Goal: Task Accomplishment & Management: Complete application form

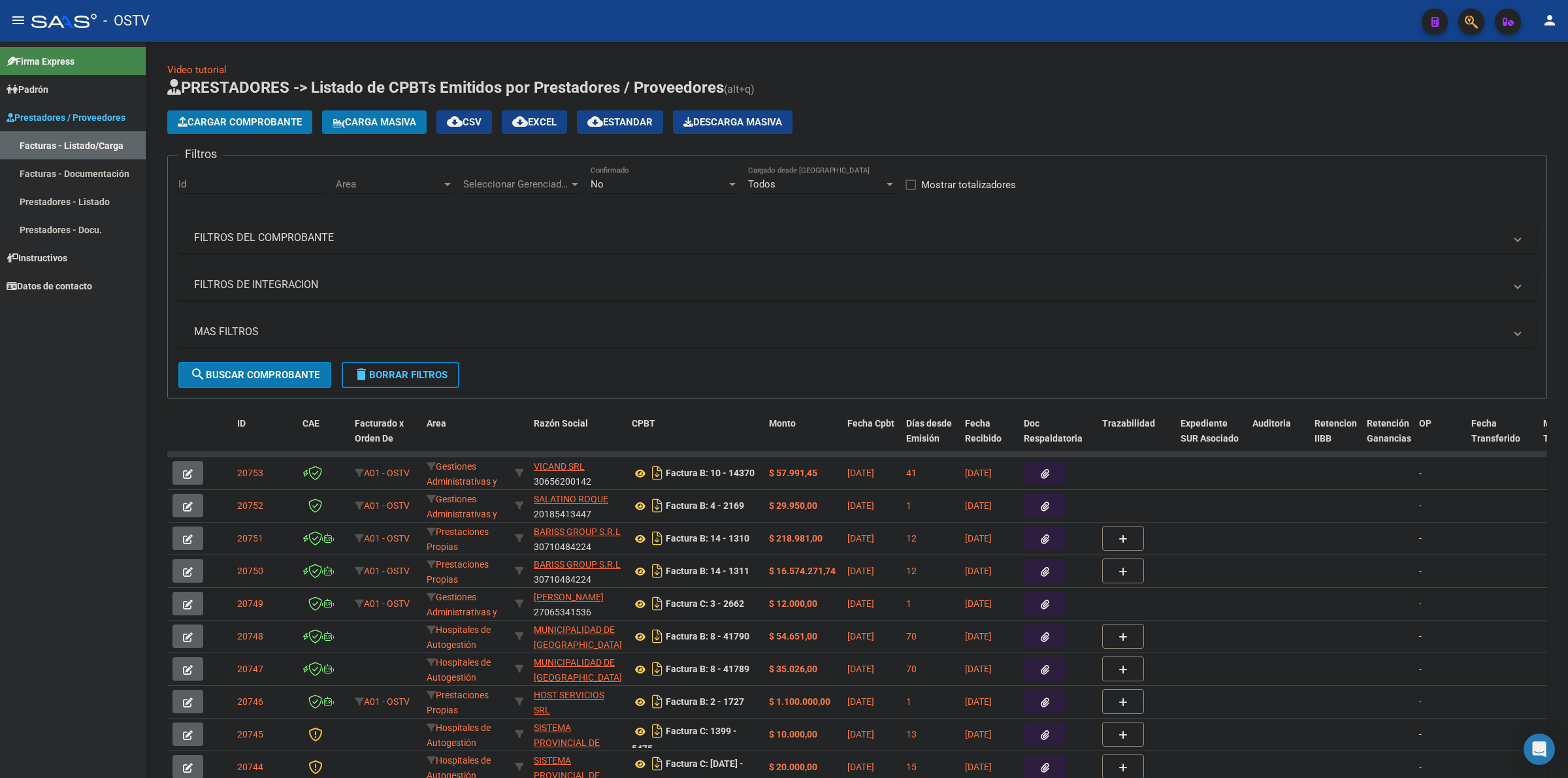
click at [15, 24] on mat-icon "menu" at bounding box center [18, 21] width 16 height 16
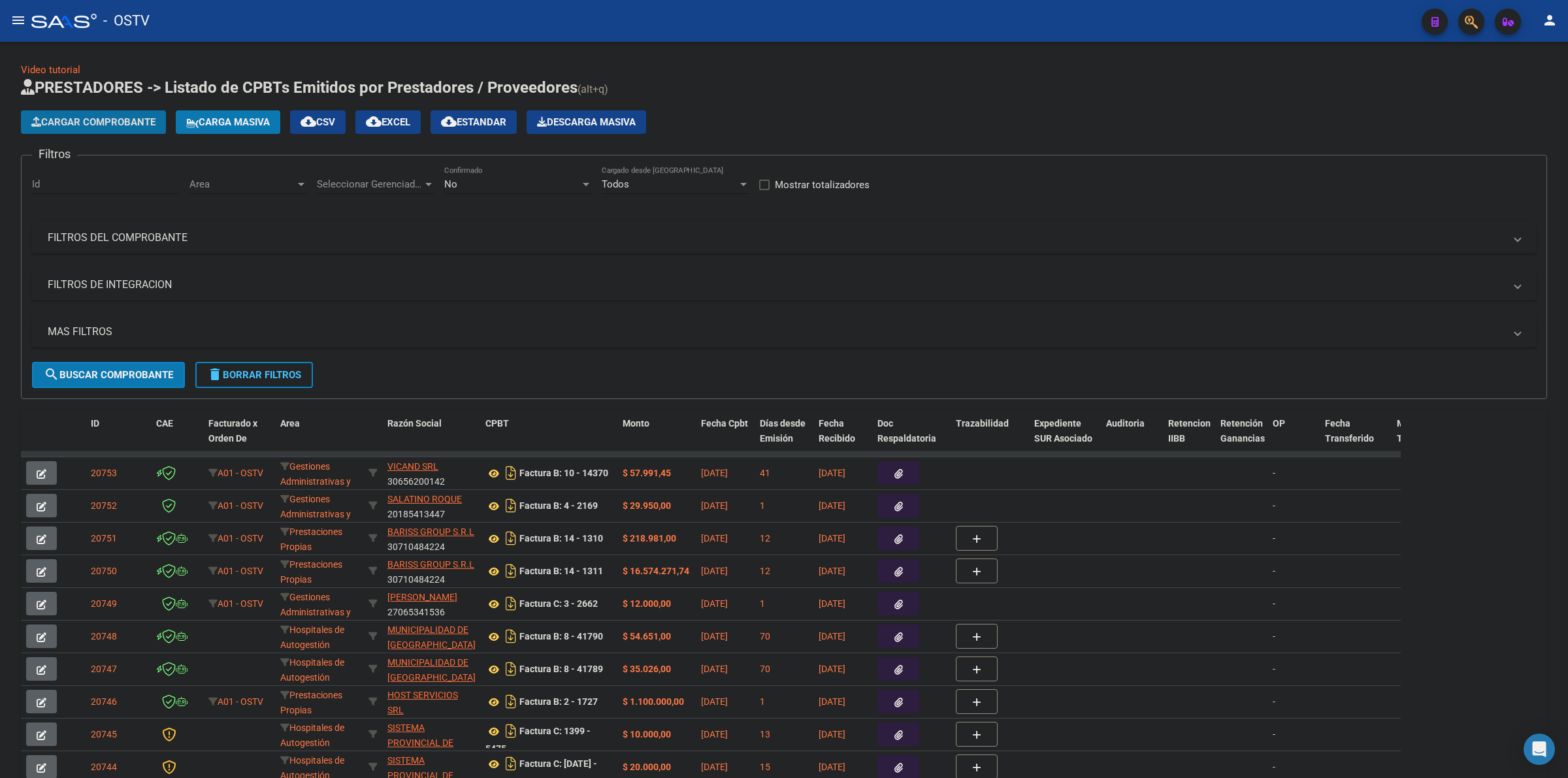
click at [144, 112] on button "Cargar Comprobante" at bounding box center [93, 122] width 145 height 24
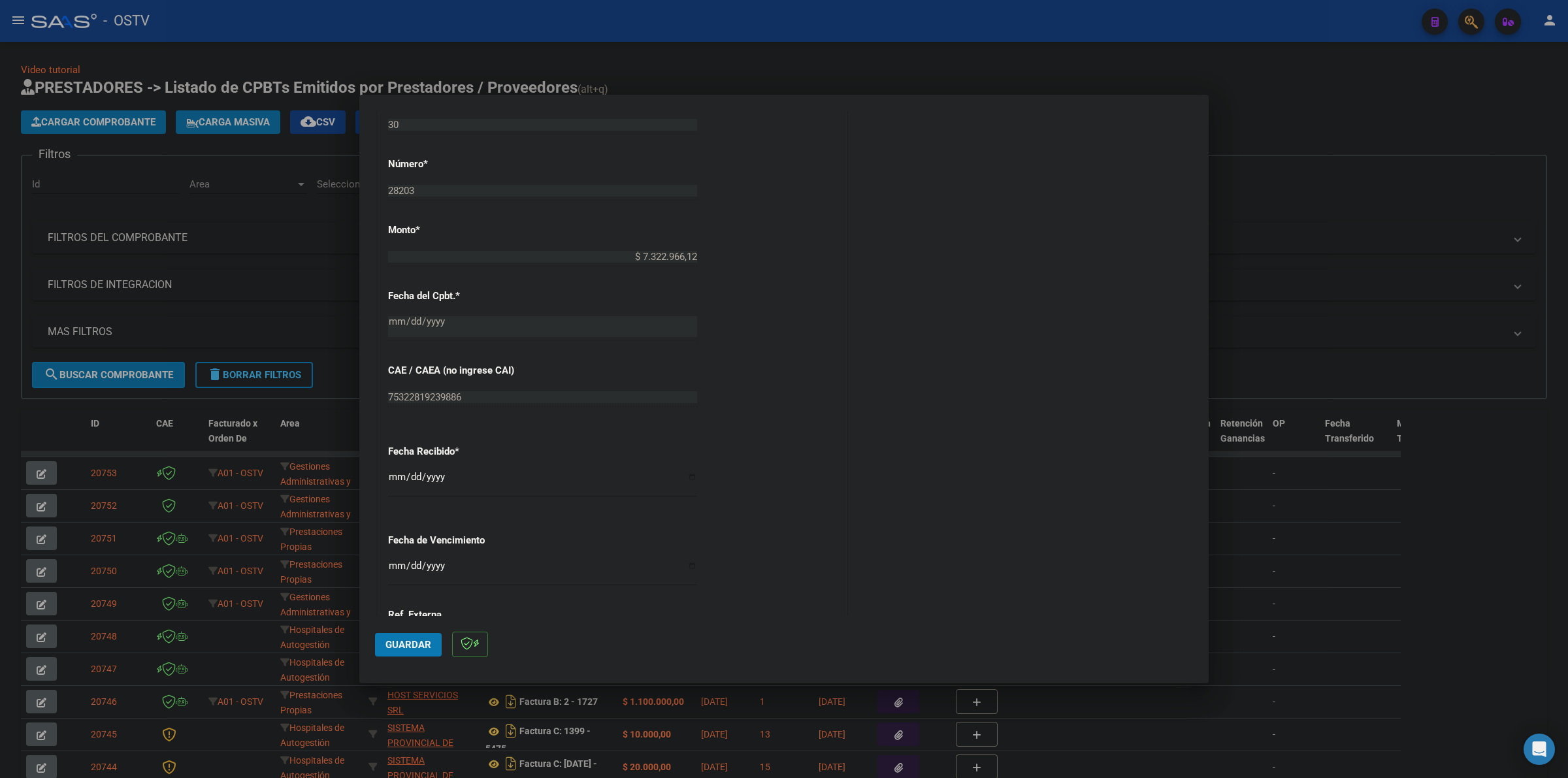
scroll to position [544, 0]
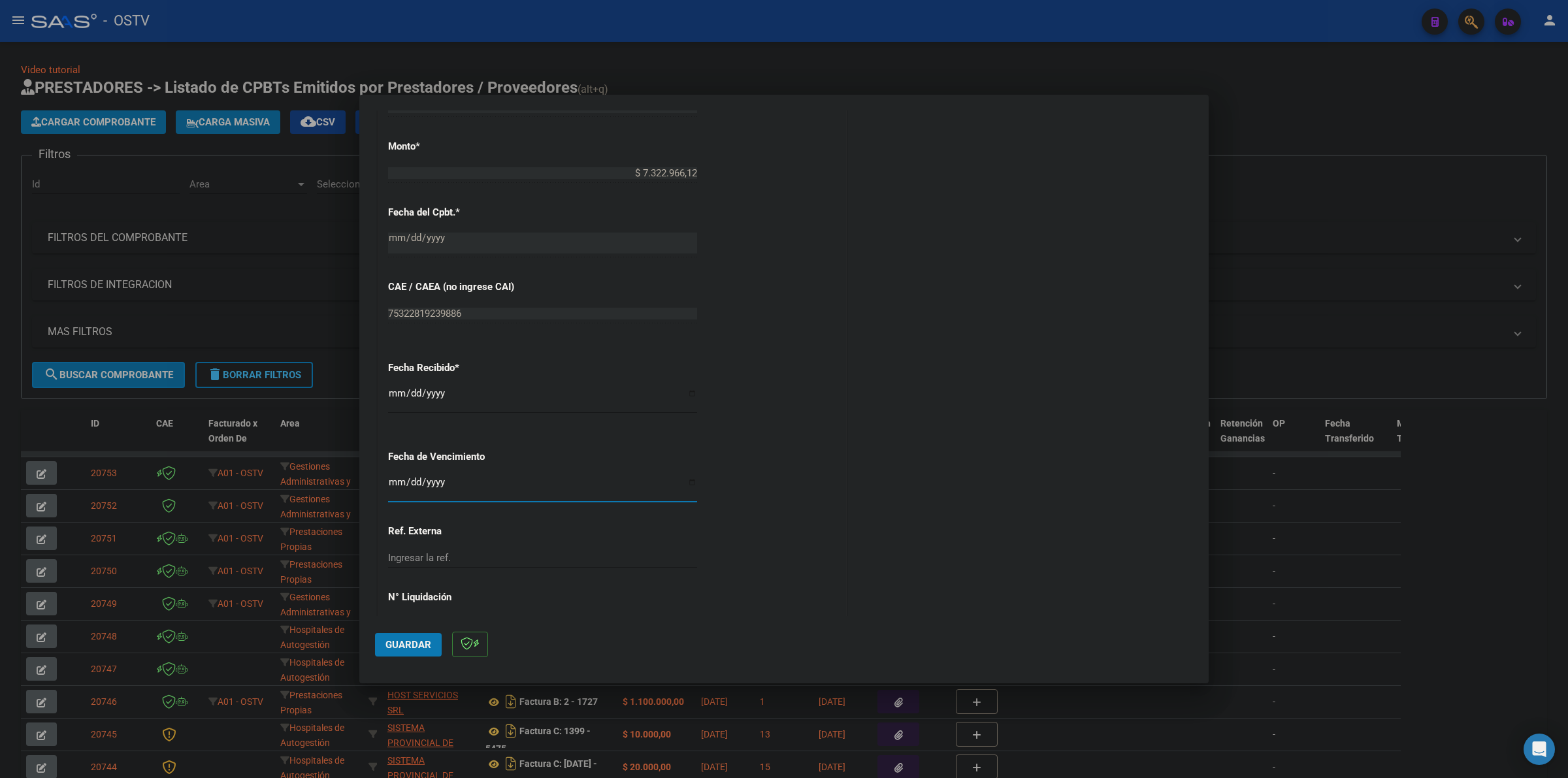
click at [389, 487] on input "Ingresar la fecha" at bounding box center [543, 487] width 309 height 21
type input "2025-08-11"
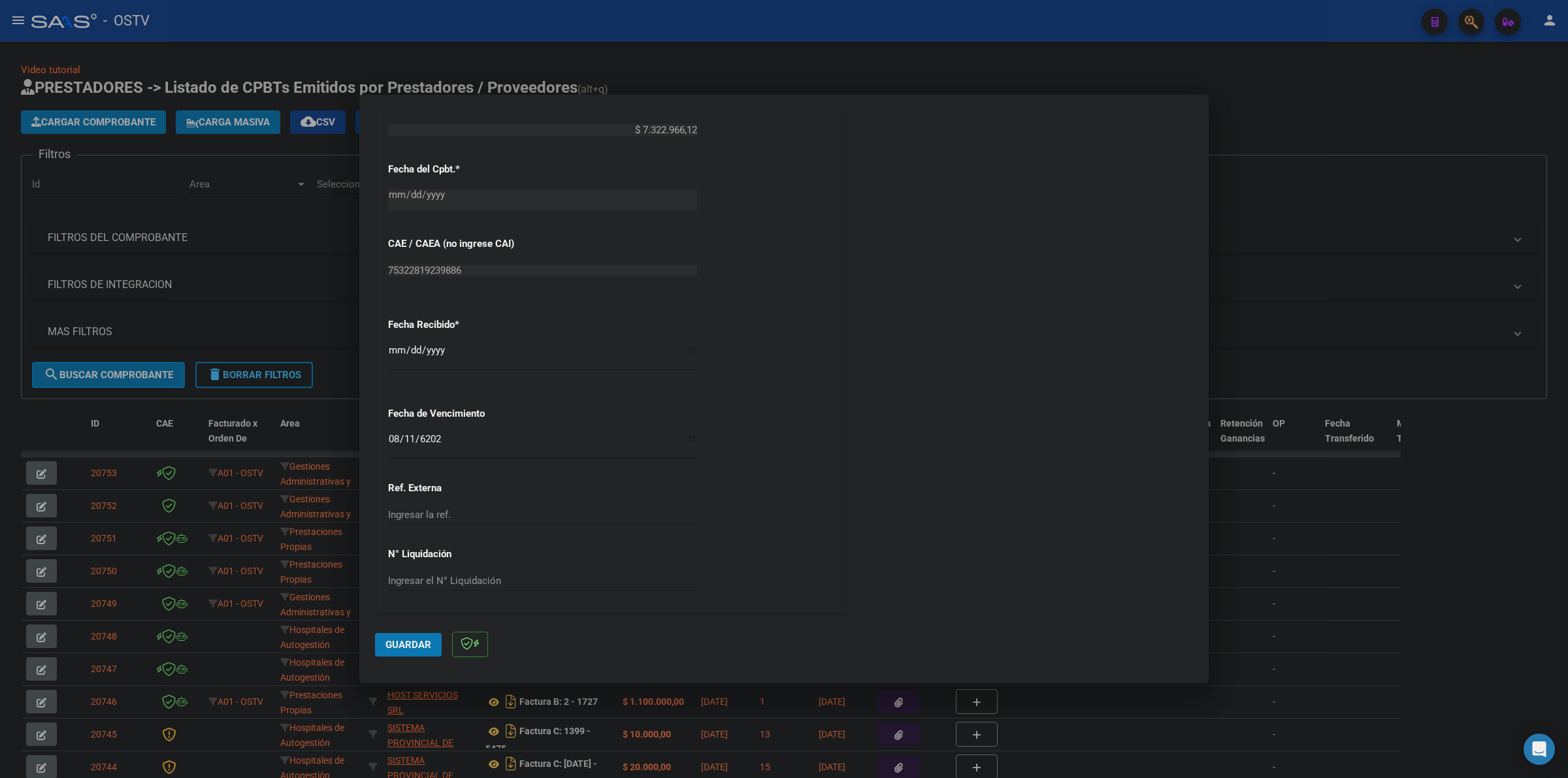
click at [406, 641] on span "Guardar" at bounding box center [408, 645] width 46 height 12
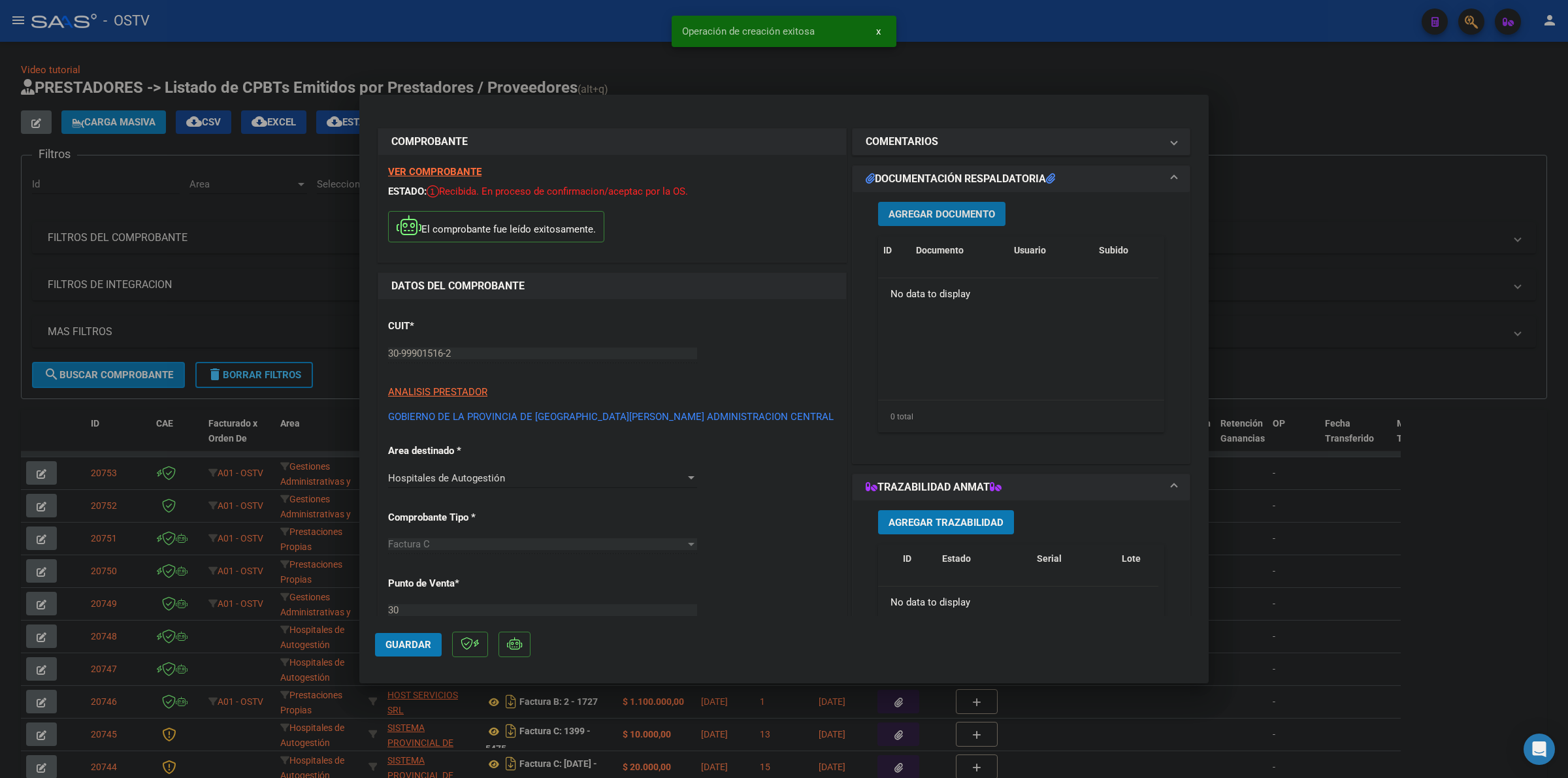
click at [975, 203] on button "Agregar Documento" at bounding box center [941, 214] width 127 height 24
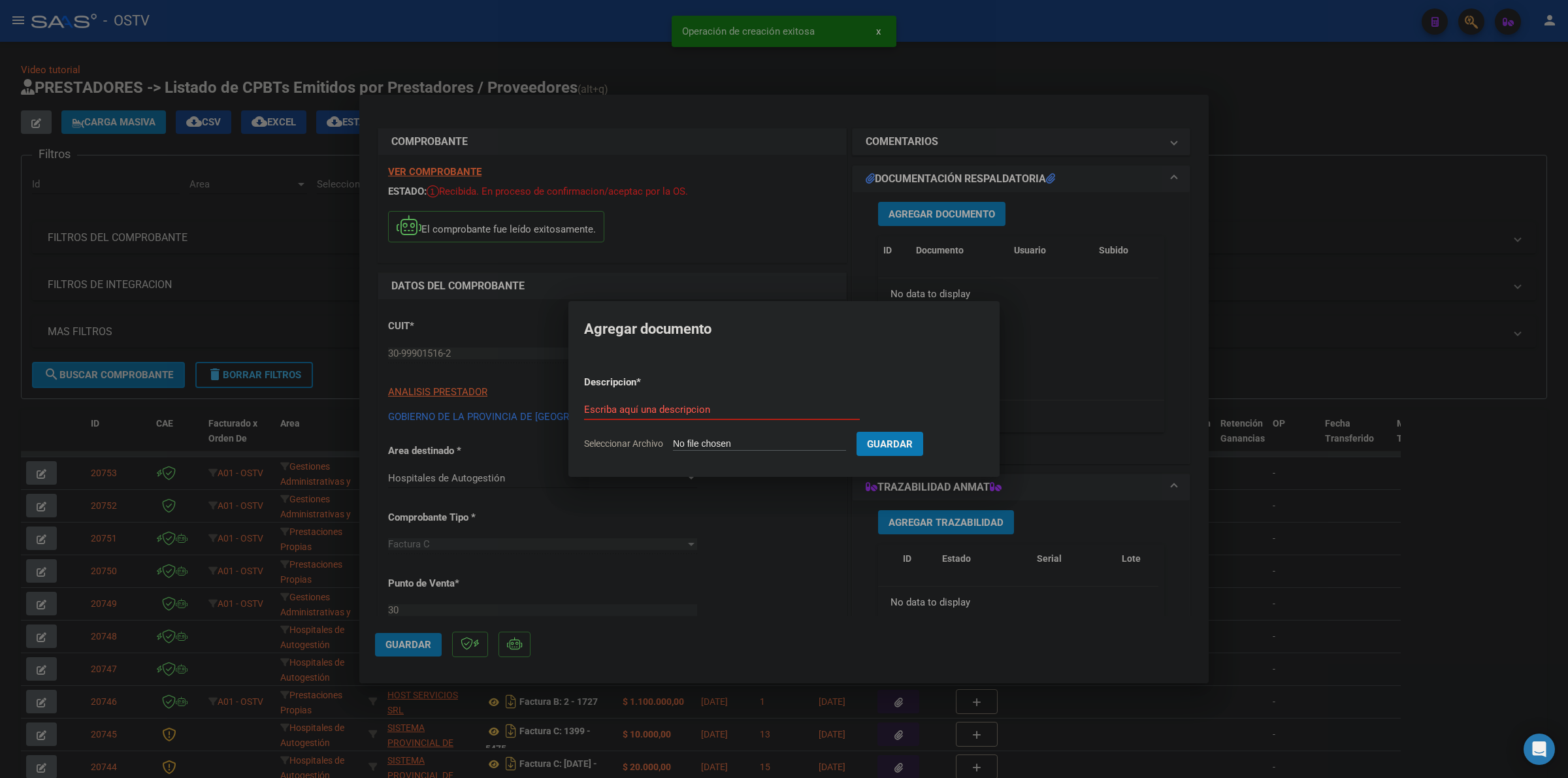
type input "C:\fakepath\FACTURA - 30 28203 - GOBIERNO DE LA PROVINCIA DE SAN JUAN ADMINISTR…"
type input "FACTURA"
click at [925, 432] on button "Guardar" at bounding box center [958, 443] width 66 height 24
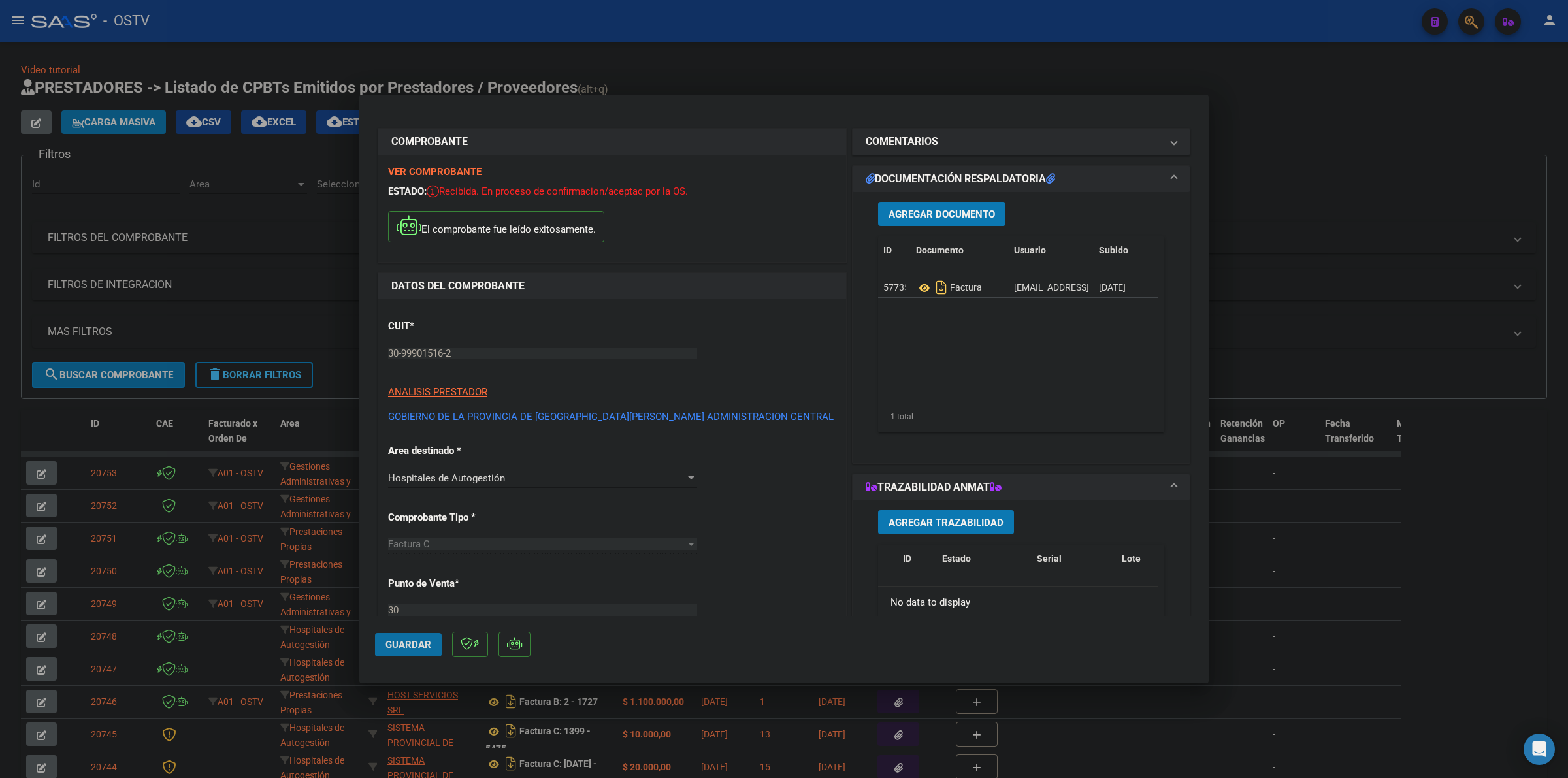
click at [419, 650] on button "Guardar" at bounding box center [408, 645] width 66 height 24
click at [1246, 85] on div at bounding box center [784, 389] width 1568 height 778
type input "$ 0,00"
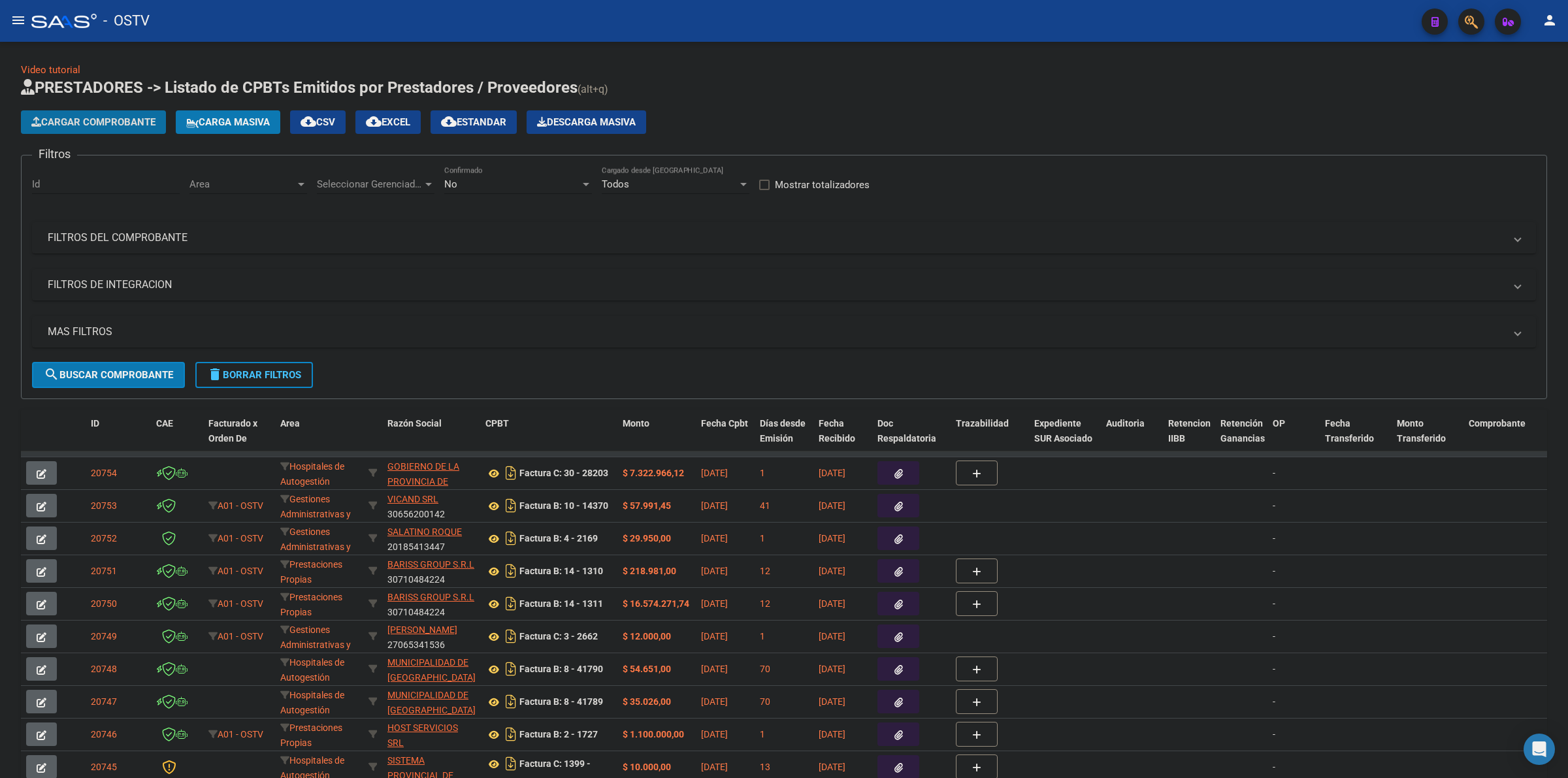
click at [151, 119] on span "Cargar Comprobante" at bounding box center [93, 122] width 124 height 12
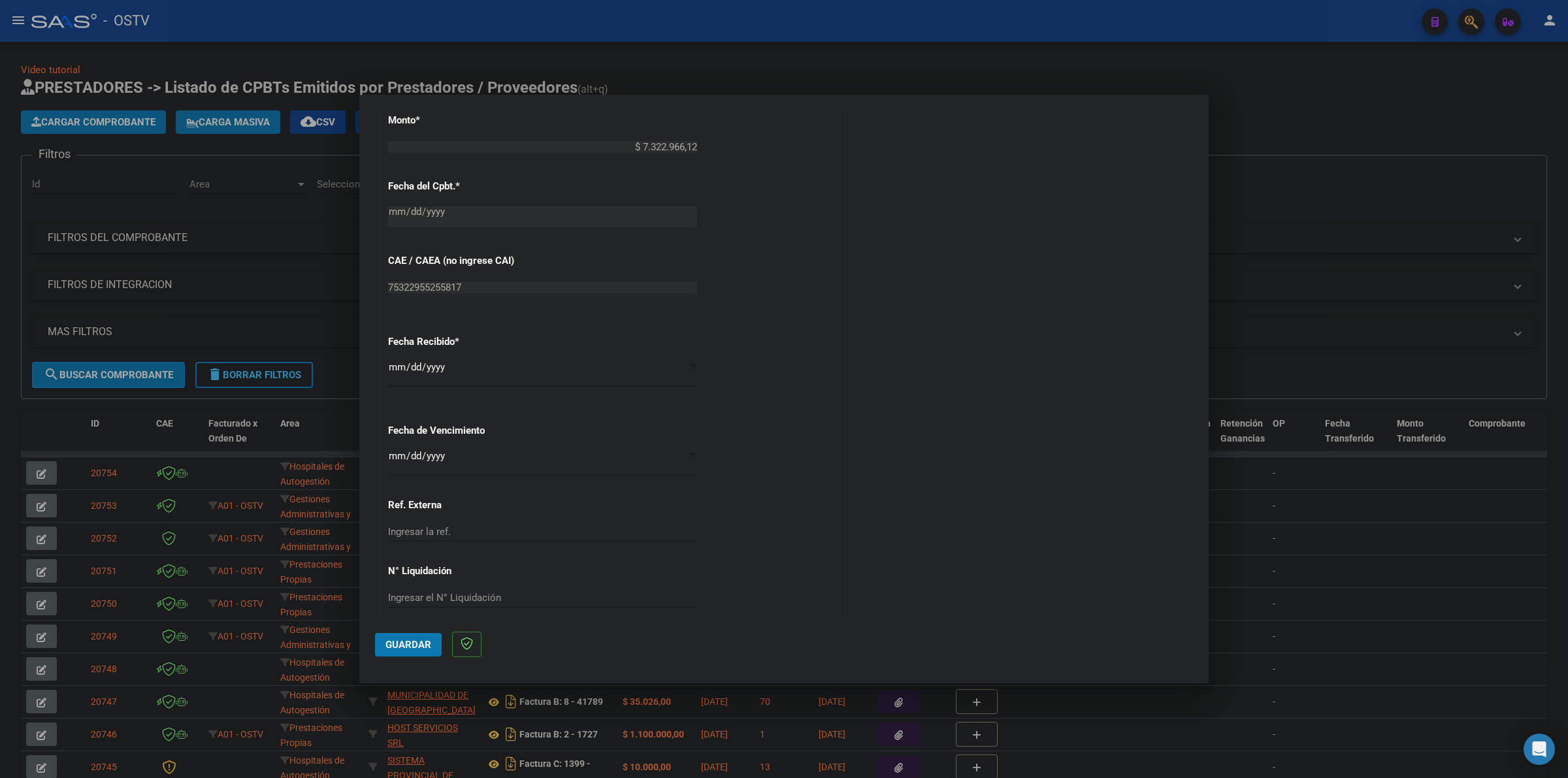
scroll to position [588, 0]
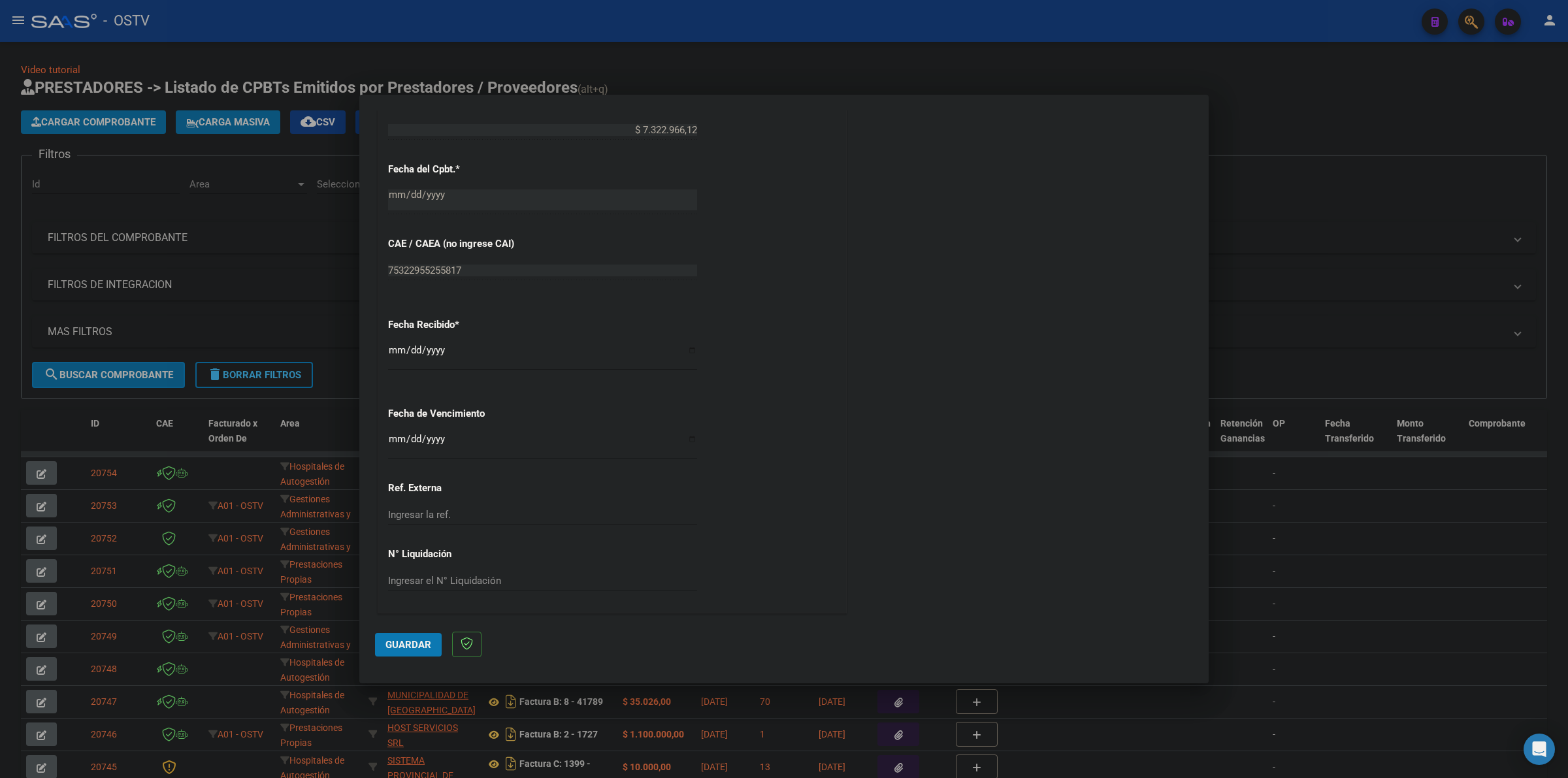
drag, startPoint x: 391, startPoint y: 429, endPoint x: 410, endPoint y: 439, distance: 21.5
click at [393, 430] on div "CUIT * 30-99901516-2 Ingresar CUIT ANALISIS PRESTADOR GOBIERNO DE LA PROVINCIA …" at bounding box center [612, 150] width 468 height 926
click at [396, 443] on input "Ingresar la fecha" at bounding box center [543, 444] width 309 height 21
type input "2025-08-12"
click at [415, 635] on button "Guardar" at bounding box center [408, 645] width 66 height 24
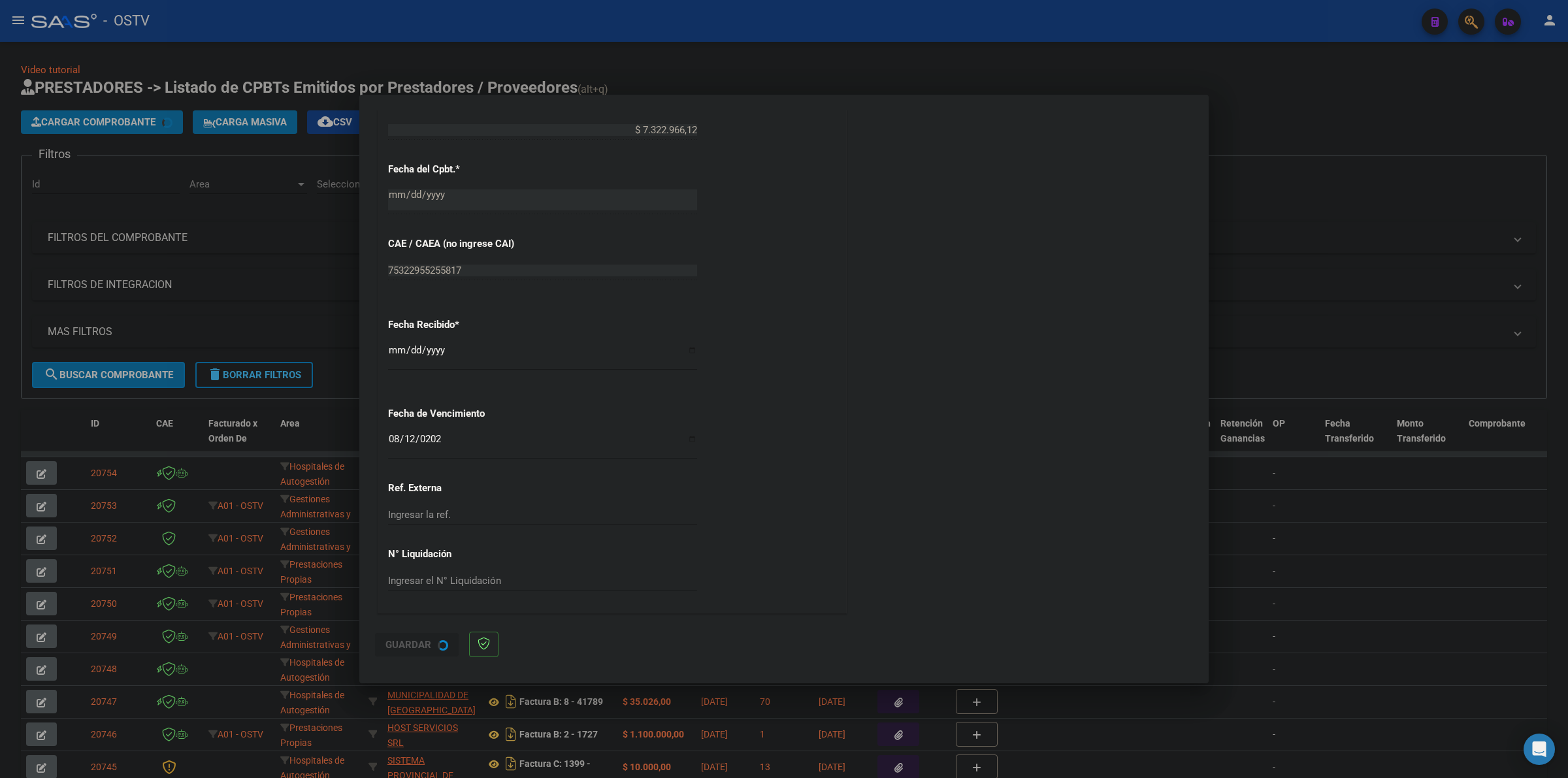
scroll to position [0, 0]
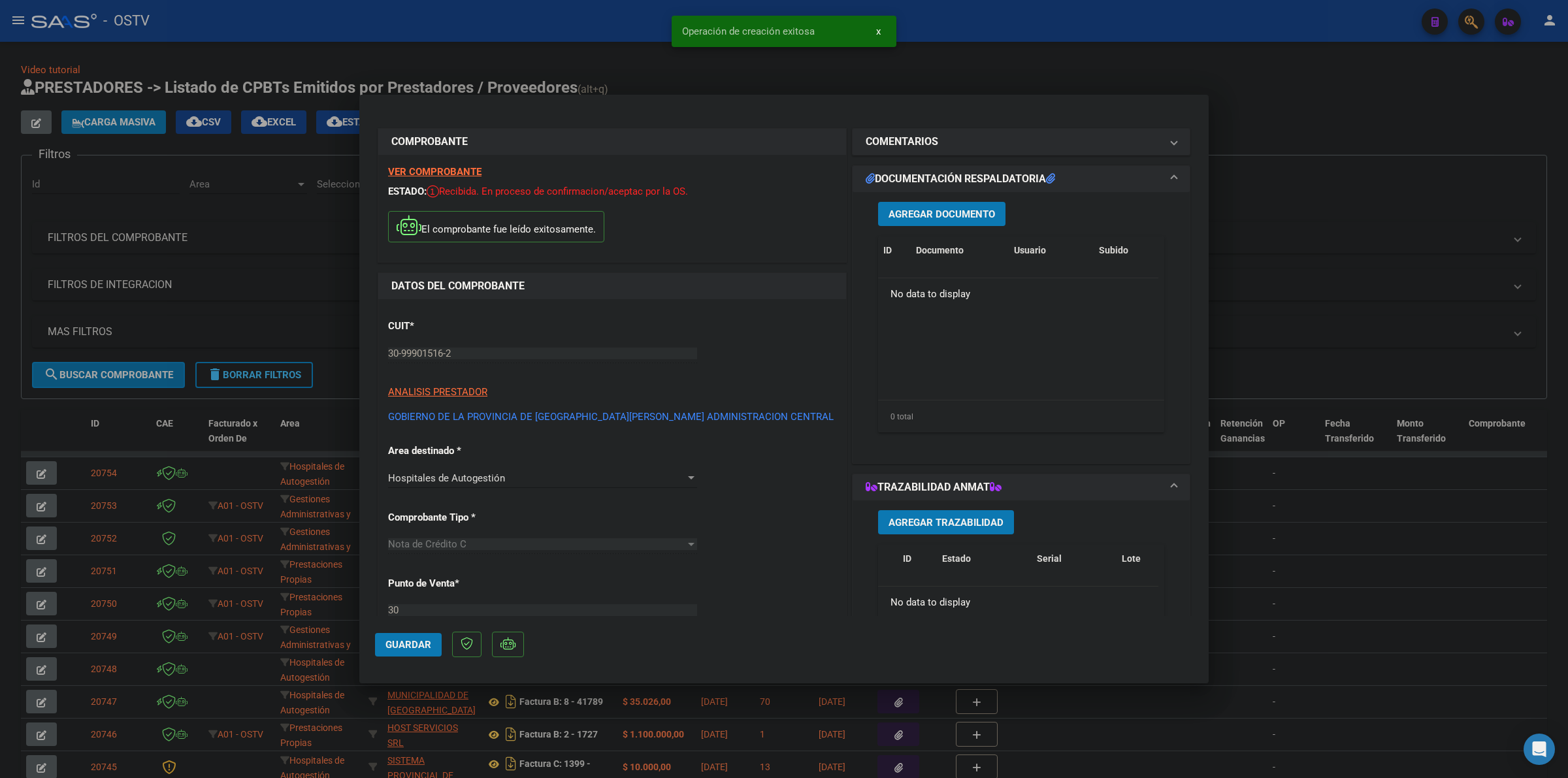
click at [936, 217] on span "Agregar Documento" at bounding box center [941, 214] width 107 height 12
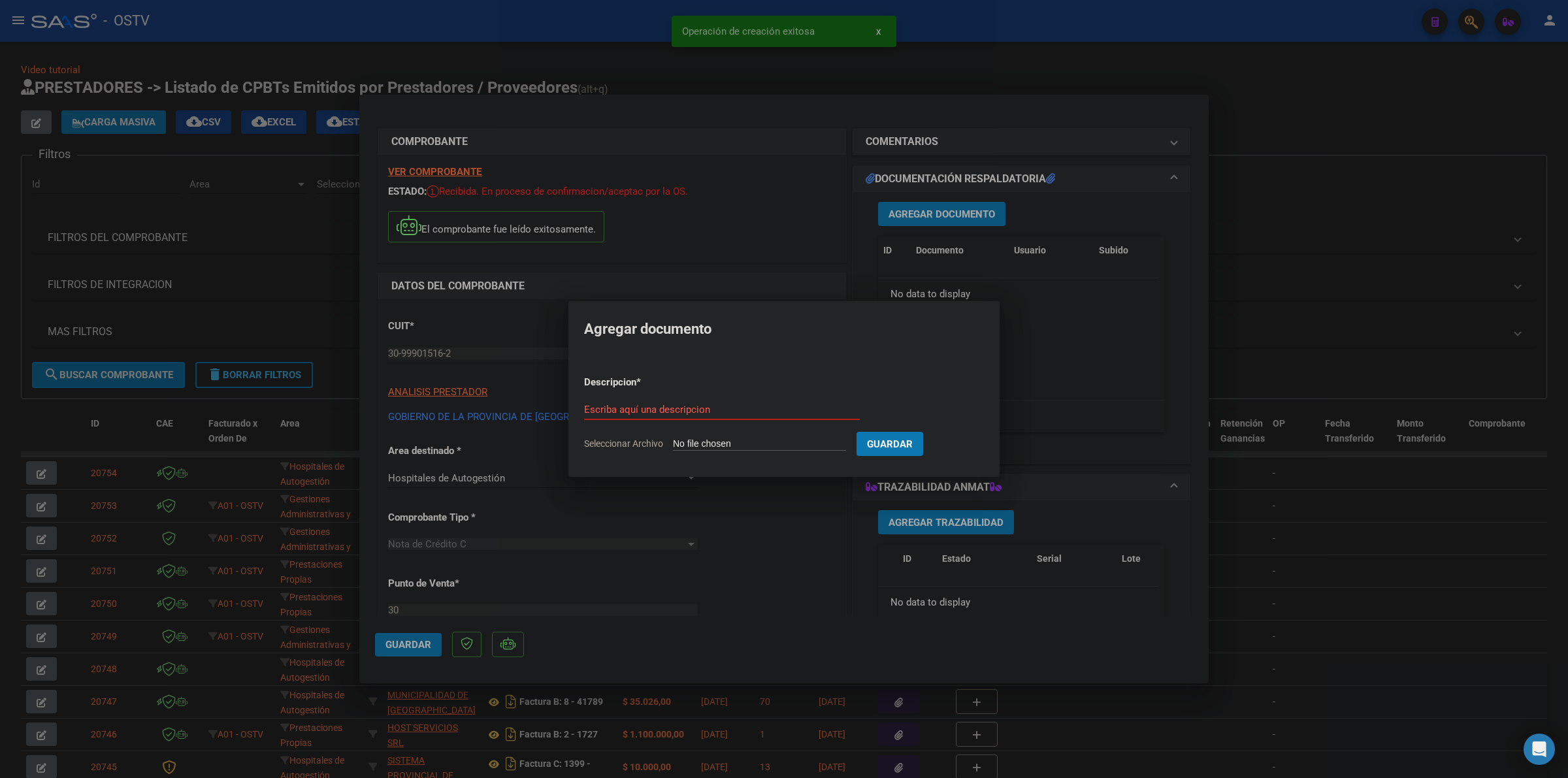
type input "C:\fakepath\NOTA DE CREDITO - 30 75 - GOBIERNO DE LA PROVINCIA DE SAN JUAN ADMI…"
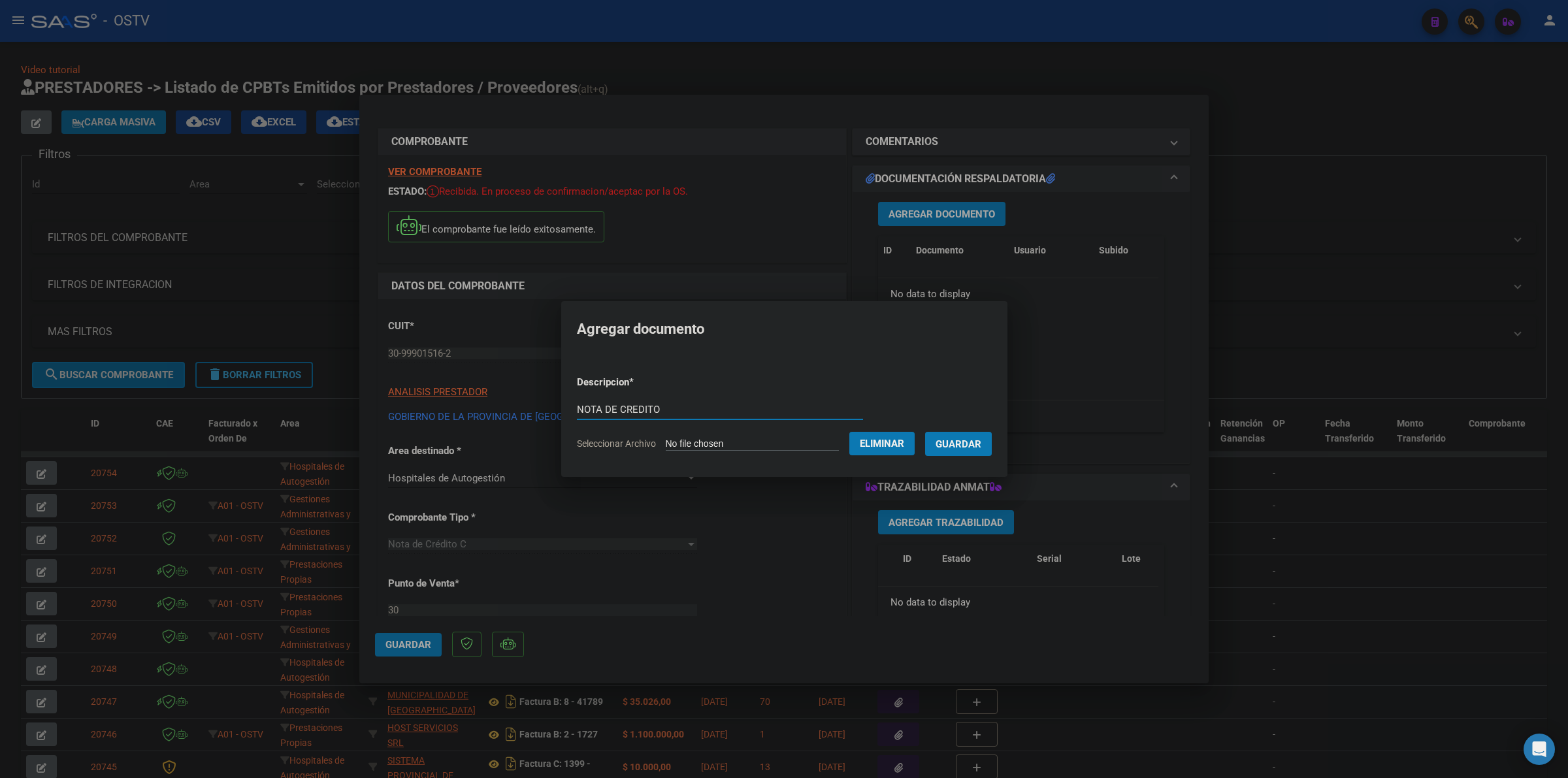
type input "NOTA DE CREDITO"
click at [925, 432] on button "Guardar" at bounding box center [958, 443] width 66 height 24
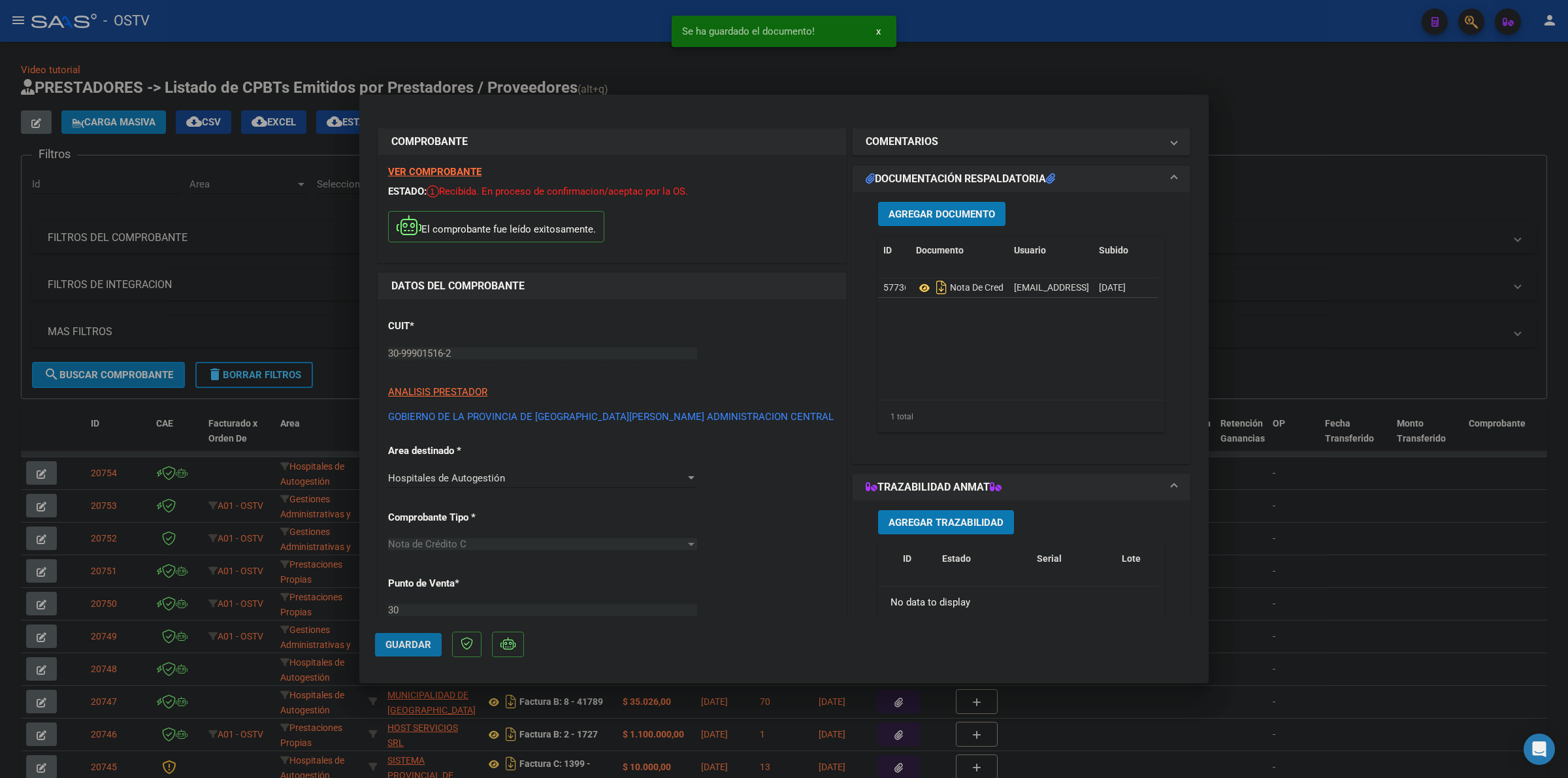
click at [399, 644] on span "Guardar" at bounding box center [408, 645] width 46 height 12
click at [431, 640] on button "Guardar" at bounding box center [408, 645] width 66 height 24
drag, startPoint x: 571, startPoint y: 73, endPoint x: 319, endPoint y: 93, distance: 252.8
click at [571, 72] on div at bounding box center [784, 389] width 1568 height 778
type input "$ 0,00"
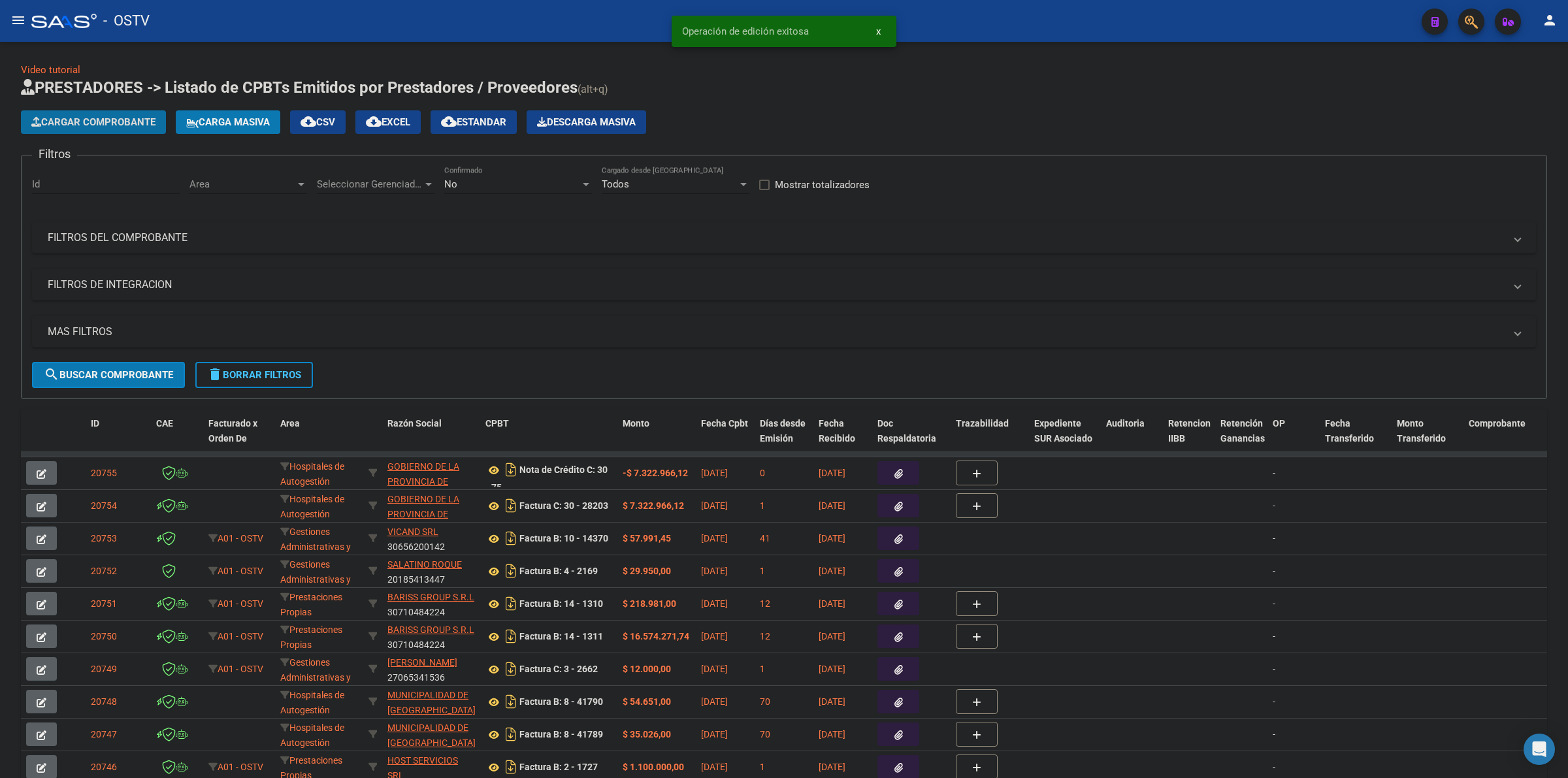
click at [122, 124] on span "Cargar Comprobante" at bounding box center [93, 122] width 124 height 12
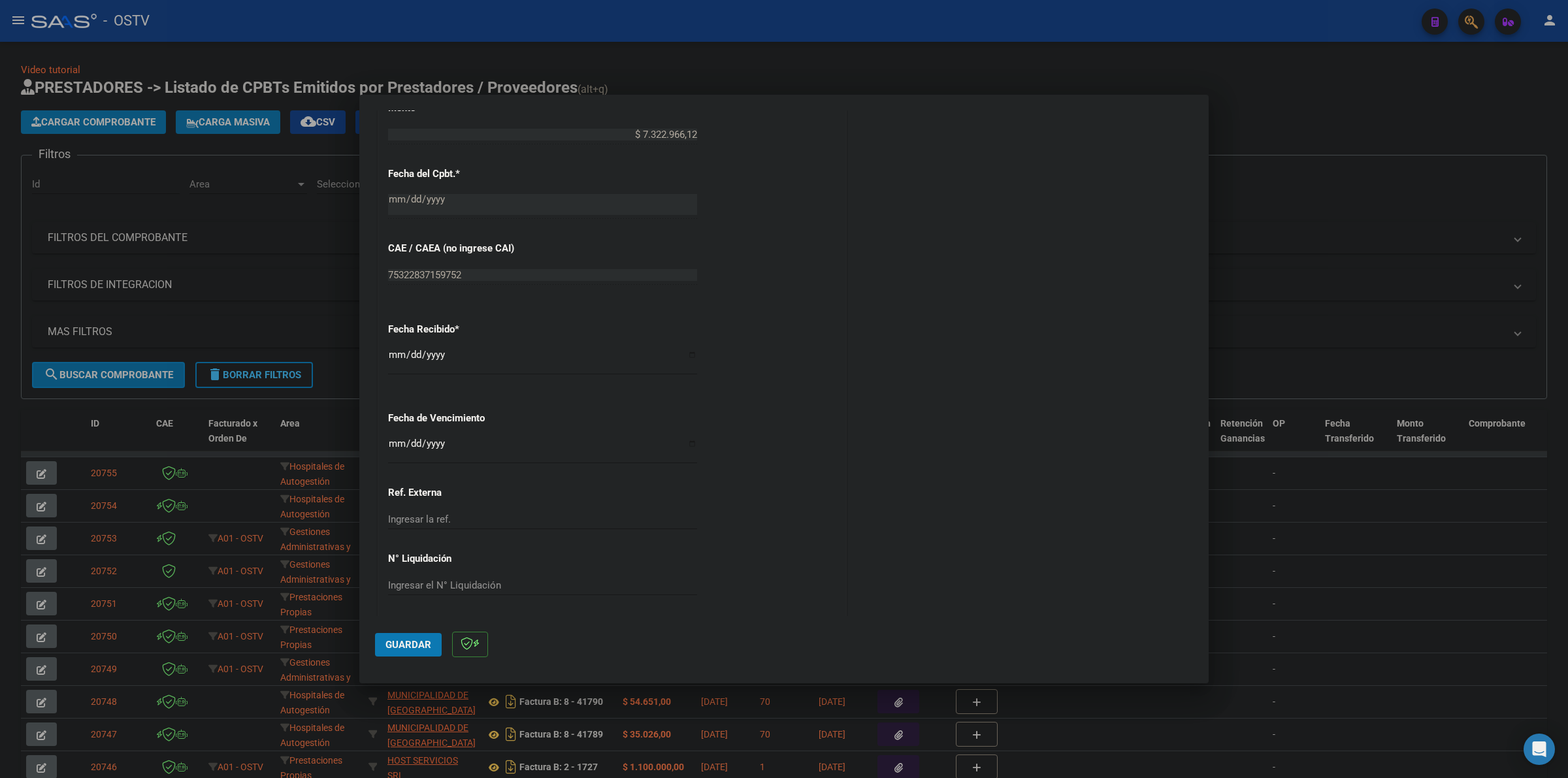
scroll to position [588, 0]
click at [389, 438] on input "Ingresar la fecha" at bounding box center [543, 444] width 309 height 21
type input "2025-08-11"
click at [399, 645] on span "Guardar" at bounding box center [408, 645] width 46 height 12
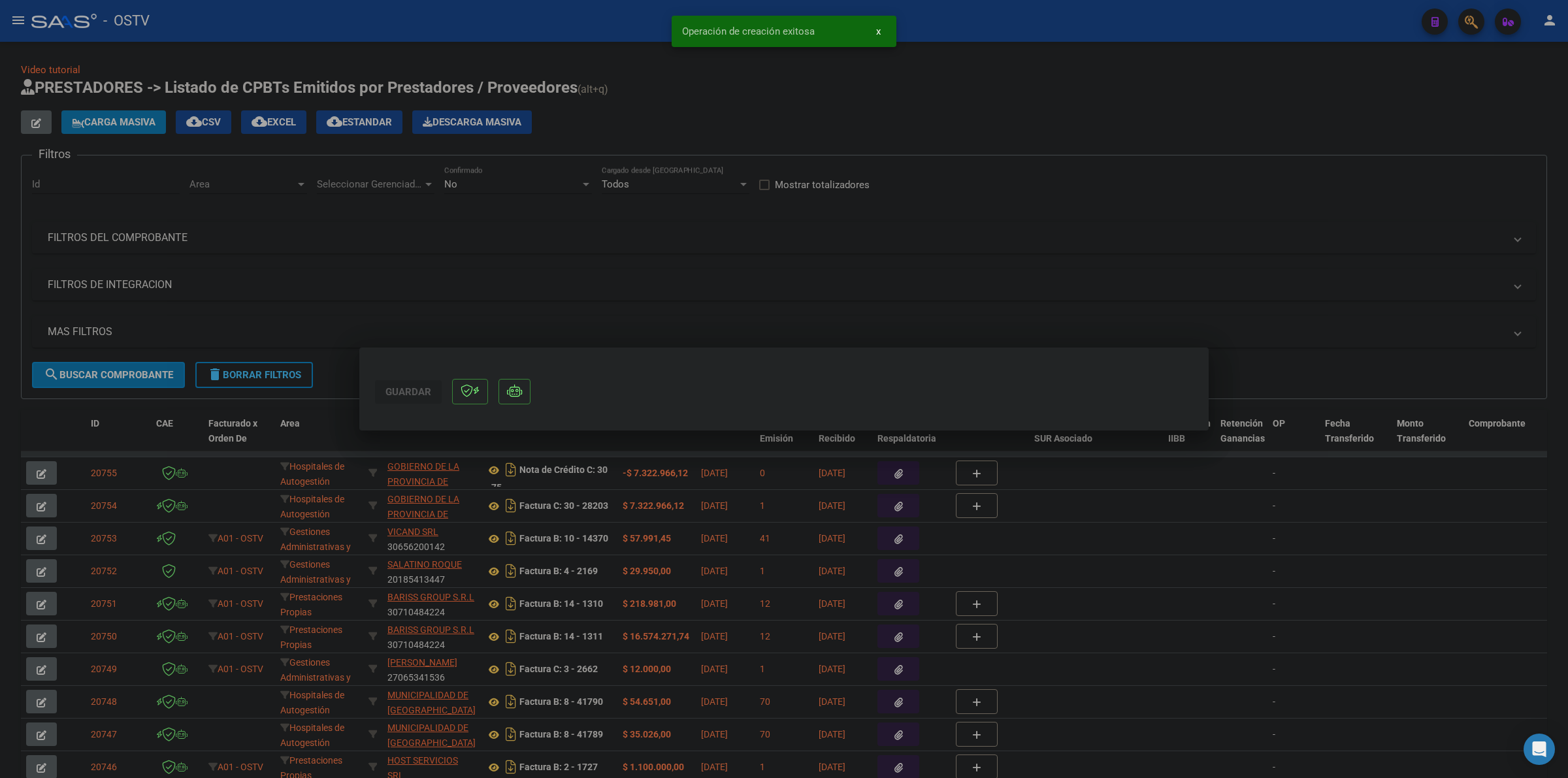
scroll to position [0, 0]
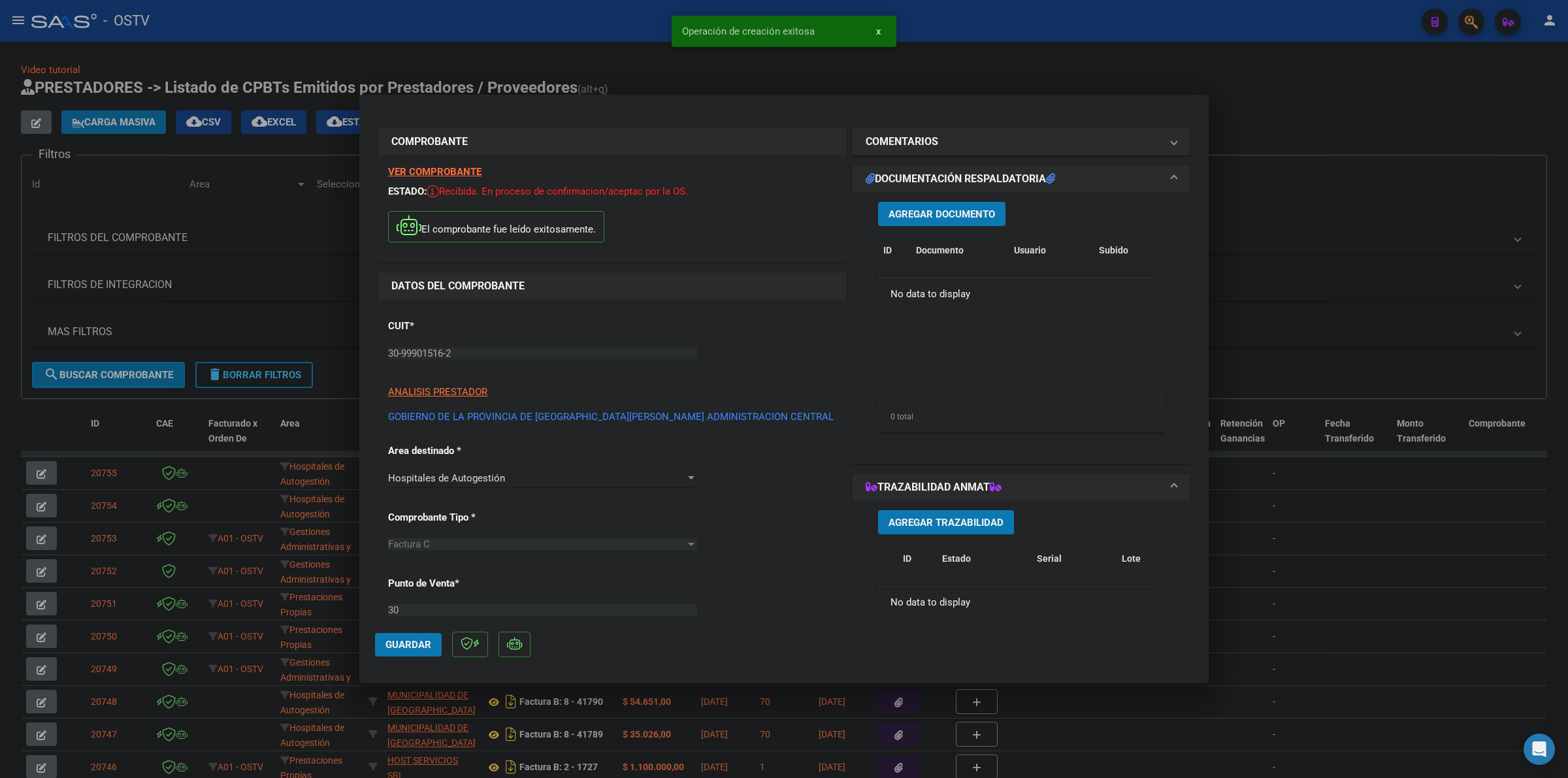
click at [924, 220] on button "Agregar Documento" at bounding box center [941, 214] width 127 height 24
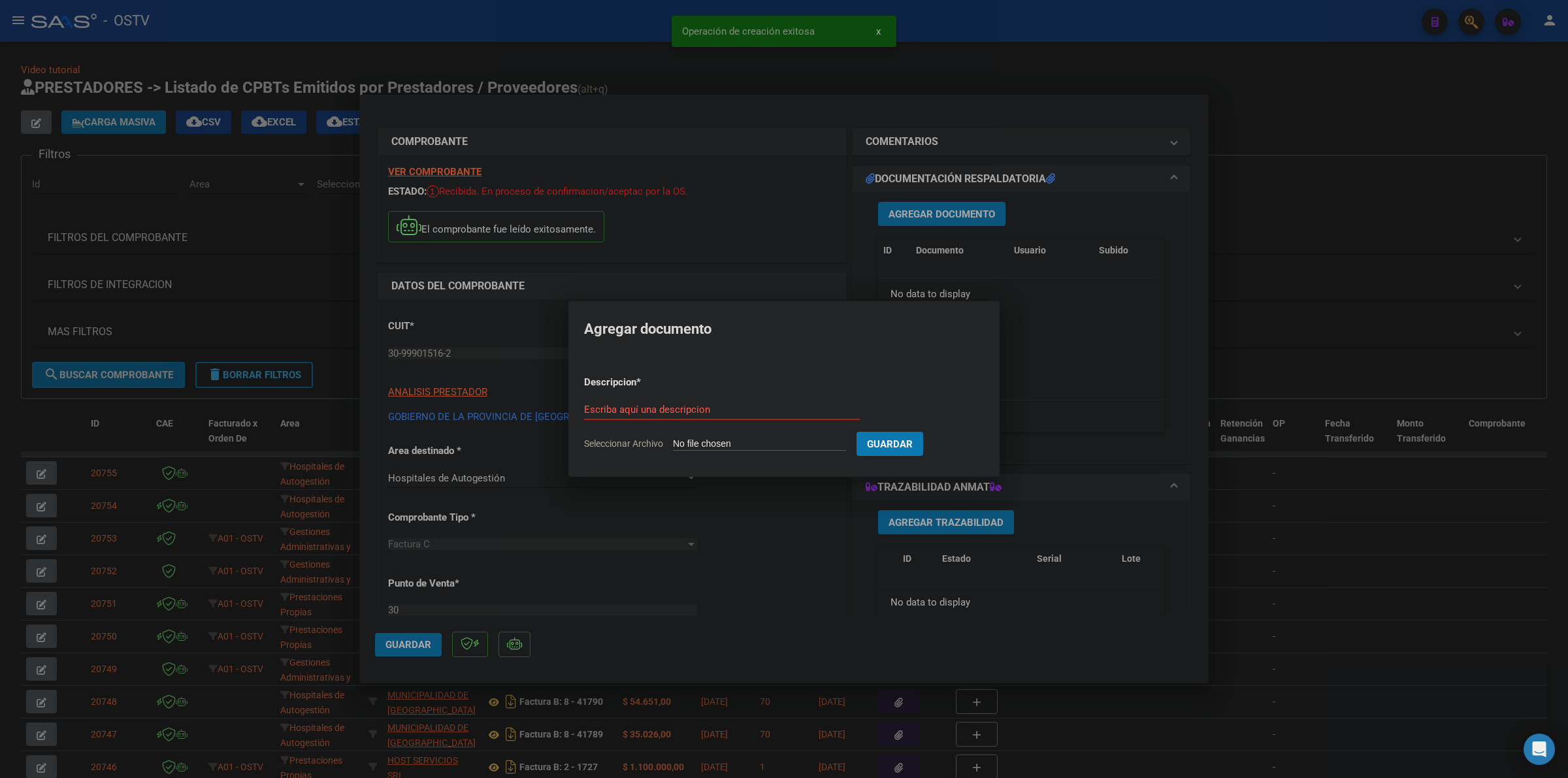
type input "C:\fakepath\FACTURA - 30 28242 - GOBIERNO DE LA PROVINCIA DE SAN JUAN ADMINISTR…"
type input "FACTURA"
click at [925, 432] on button "Guardar" at bounding box center [958, 443] width 66 height 24
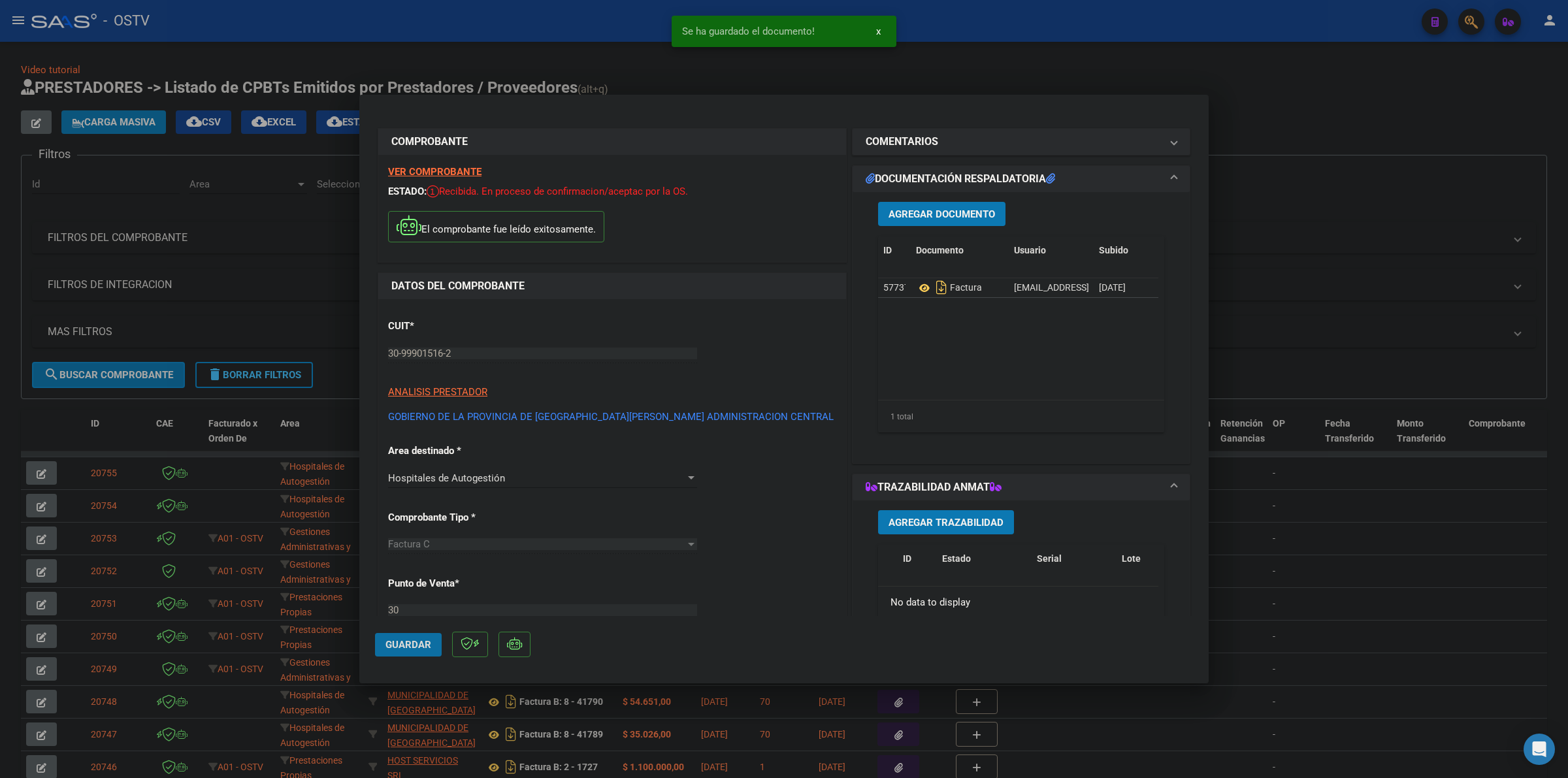
click at [407, 653] on button "Guardar" at bounding box center [408, 645] width 66 height 24
click at [1292, 97] on div at bounding box center [784, 389] width 1568 height 778
type input "$ 0,00"
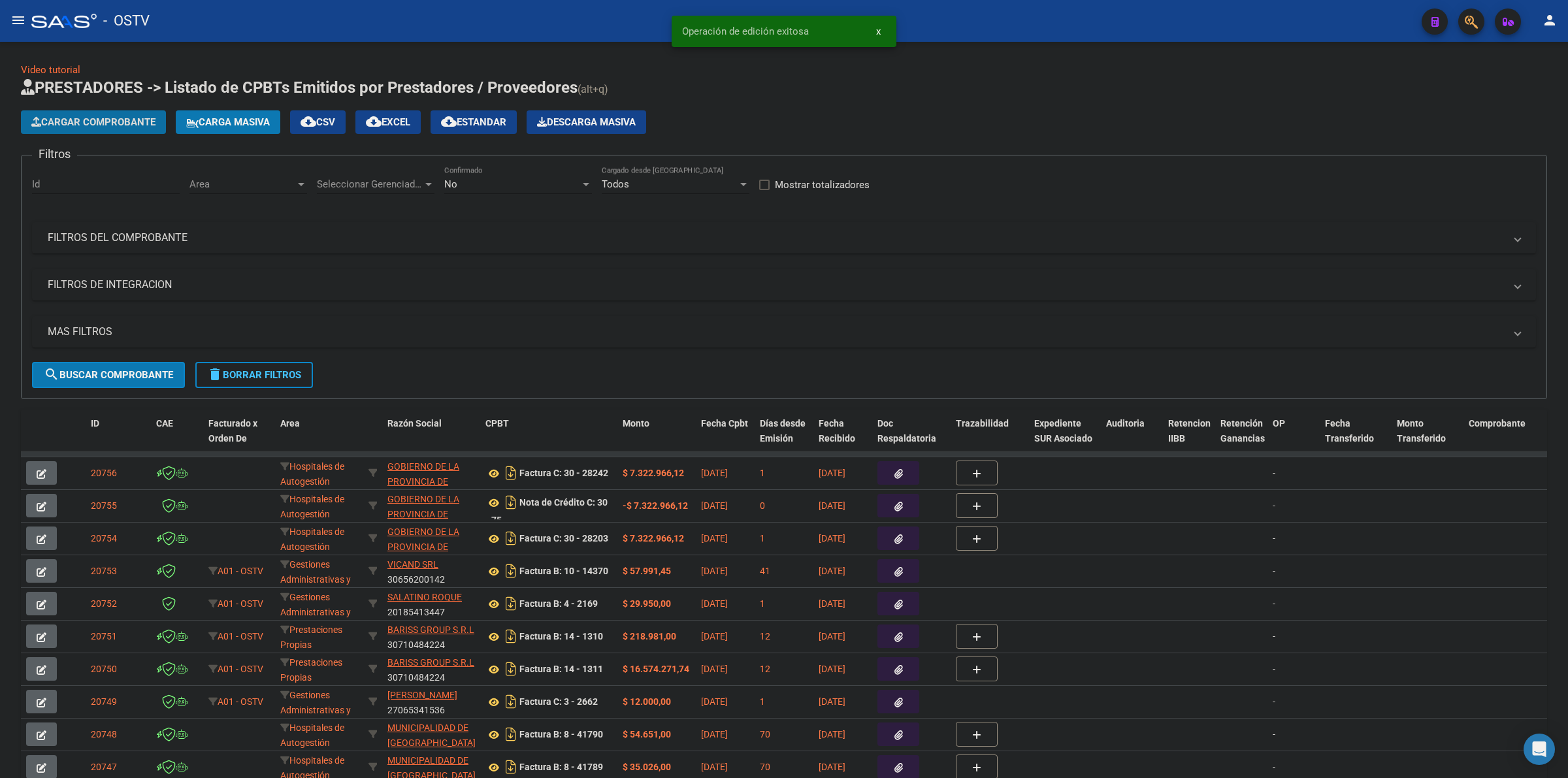
click at [115, 122] on span "Cargar Comprobante" at bounding box center [93, 122] width 124 height 12
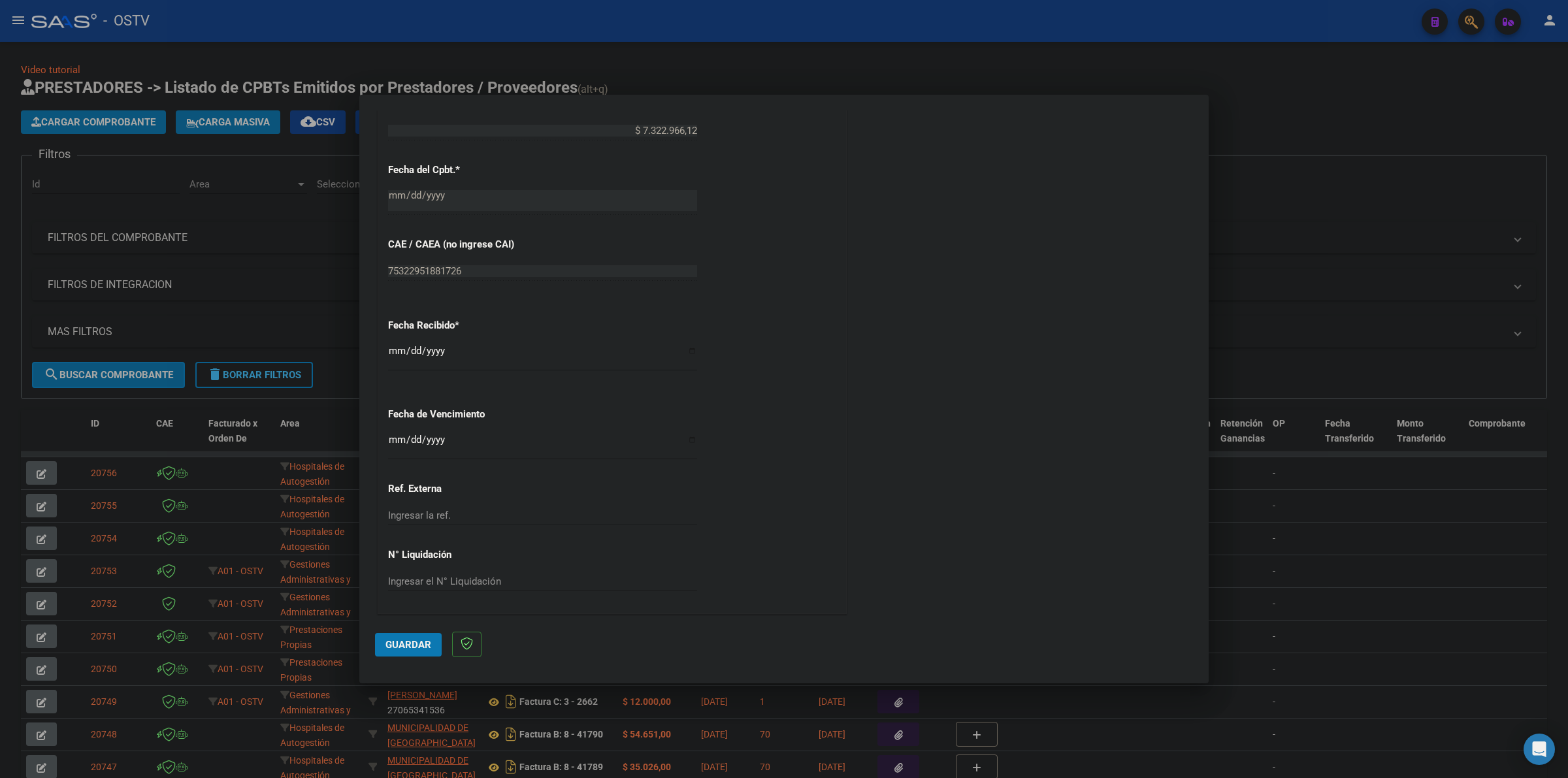
scroll to position [588, 0]
click at [393, 442] on input "Ingresar la fecha" at bounding box center [543, 444] width 309 height 21
type input "2025-08-12"
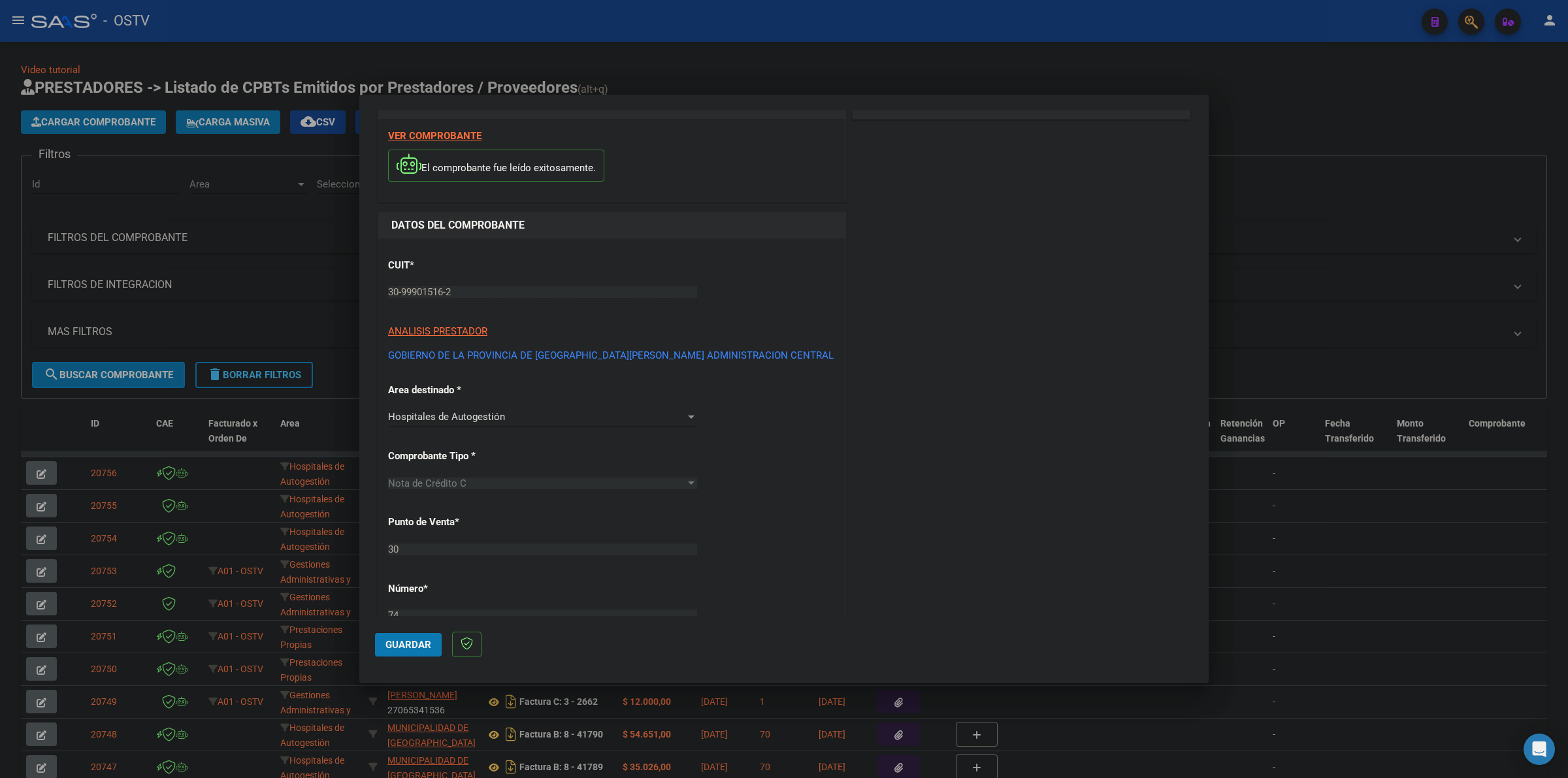
scroll to position [0, 0]
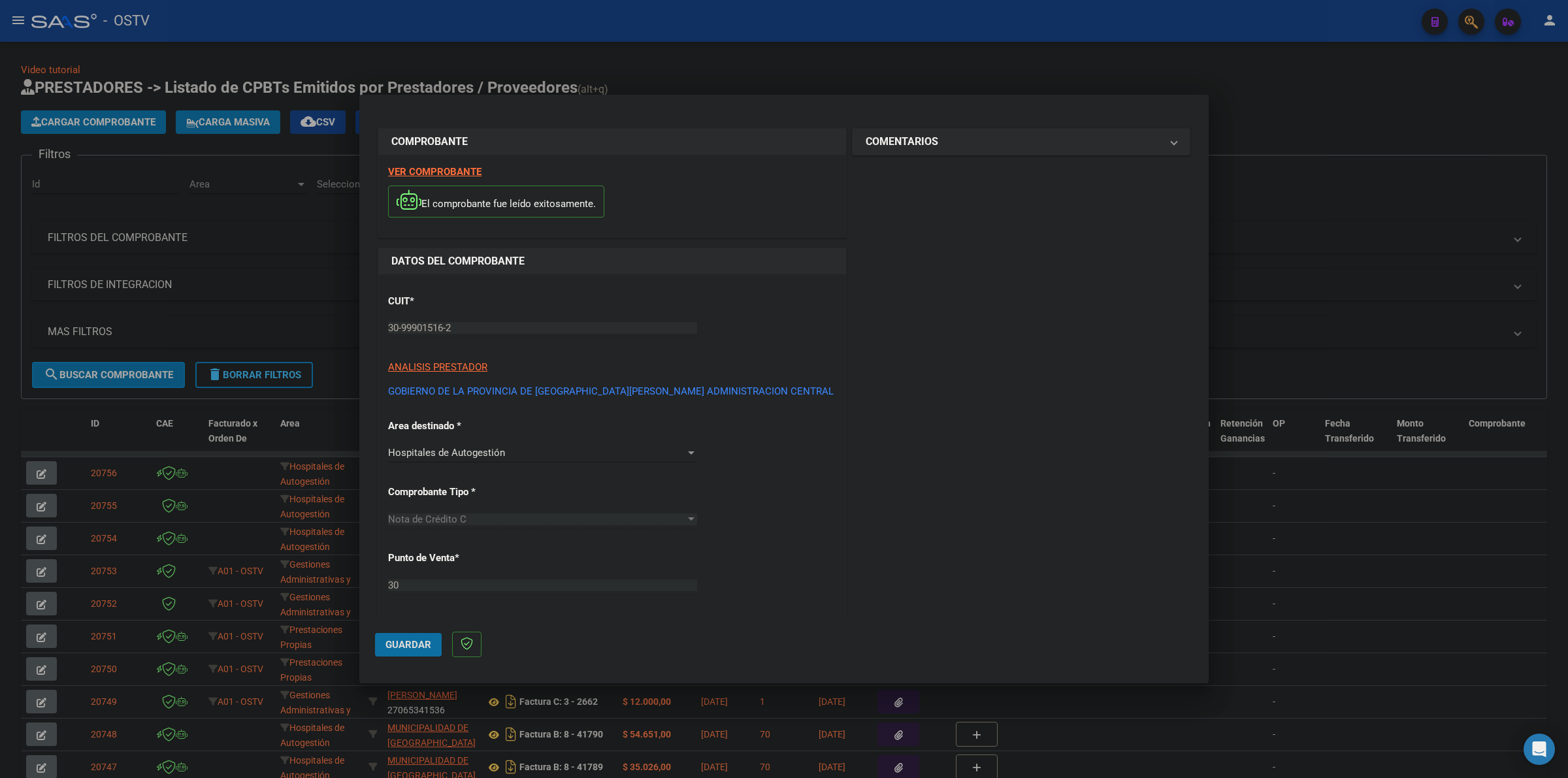
drag, startPoint x: 396, startPoint y: 638, endPoint x: 654, endPoint y: 514, distance: 286.3
click at [400, 641] on span "Guardar" at bounding box center [408, 645] width 46 height 12
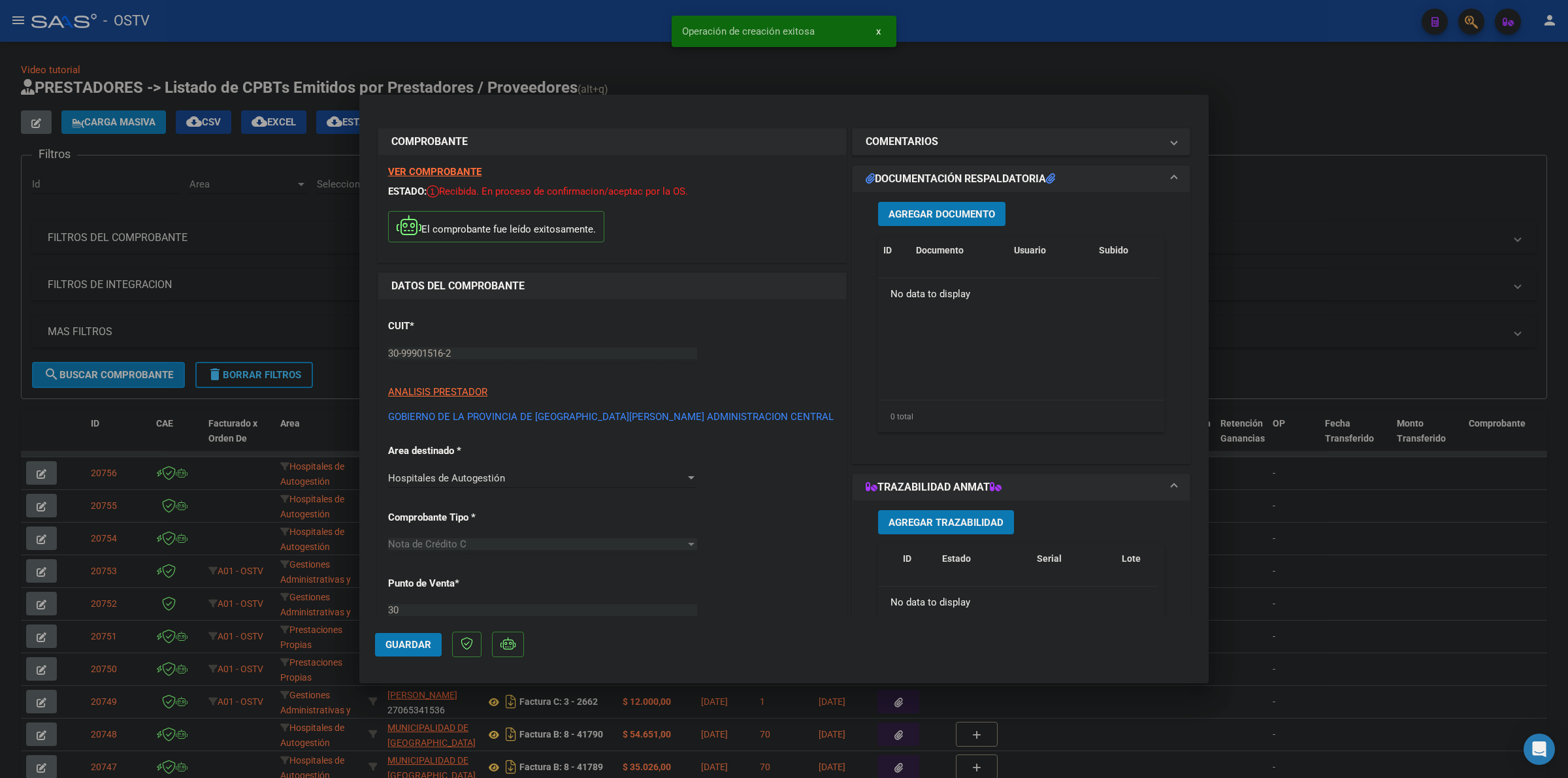
click at [912, 220] on button "Agregar Documento" at bounding box center [941, 214] width 127 height 24
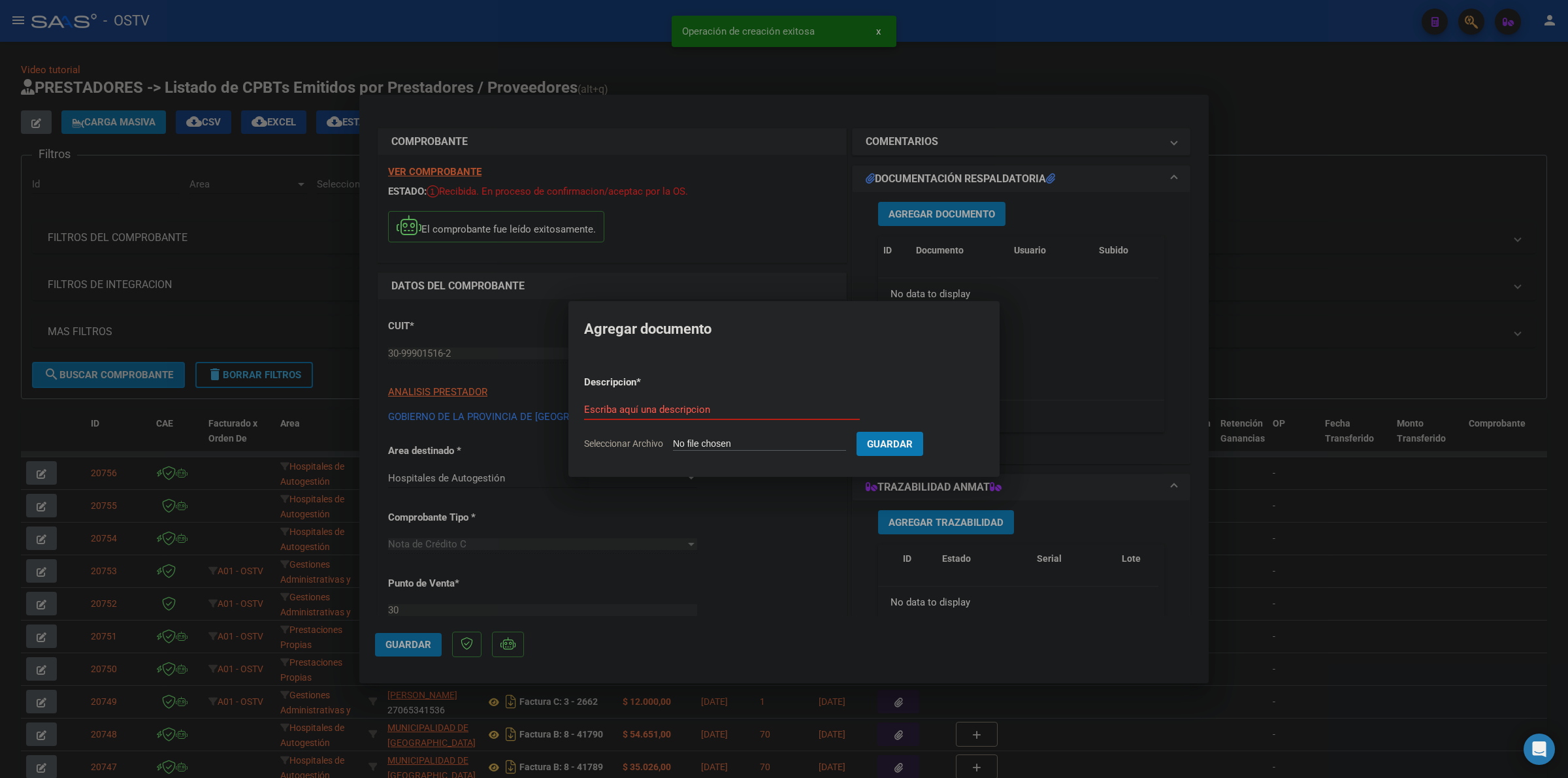
type input "C:\fakepath\NOTA DE CREDITO - 30 74 - GOBIERNO DE LA PROVINCIA DE SAN JUAN ADMI…"
type input "NOTA DE CREDITO"
click at [925, 432] on button "Guardar" at bounding box center [958, 443] width 66 height 24
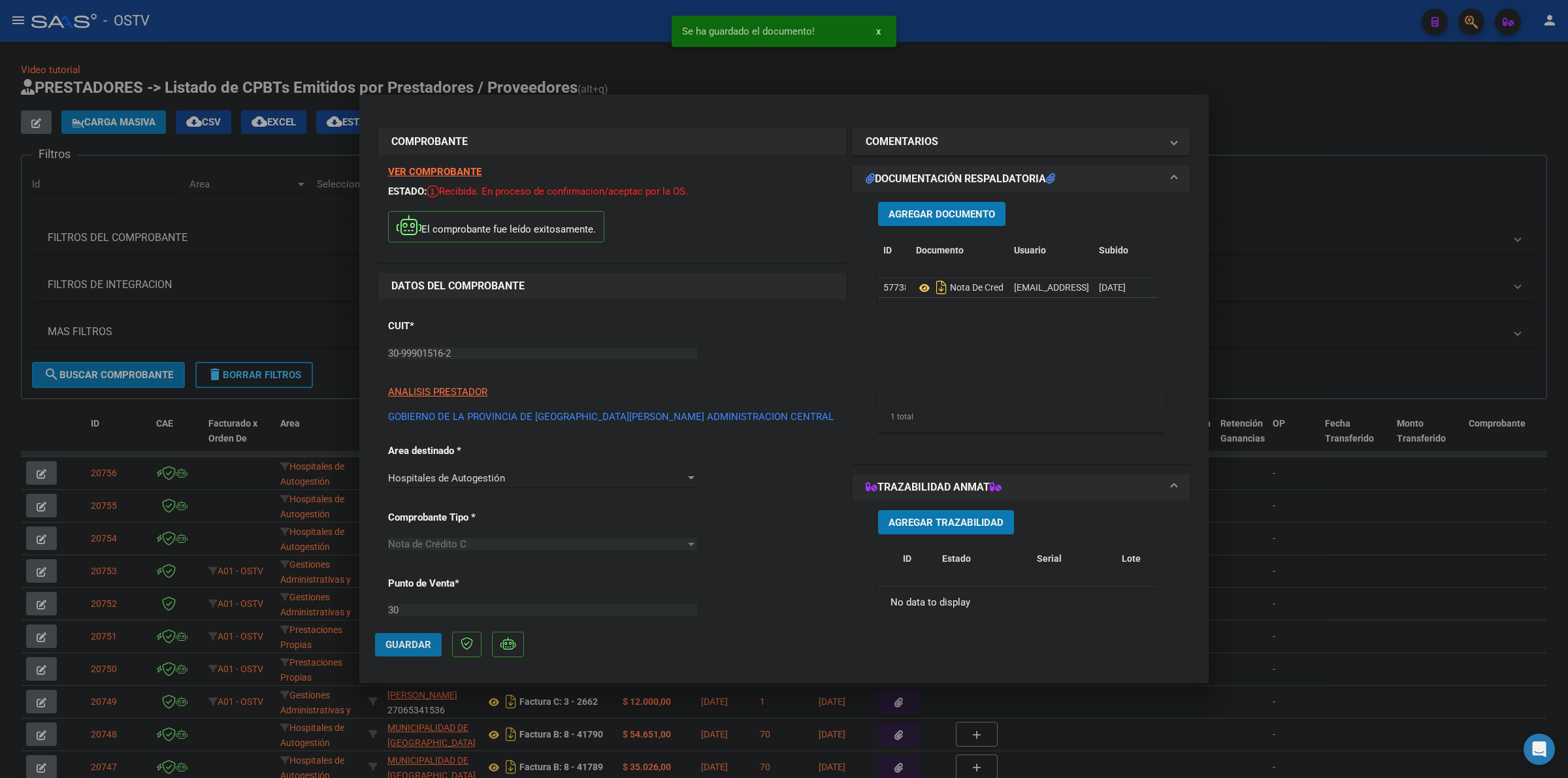
click at [428, 649] on span "Guardar" at bounding box center [408, 645] width 46 height 12
drag, startPoint x: 406, startPoint y: 647, endPoint x: 425, endPoint y: 631, distance: 24.8
click at [412, 644] on span "Guardar" at bounding box center [408, 645] width 46 height 12
drag, startPoint x: 768, startPoint y: 69, endPoint x: 550, endPoint y: 69, distance: 218.0
click at [763, 69] on div at bounding box center [784, 389] width 1568 height 778
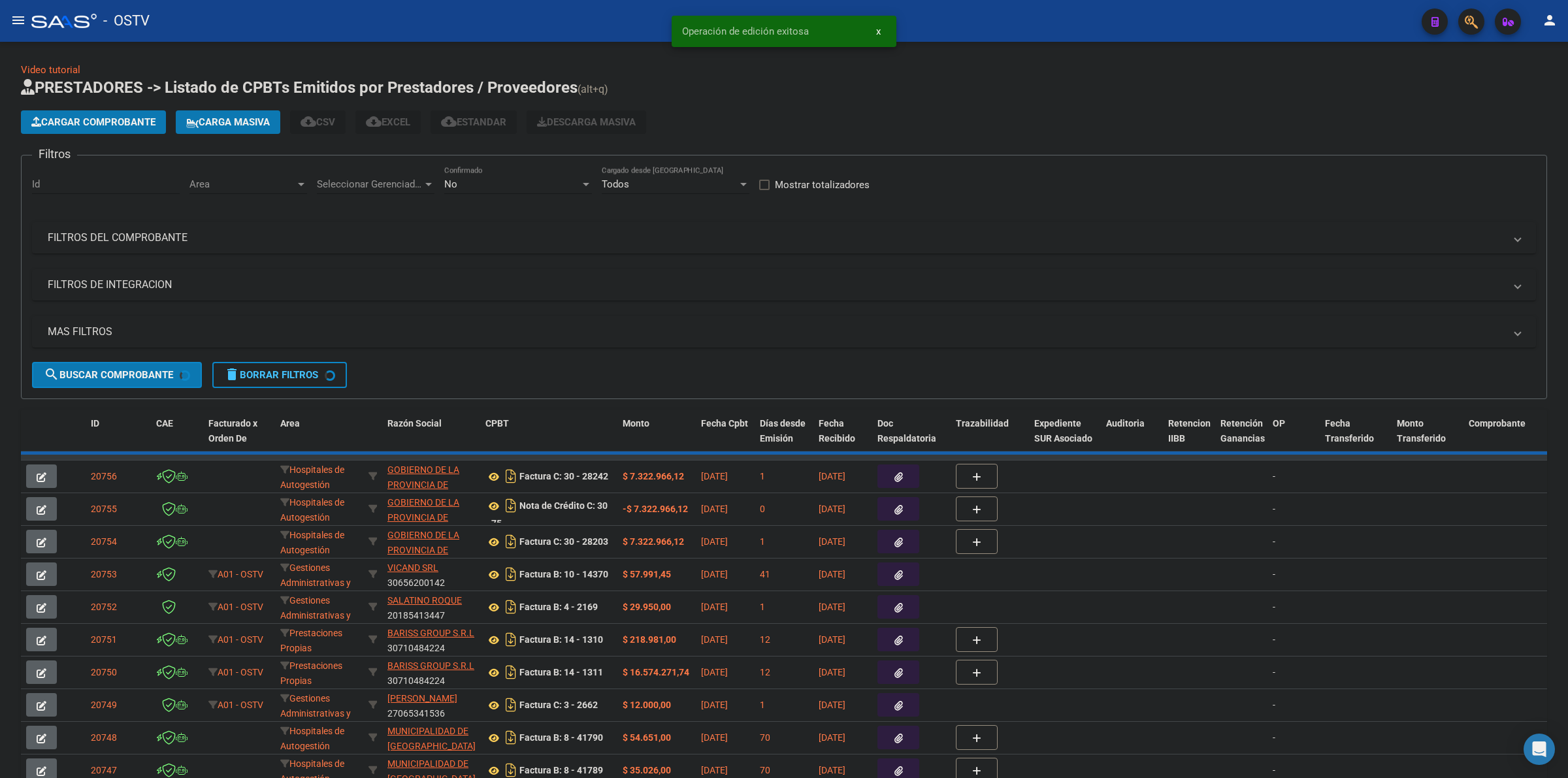
click at [152, 116] on span "Cargar Comprobante" at bounding box center [93, 122] width 124 height 12
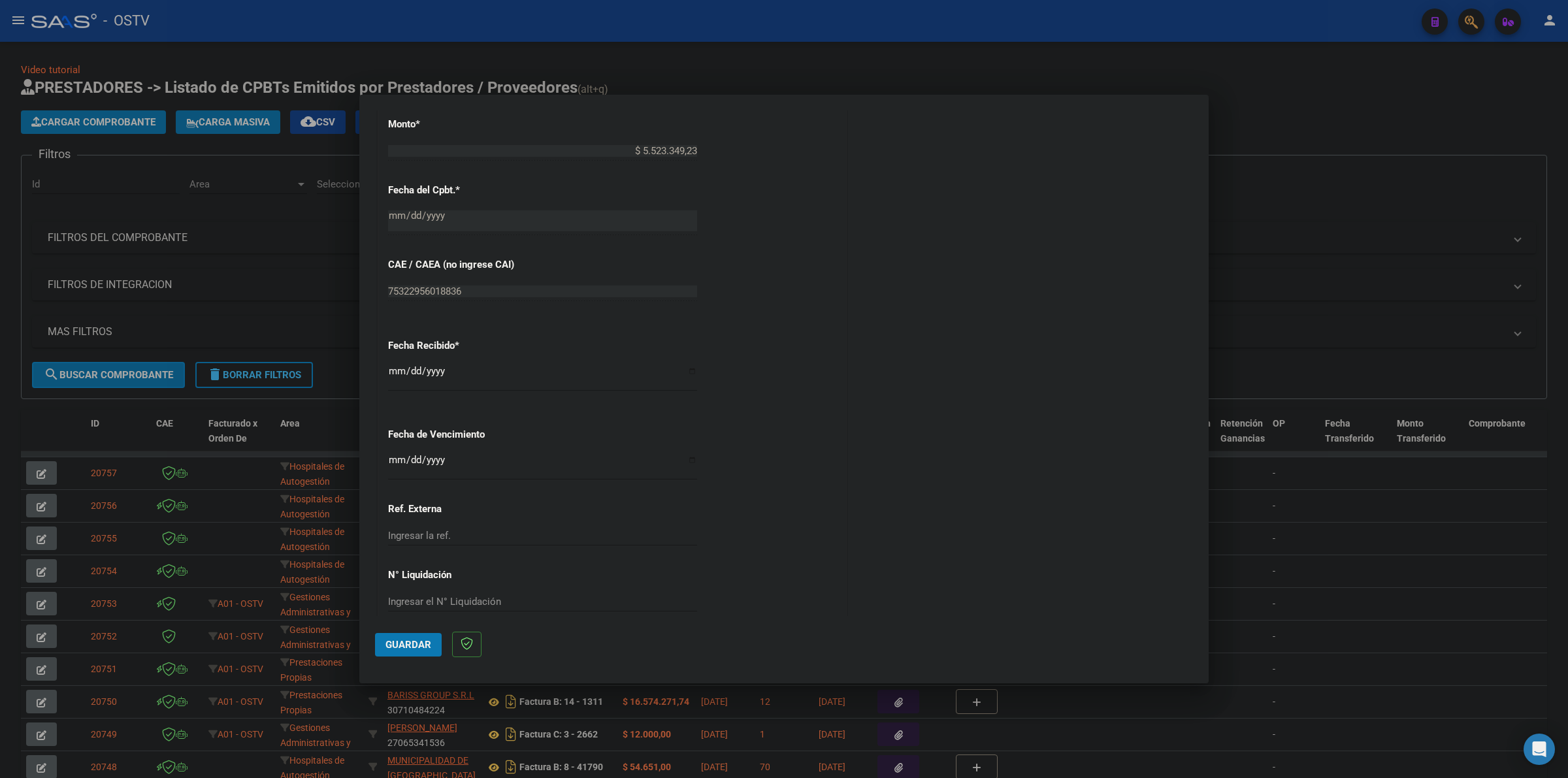
scroll to position [588, 0]
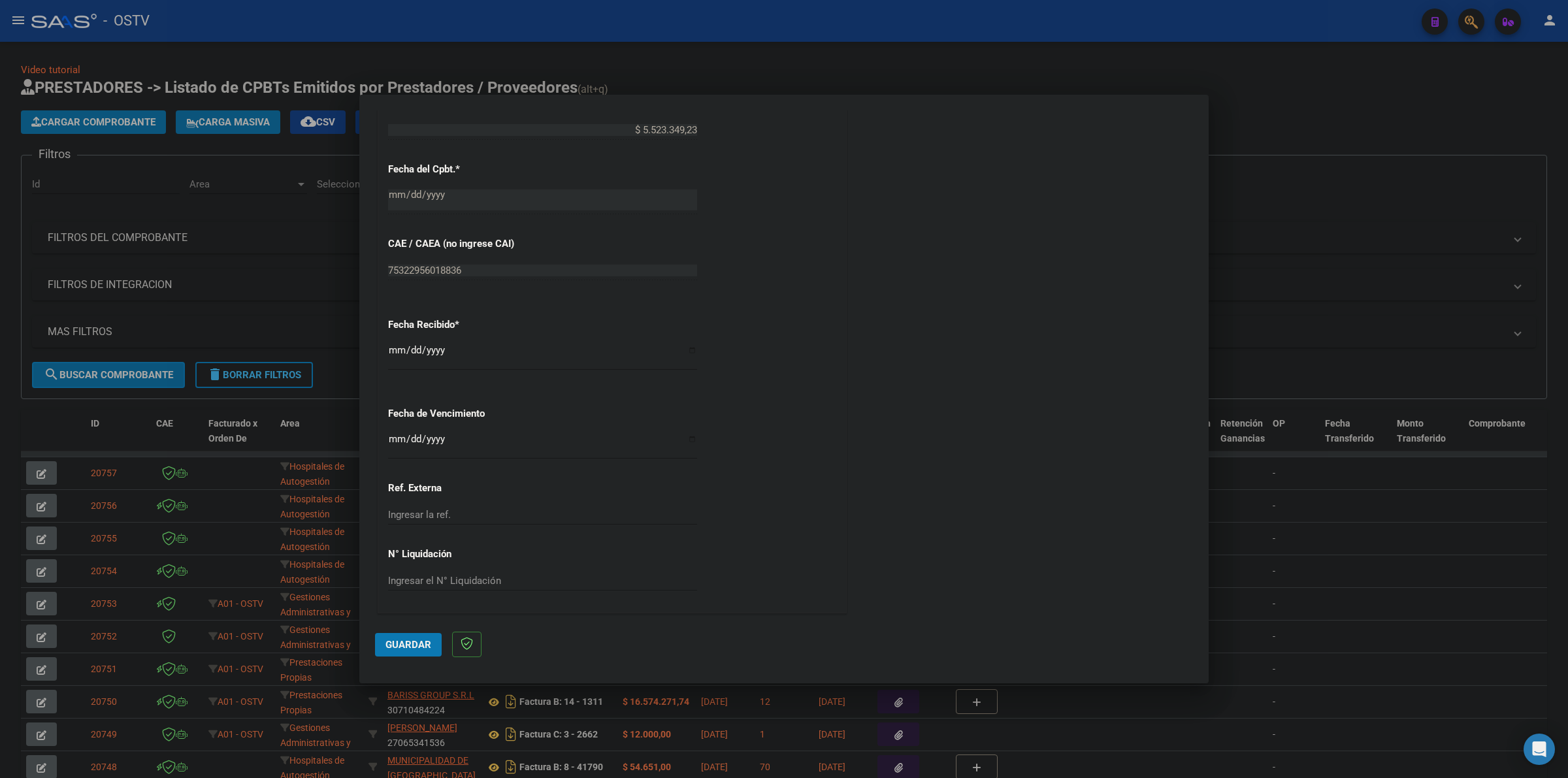
click at [389, 445] on input "Ingresar la fecha" at bounding box center [543, 444] width 309 height 21
type input "2025-08-12"
drag, startPoint x: 384, startPoint y: 645, endPoint x: 469, endPoint y: 615, distance: 90.1
click at [384, 645] on button "Guardar" at bounding box center [408, 645] width 66 height 24
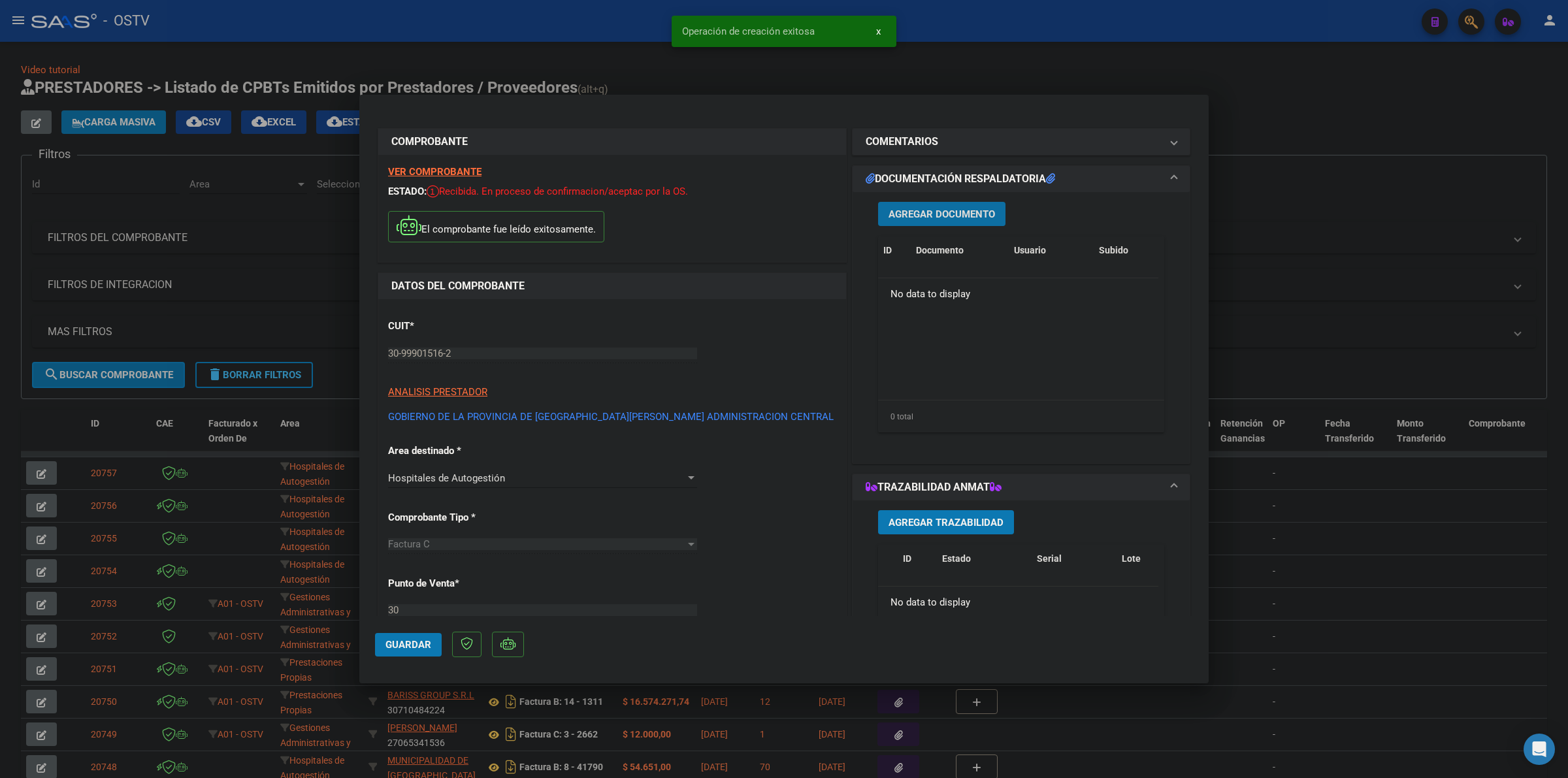
click at [943, 219] on button "Agregar Documento" at bounding box center [941, 214] width 127 height 24
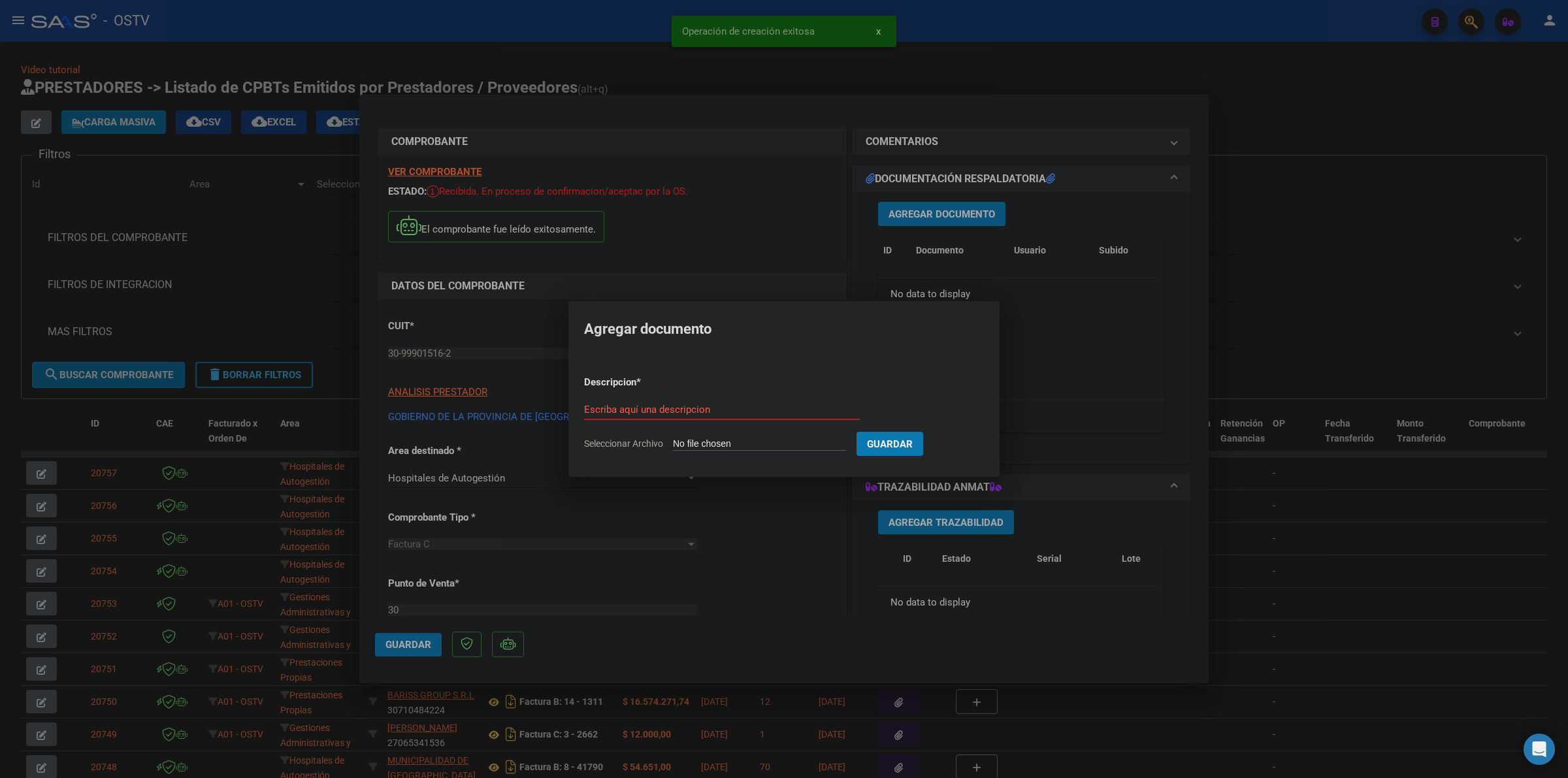
type input "C:\fakepath\FACTURA - 30 28243 - GOBIERNO DE LA PROVINCIA DE SAN JUAN ADMINISTR…"
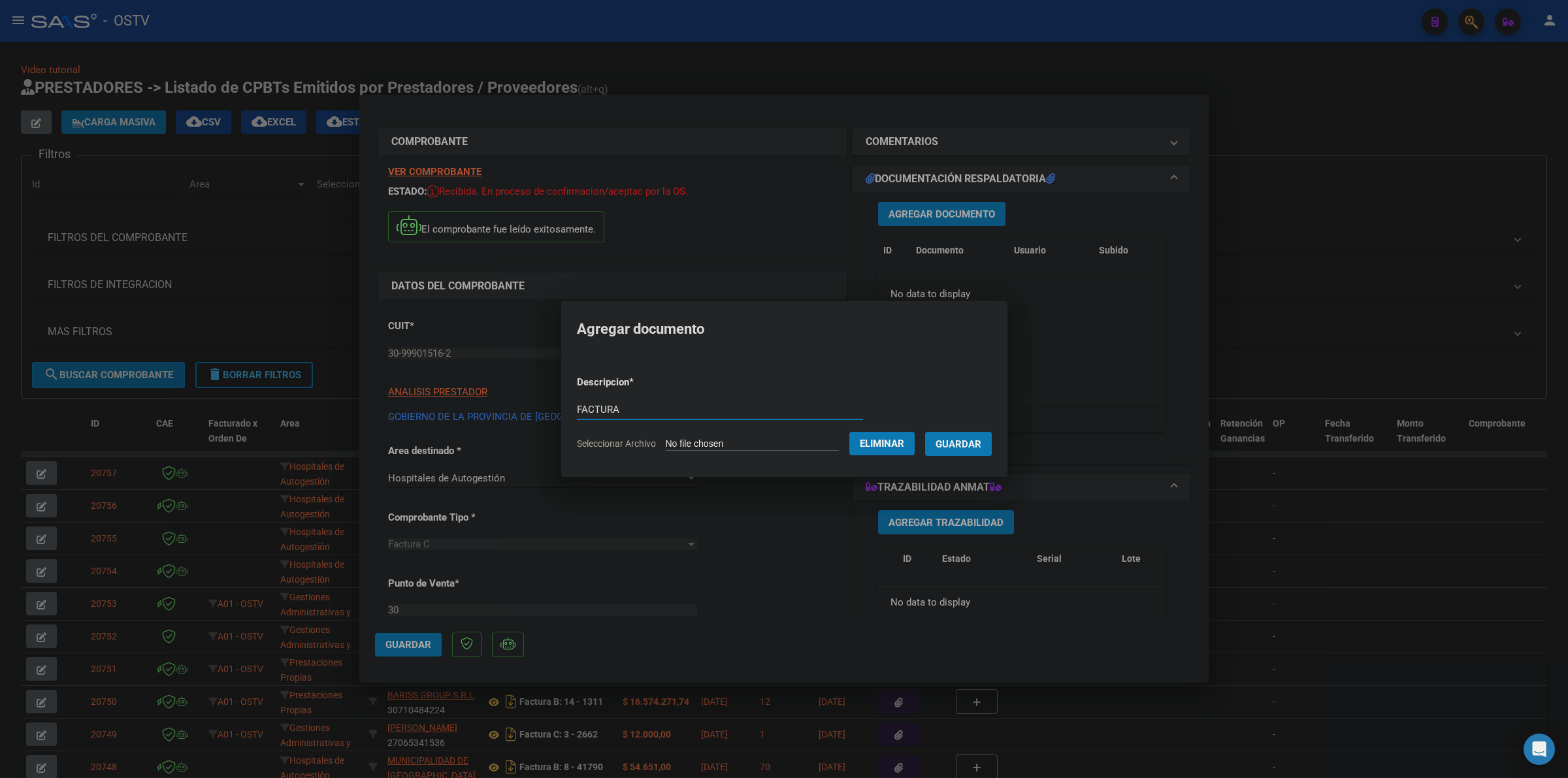
type input "FACTURA"
click at [925, 432] on button "Guardar" at bounding box center [958, 443] width 66 height 24
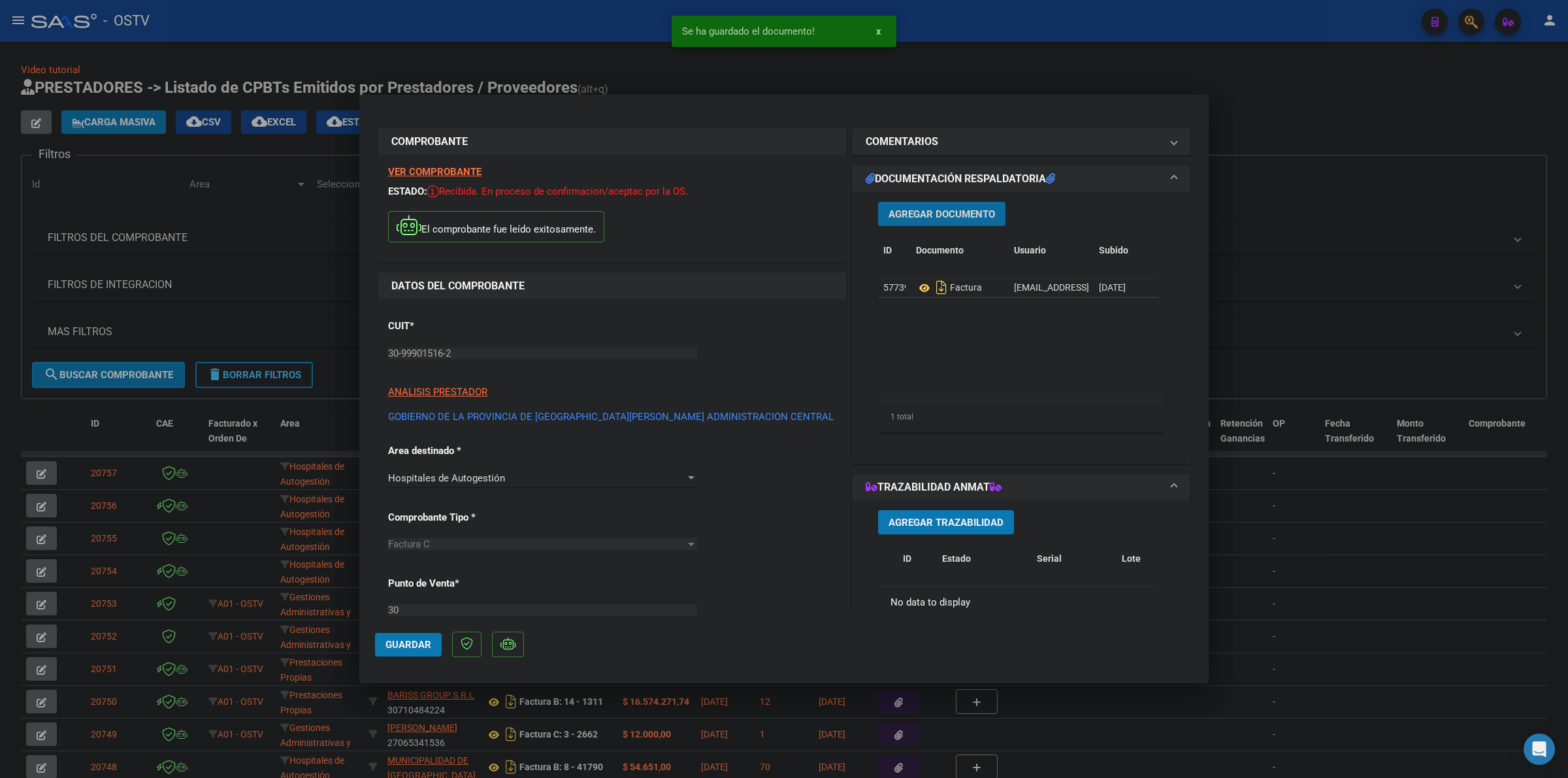
click at [417, 641] on span "Guardar" at bounding box center [408, 645] width 46 height 12
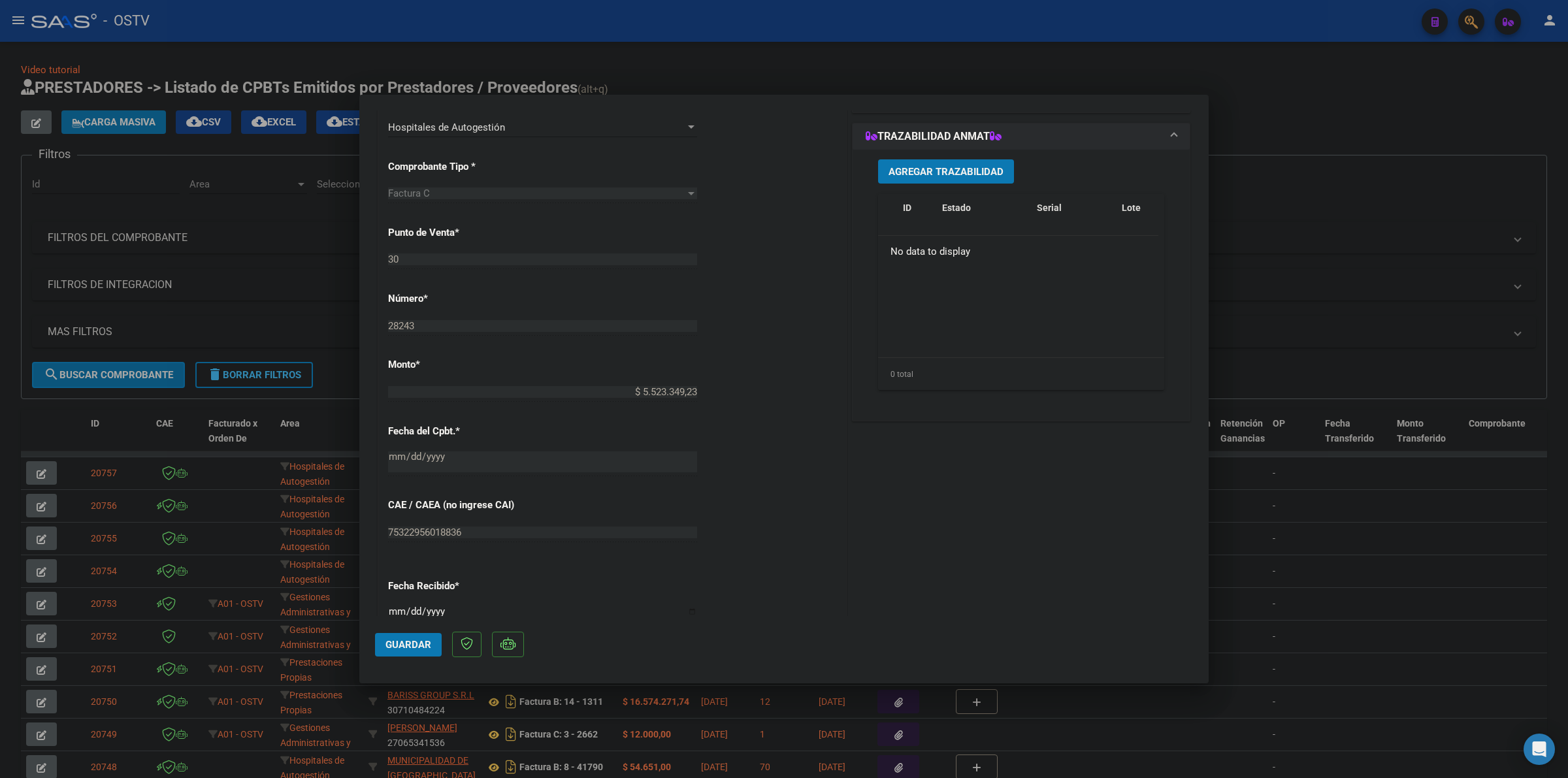
scroll to position [204, 0]
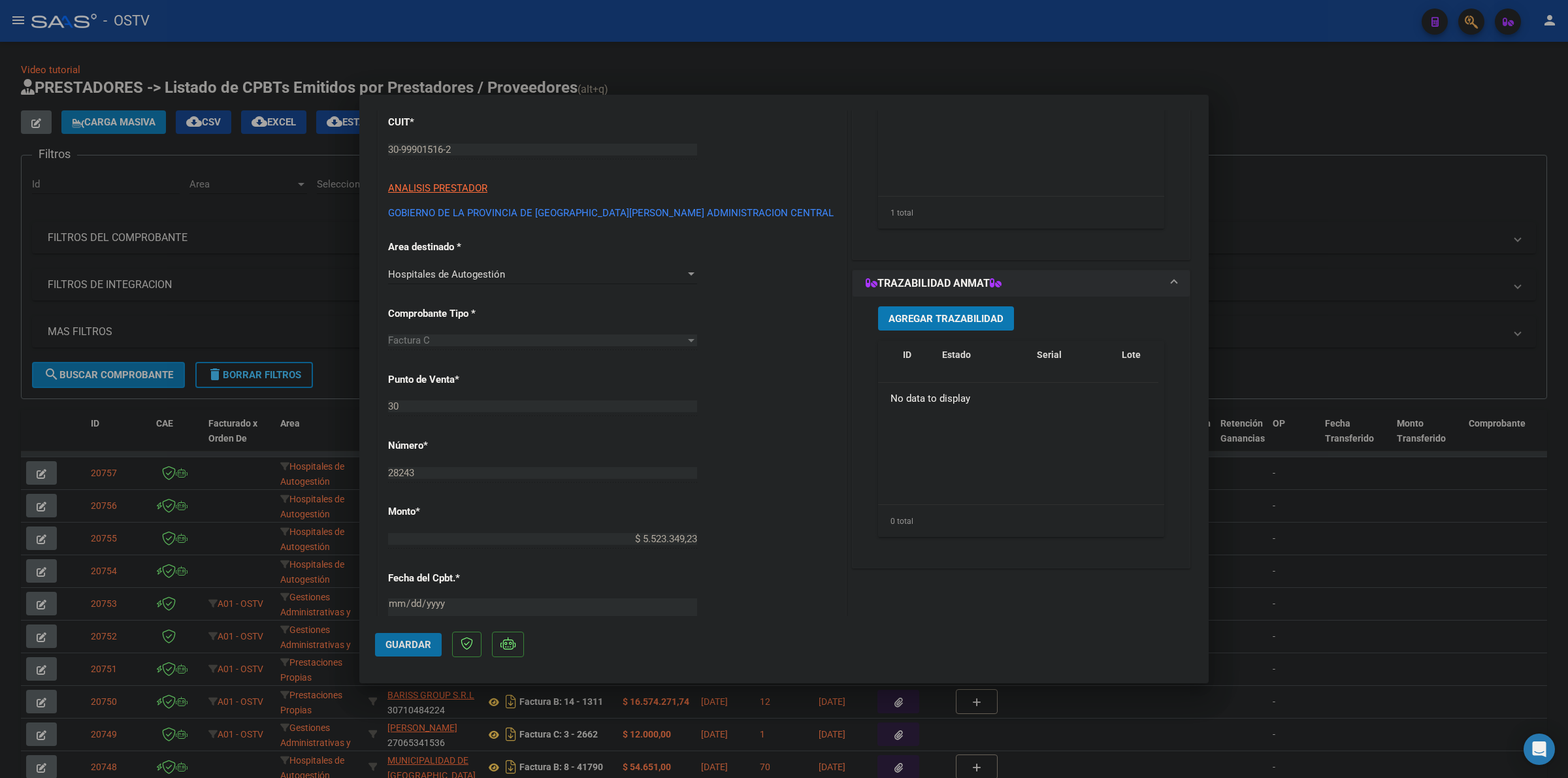
drag, startPoint x: 405, startPoint y: 645, endPoint x: 1137, endPoint y: 293, distance: 812.2
click at [407, 644] on span "Guardar" at bounding box center [408, 645] width 46 height 12
click at [402, 647] on span "Guardar" at bounding box center [408, 645] width 46 height 12
click at [1400, 100] on div at bounding box center [784, 389] width 1568 height 778
type input "$ 0,00"
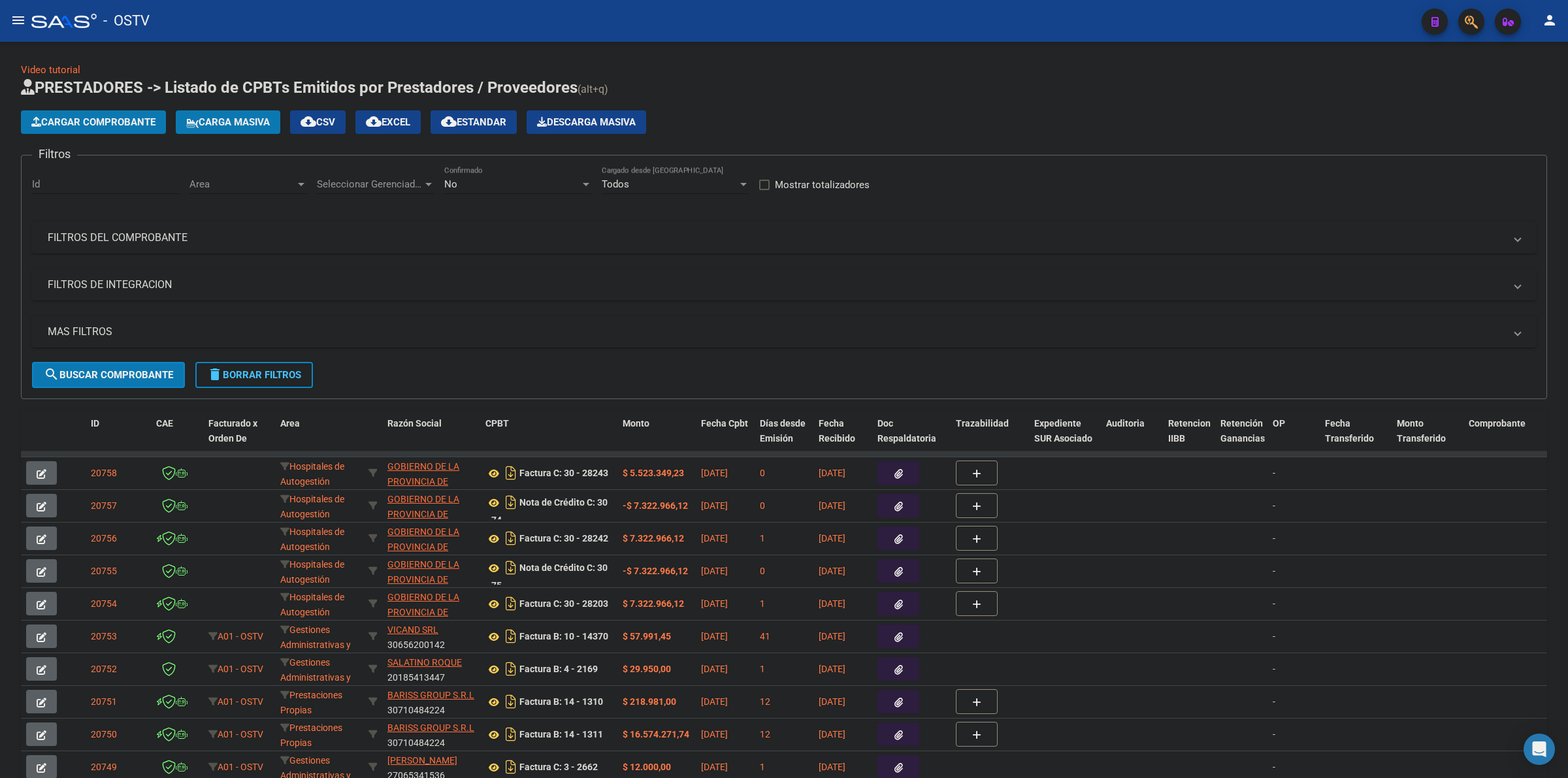
click at [122, 335] on mat-panel-title "MAS FILTROS" at bounding box center [776, 331] width 1457 height 14
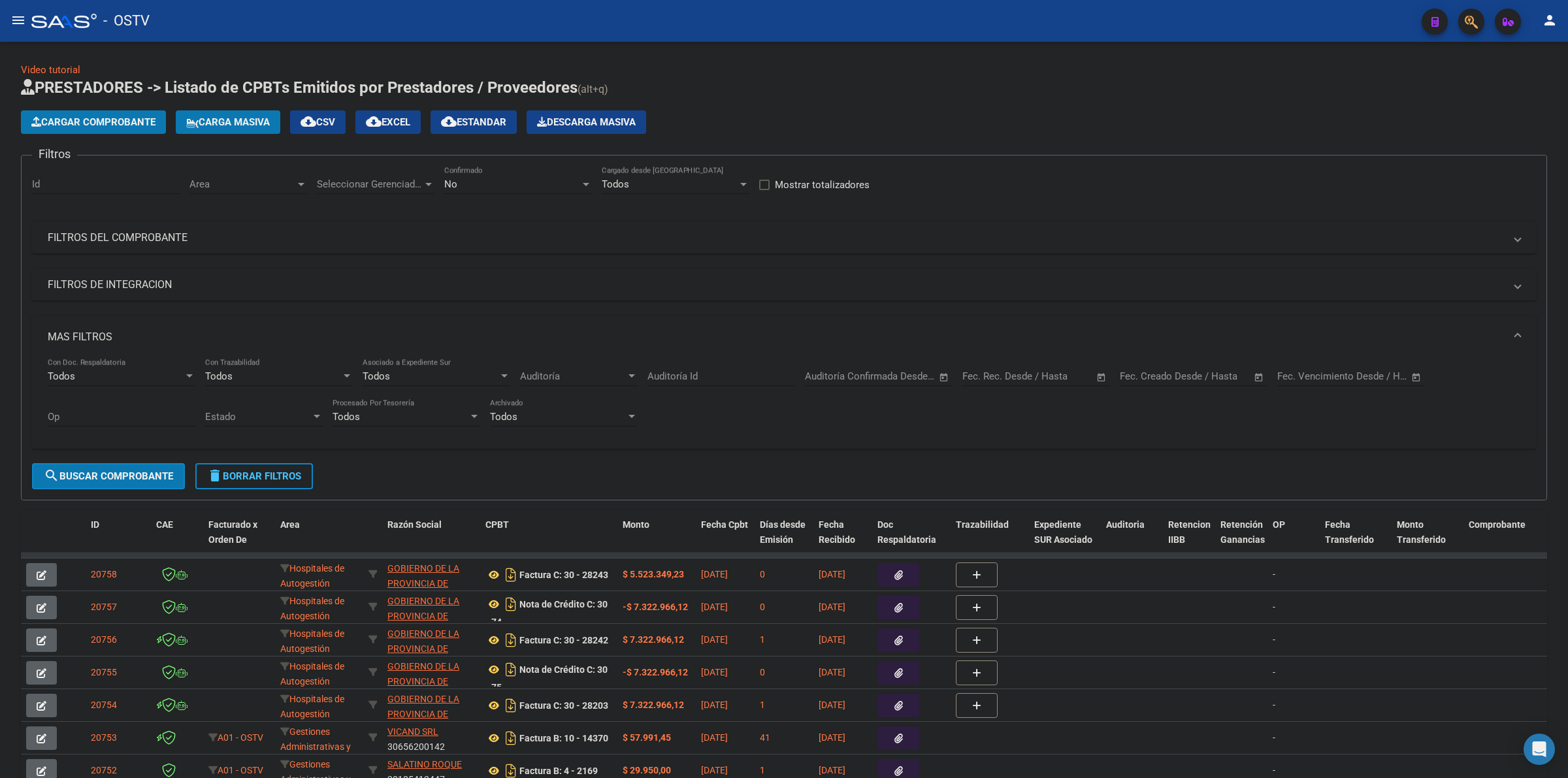
click at [1160, 379] on input "text" at bounding box center [1141, 376] width 43 height 12
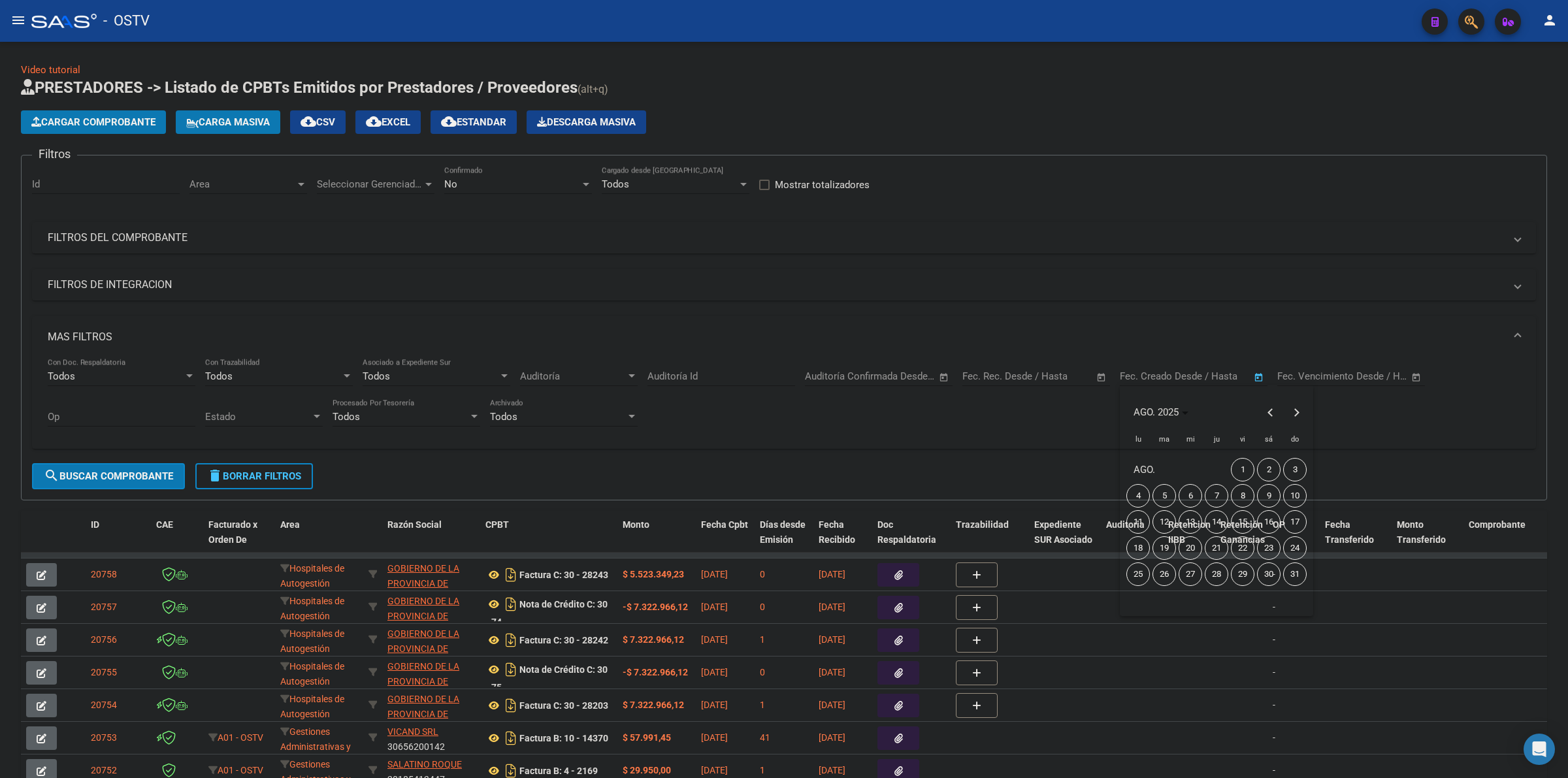
click at [1140, 522] on span "11" at bounding box center [1138, 522] width 24 height 24
type input "11/8/2025"
click at [1140, 522] on span "11" at bounding box center [1138, 522] width 24 height 24
type input "11/8/2025"
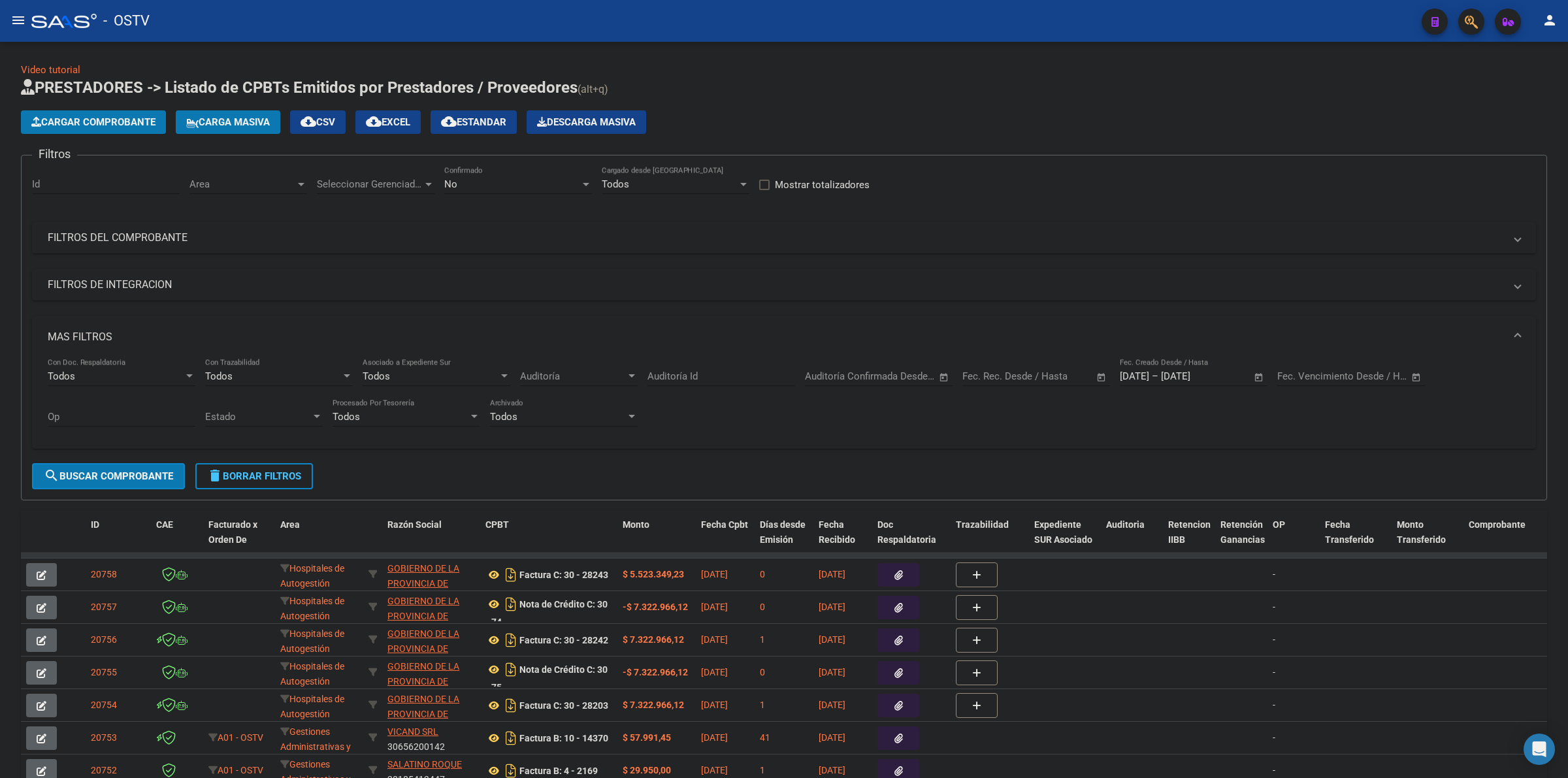
click at [226, 236] on mat-panel-title "FILTROS DEL COMPROBANTE" at bounding box center [776, 238] width 1457 height 14
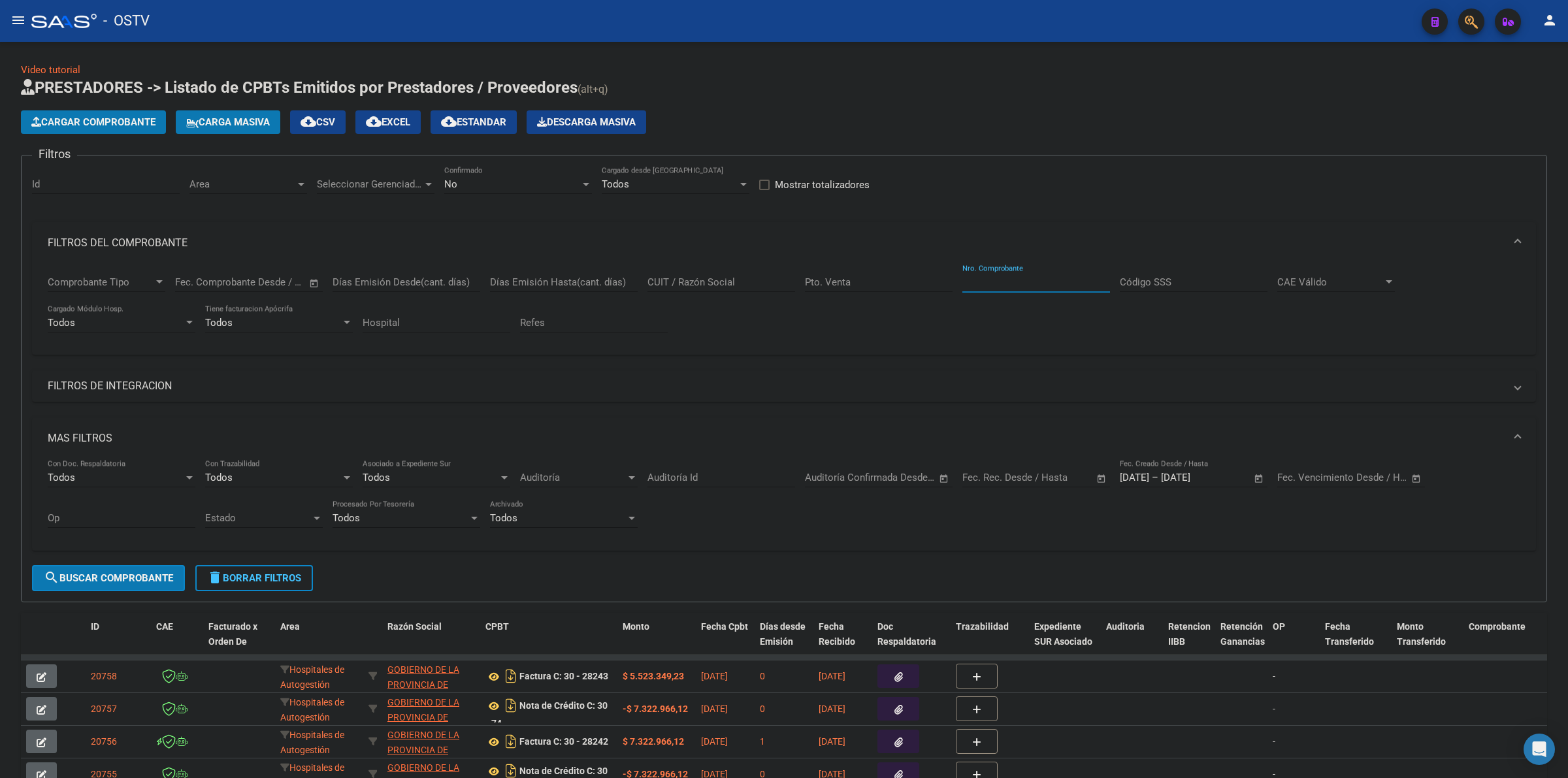
click at [1020, 285] on input "Nro. Comprobante" at bounding box center [1035, 282] width 148 height 12
click at [185, 244] on mat-panel-title "FILTROS DEL COMPROBANTE" at bounding box center [776, 243] width 1457 height 14
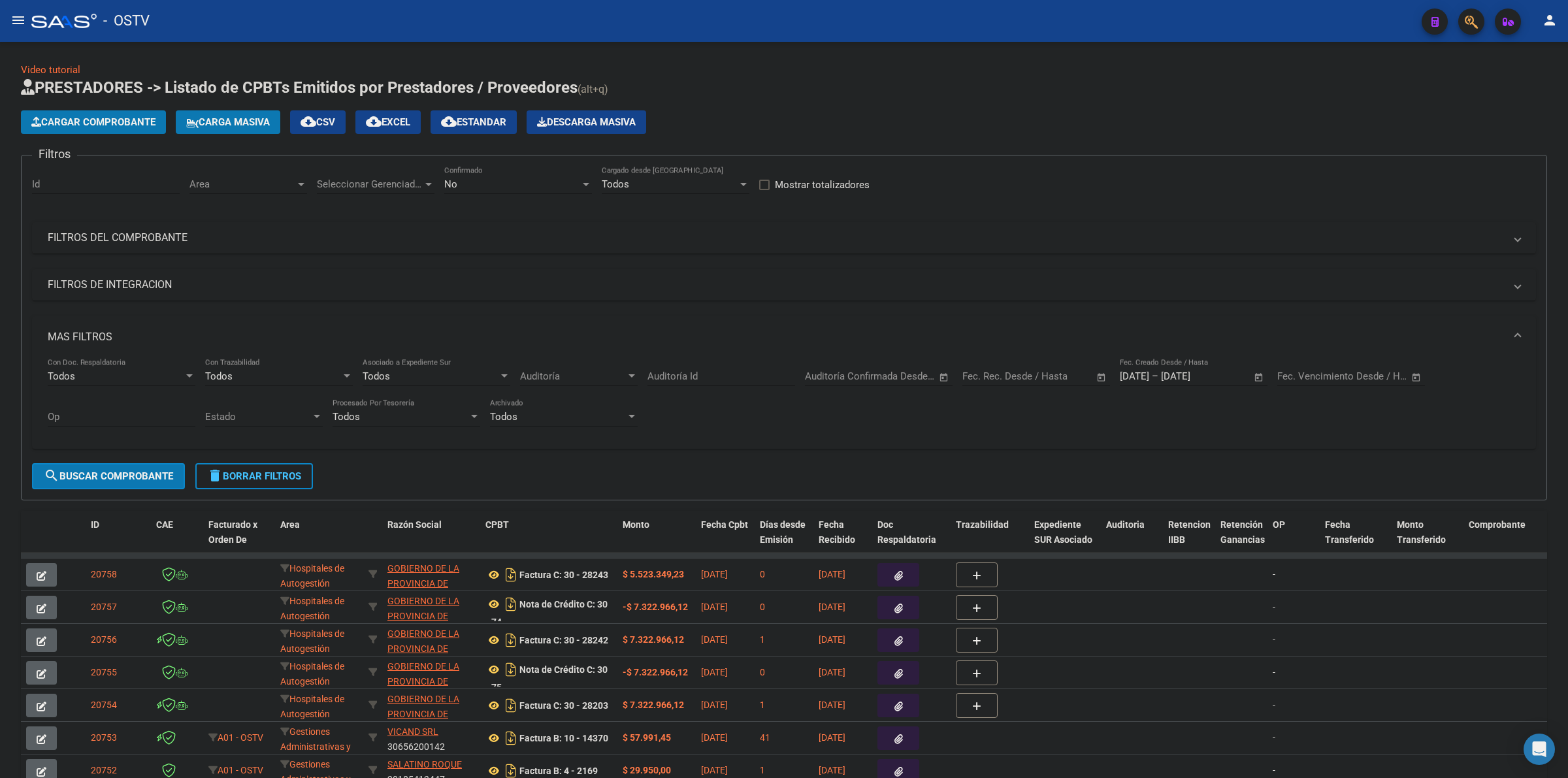
click at [185, 234] on mat-panel-title "FILTROS DEL COMPROBANTE" at bounding box center [776, 238] width 1457 height 14
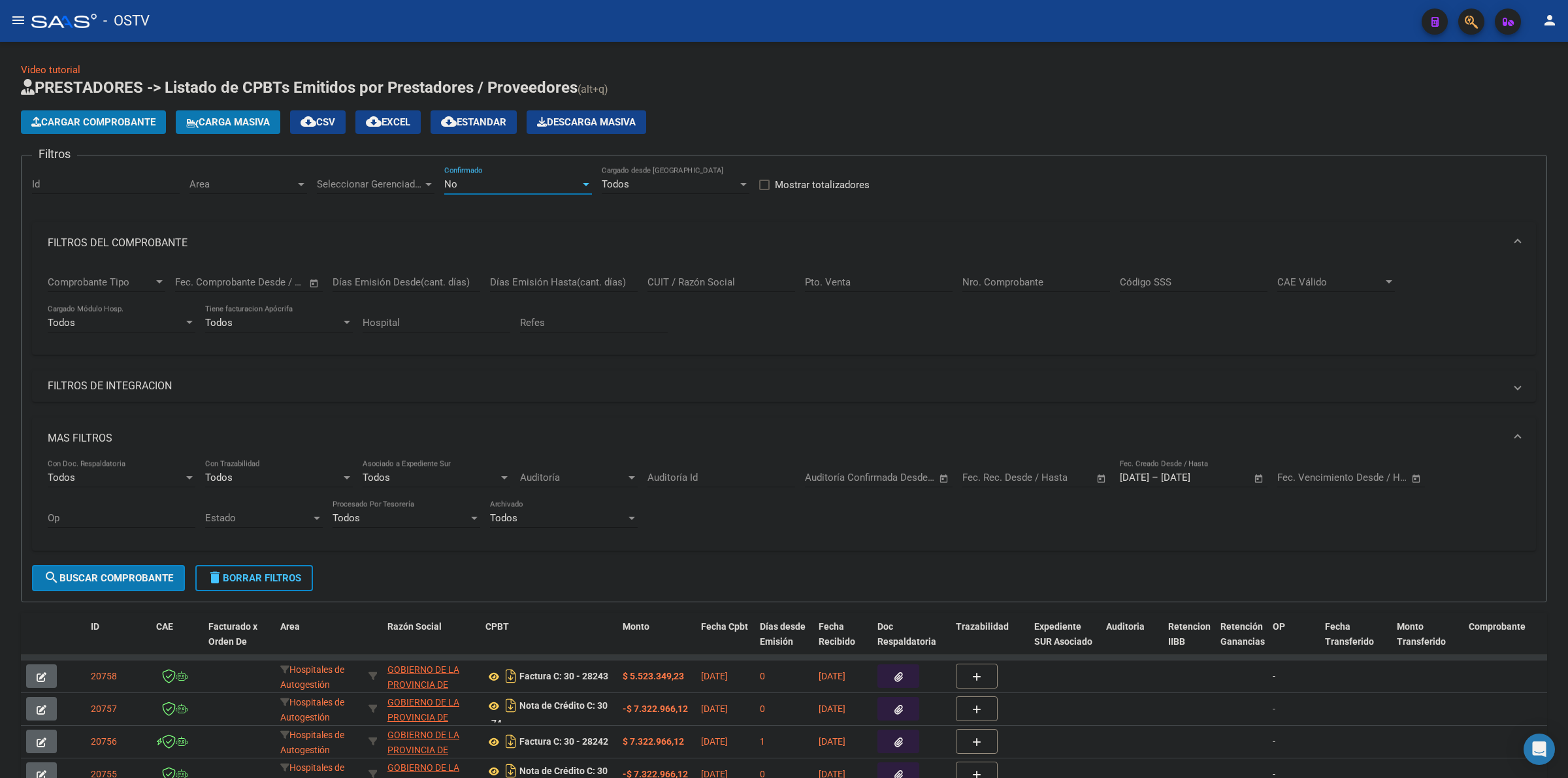
click at [465, 180] on div "No" at bounding box center [512, 184] width 136 height 12
click at [476, 125] on span "Todos" at bounding box center [518, 124] width 148 height 29
click at [365, 184] on span "Seleccionar Gerenciador" at bounding box center [369, 184] width 106 height 12
drag, startPoint x: 357, startPoint y: 221, endPoint x: 342, endPoint y: 214, distance: 16.6
click at [354, 219] on span "Todos" at bounding box center [408, 212] width 183 height 29
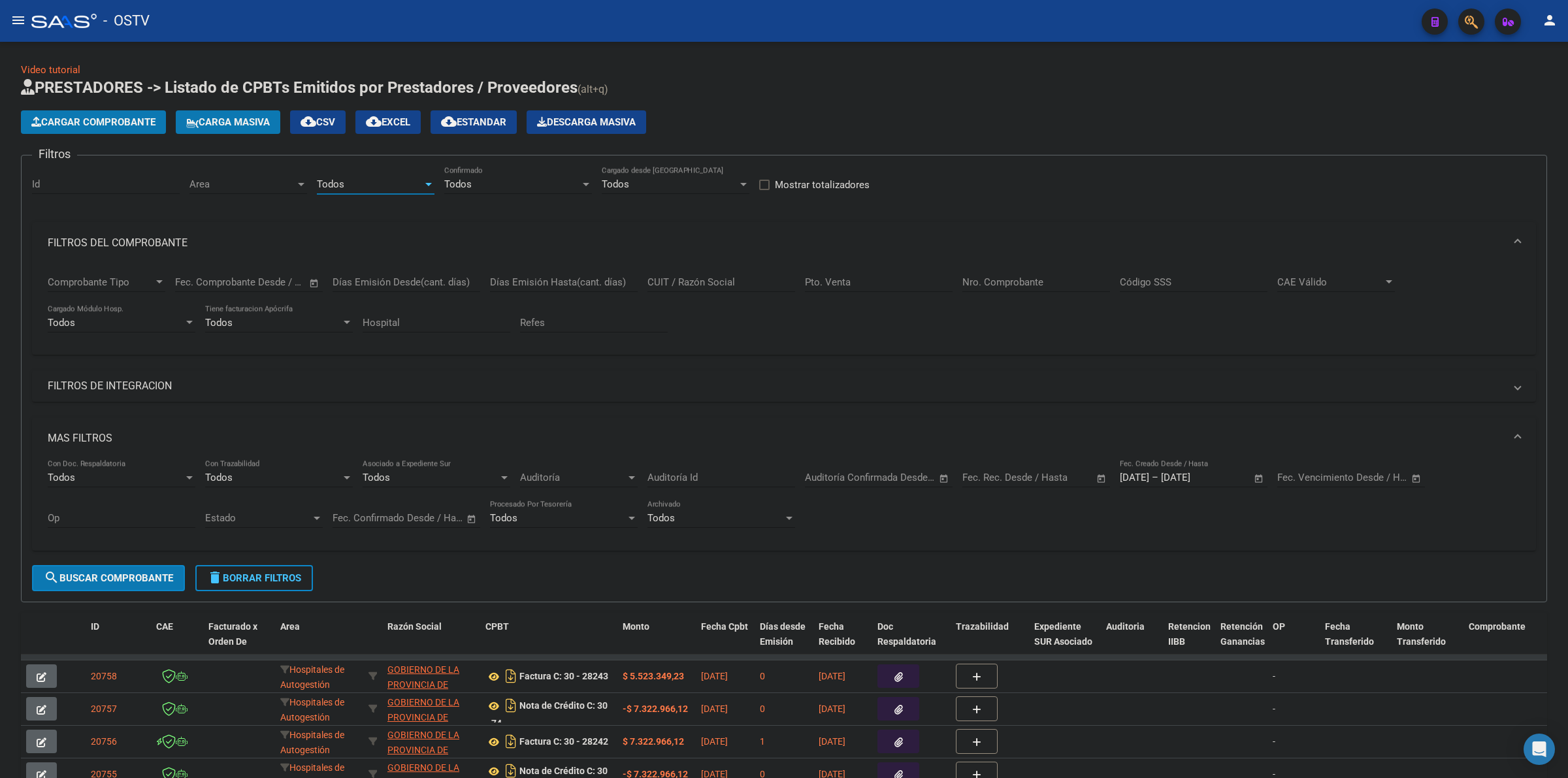
click at [245, 180] on span "Area" at bounding box center [242, 184] width 106 height 12
click at [229, 213] on span "Todos" at bounding box center [275, 212] width 170 height 29
click at [125, 574] on span "search Buscar Comprobante" at bounding box center [108, 578] width 129 height 12
click at [136, 572] on span "search Buscar Comprobante" at bounding box center [108, 578] width 129 height 12
click at [488, 124] on span "cloud_download Estandar" at bounding box center [473, 122] width 65 height 12
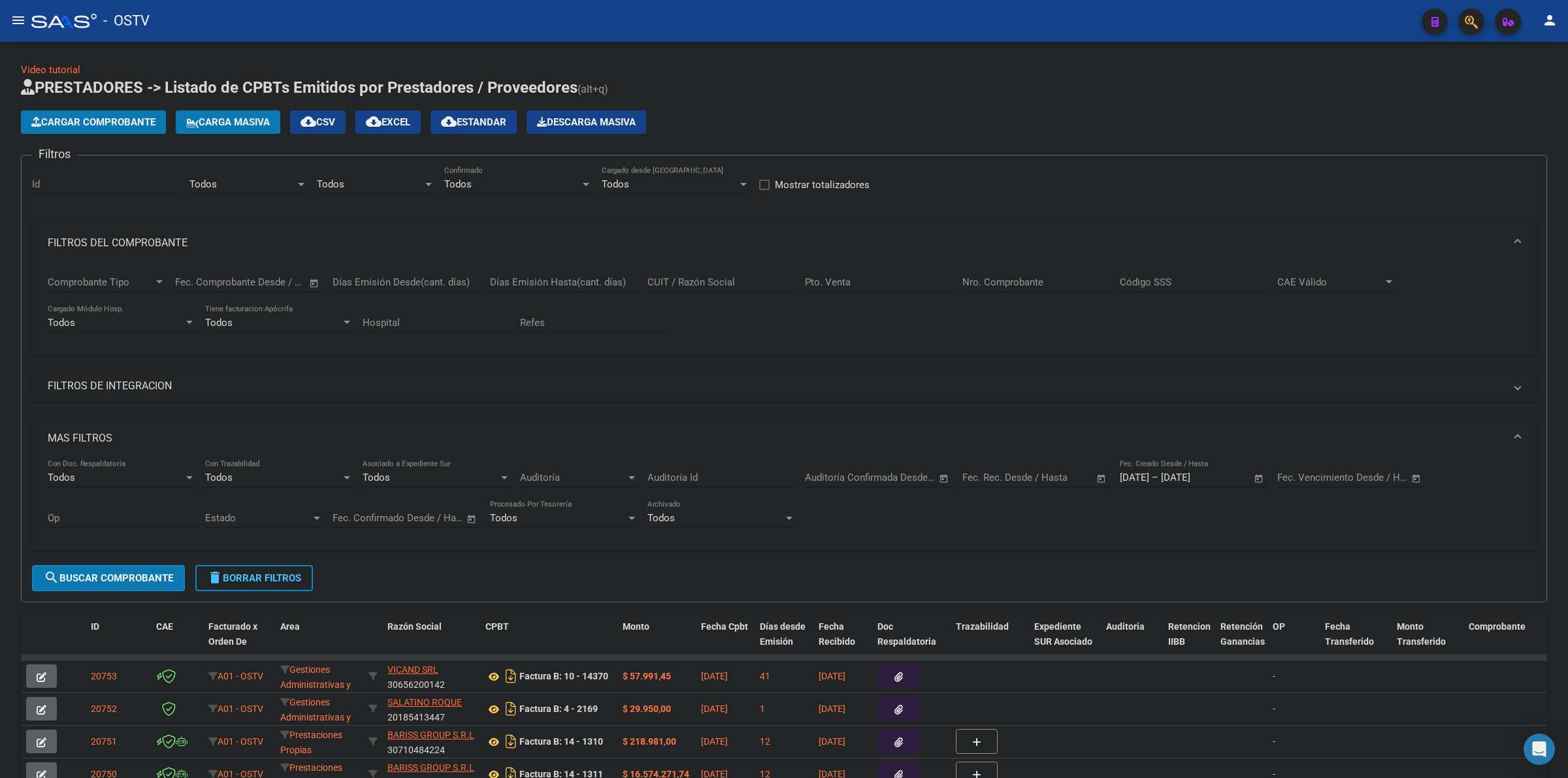
click at [1079, 128] on div "Cargar Comprobante Carga Masiva cloud_download CSV cloud_download EXCEL cloud_d…" at bounding box center [784, 122] width 1526 height 24
click at [100, 427] on mat-expansion-panel-header "MAS FILTROS" at bounding box center [784, 438] width 1504 height 42
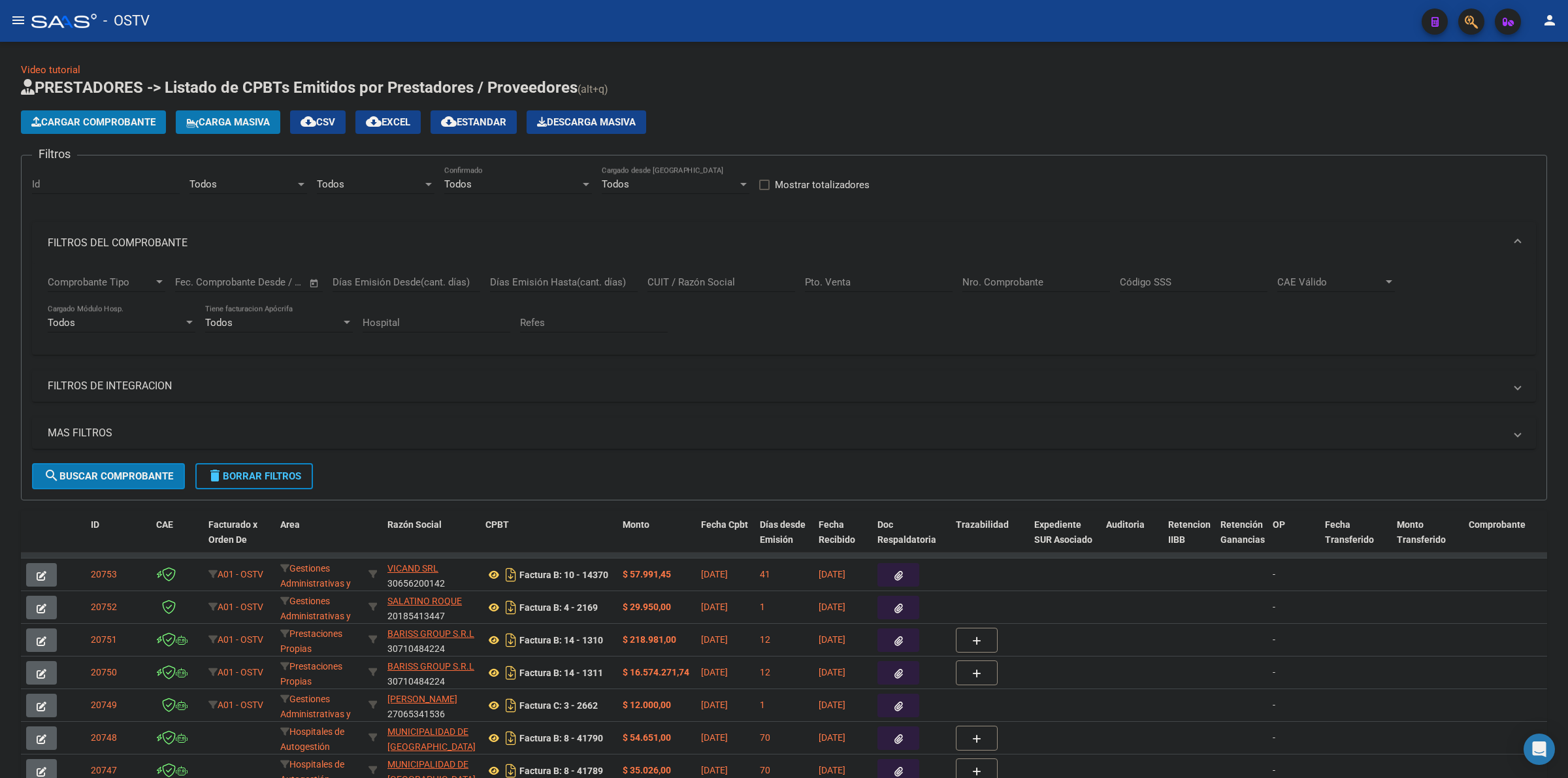
click at [115, 238] on mat-panel-title "FILTROS DEL COMPROBANTE" at bounding box center [776, 243] width 1457 height 14
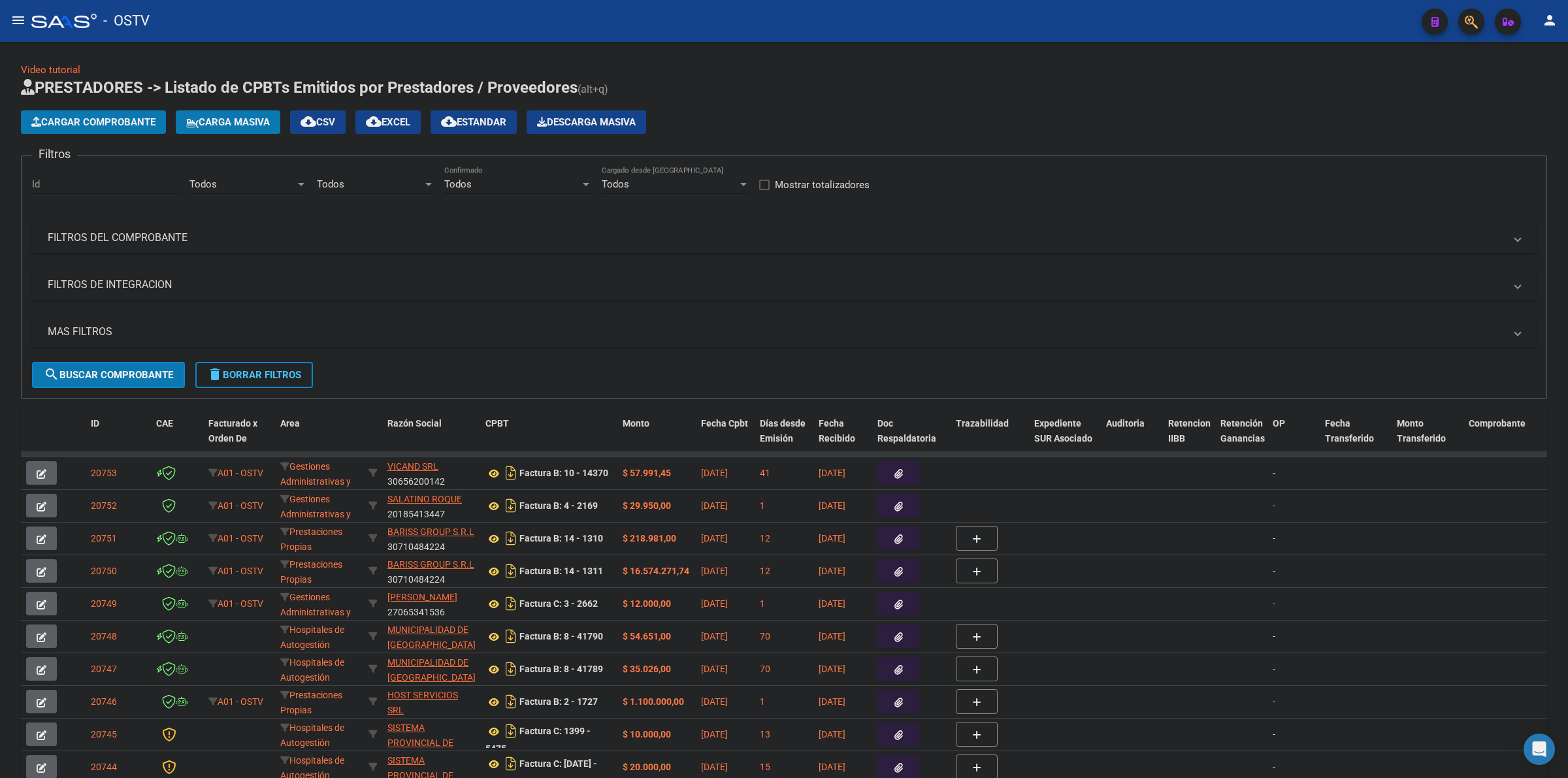
click at [860, 85] on h1 "PRESTADORES -> Listado de CPBTs Emitidos por Prestadores / Proveedores (alt+q)" at bounding box center [784, 88] width 1526 height 23
click at [691, 56] on div "Video tutorial PRESTADORES -> Listado de CPBTs Emitidos por Prestadores / Prove…" at bounding box center [784, 452] width 1568 height 821
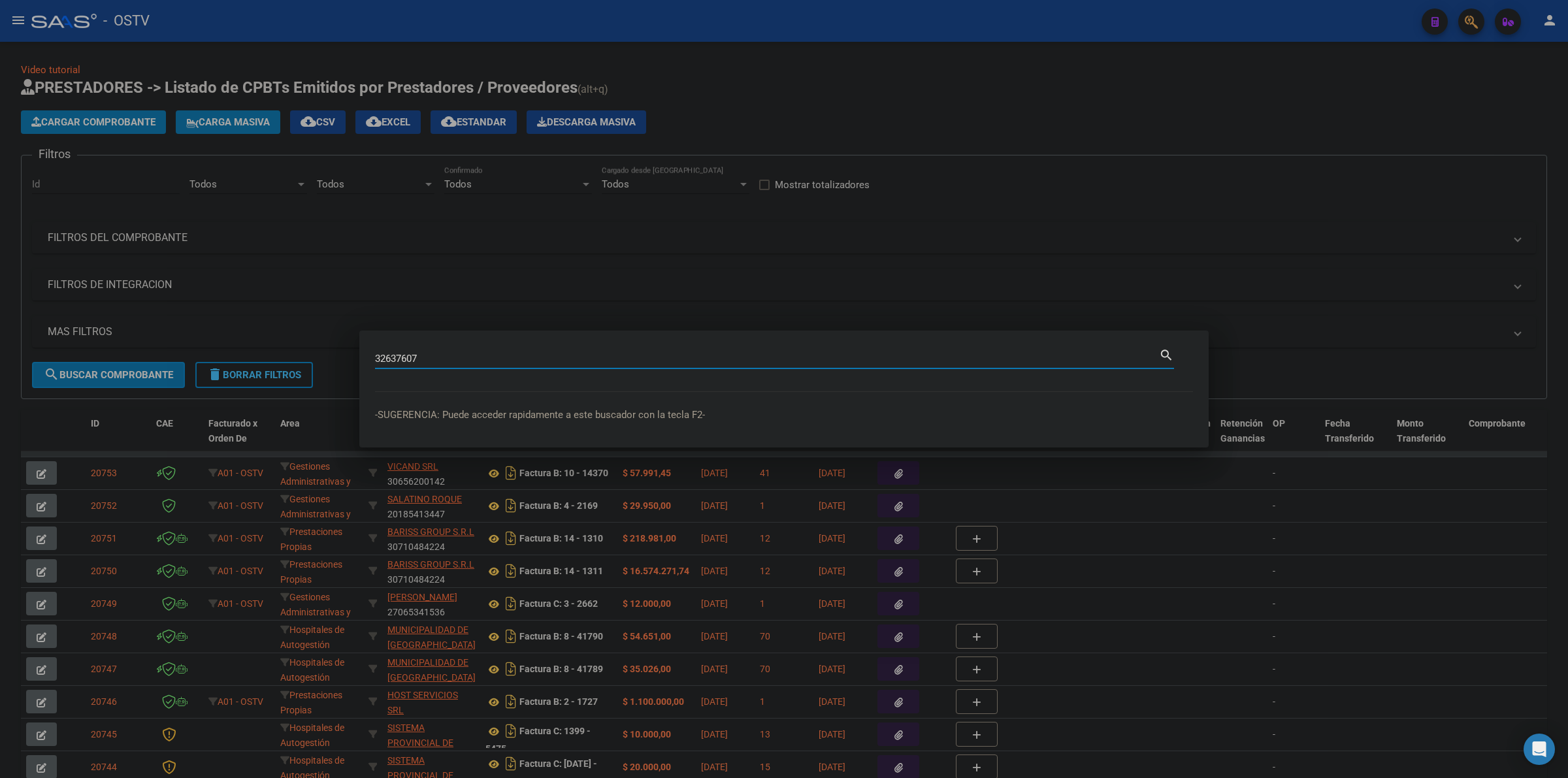
type input "32637607"
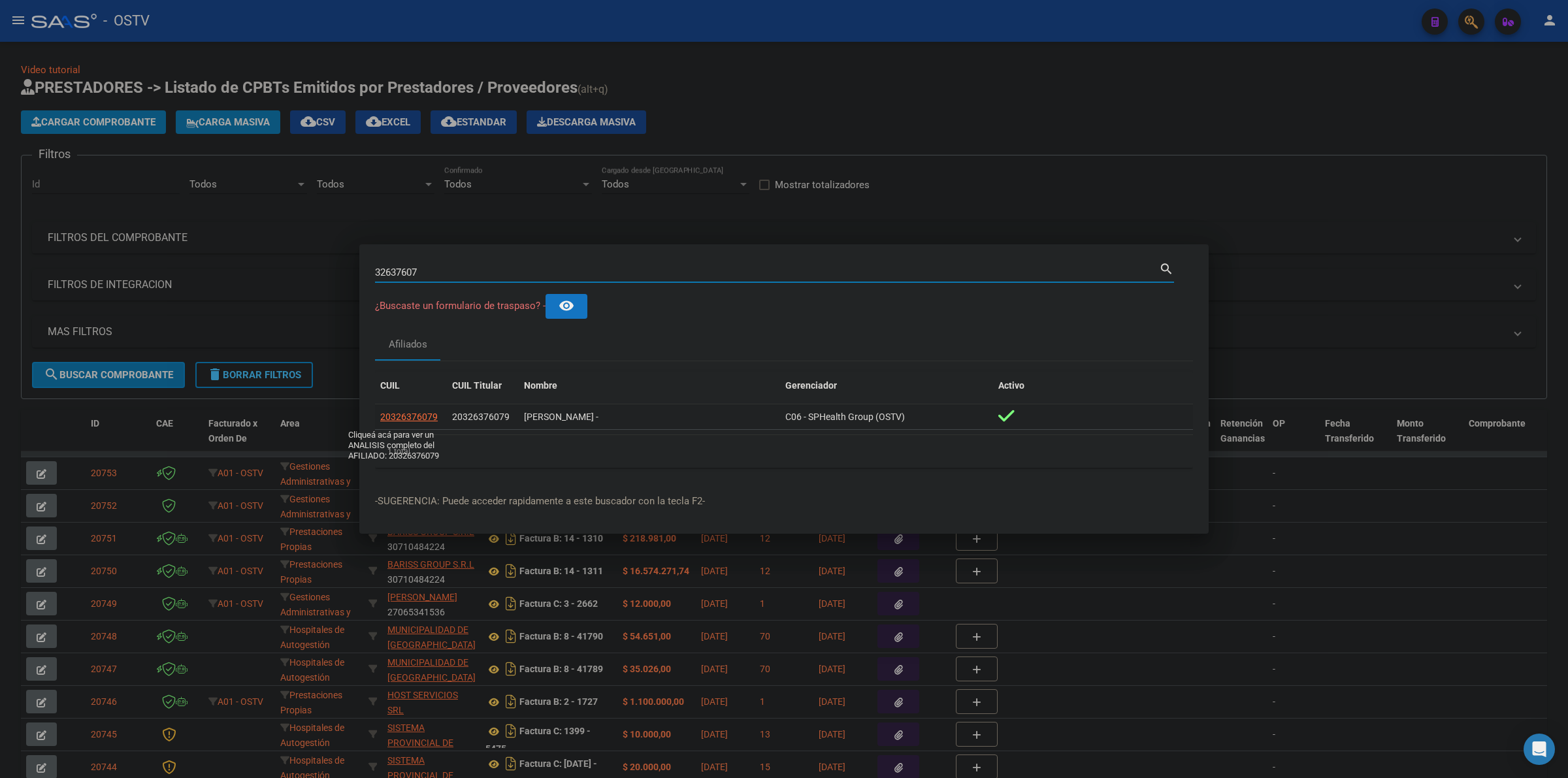
click at [423, 421] on span "20326376079" at bounding box center [409, 417] width 58 height 10
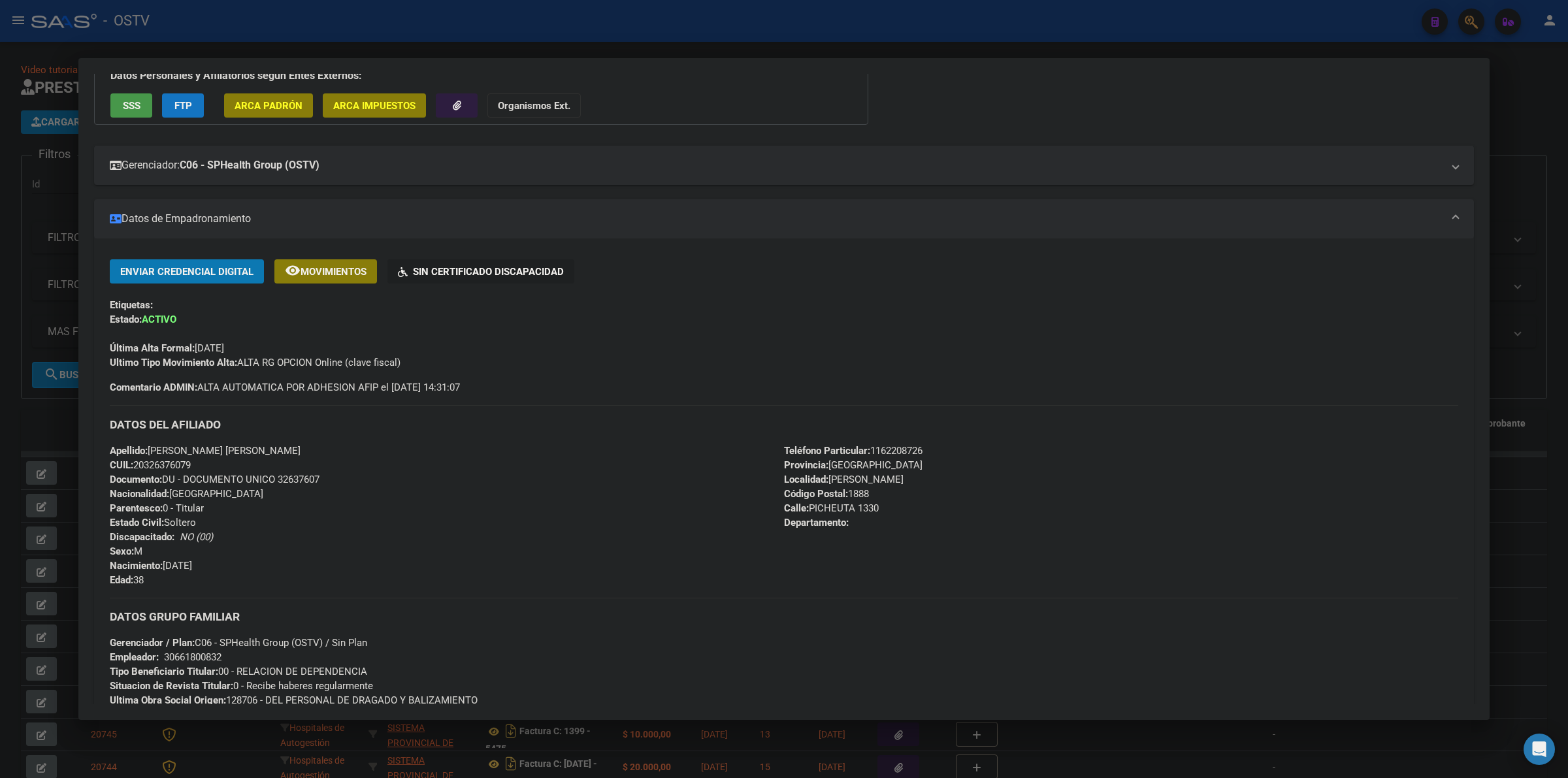
scroll to position [136, 0]
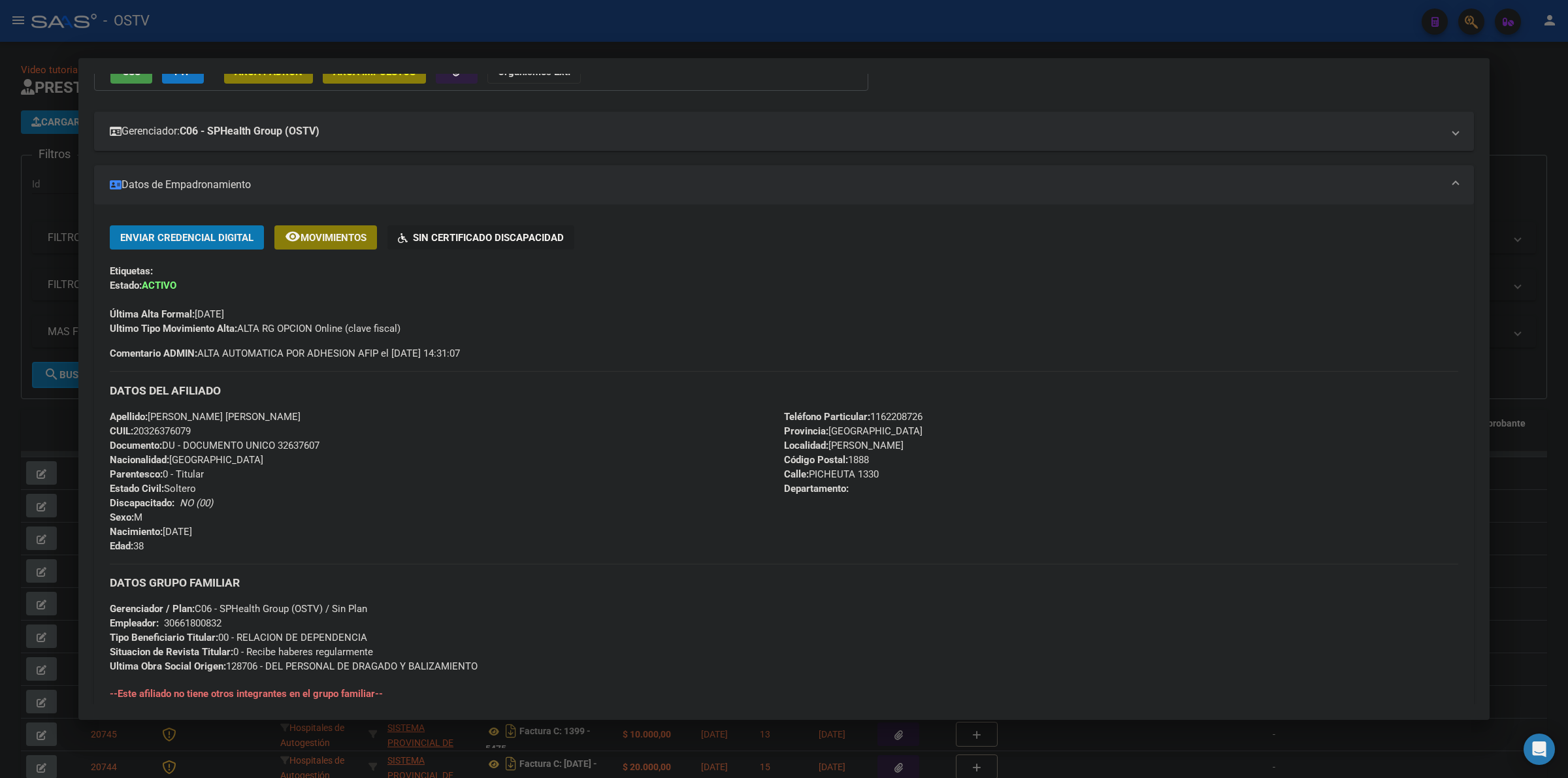
click at [9, 410] on div at bounding box center [784, 389] width 1568 height 778
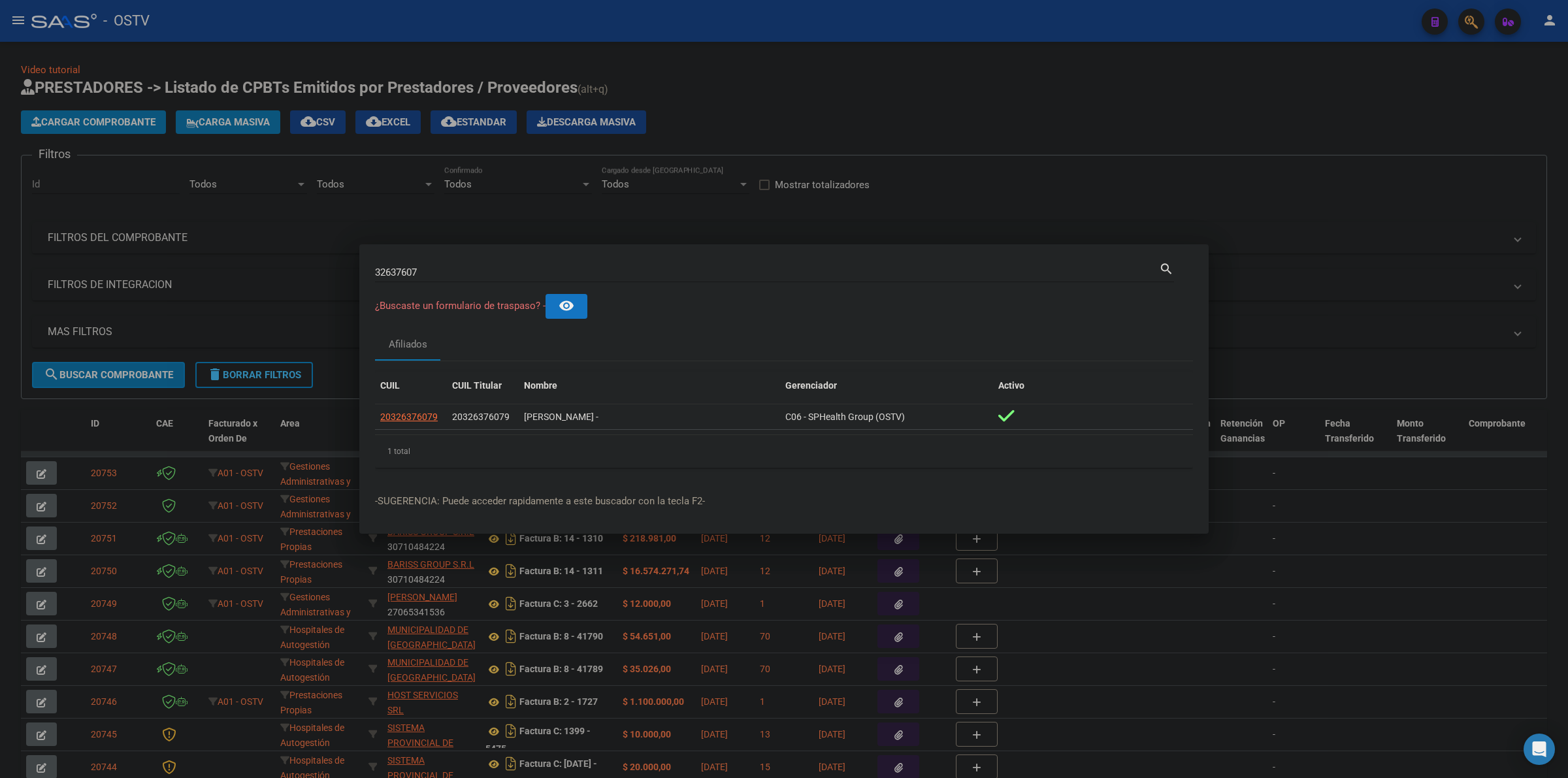
click at [775, 119] on div at bounding box center [784, 389] width 1568 height 778
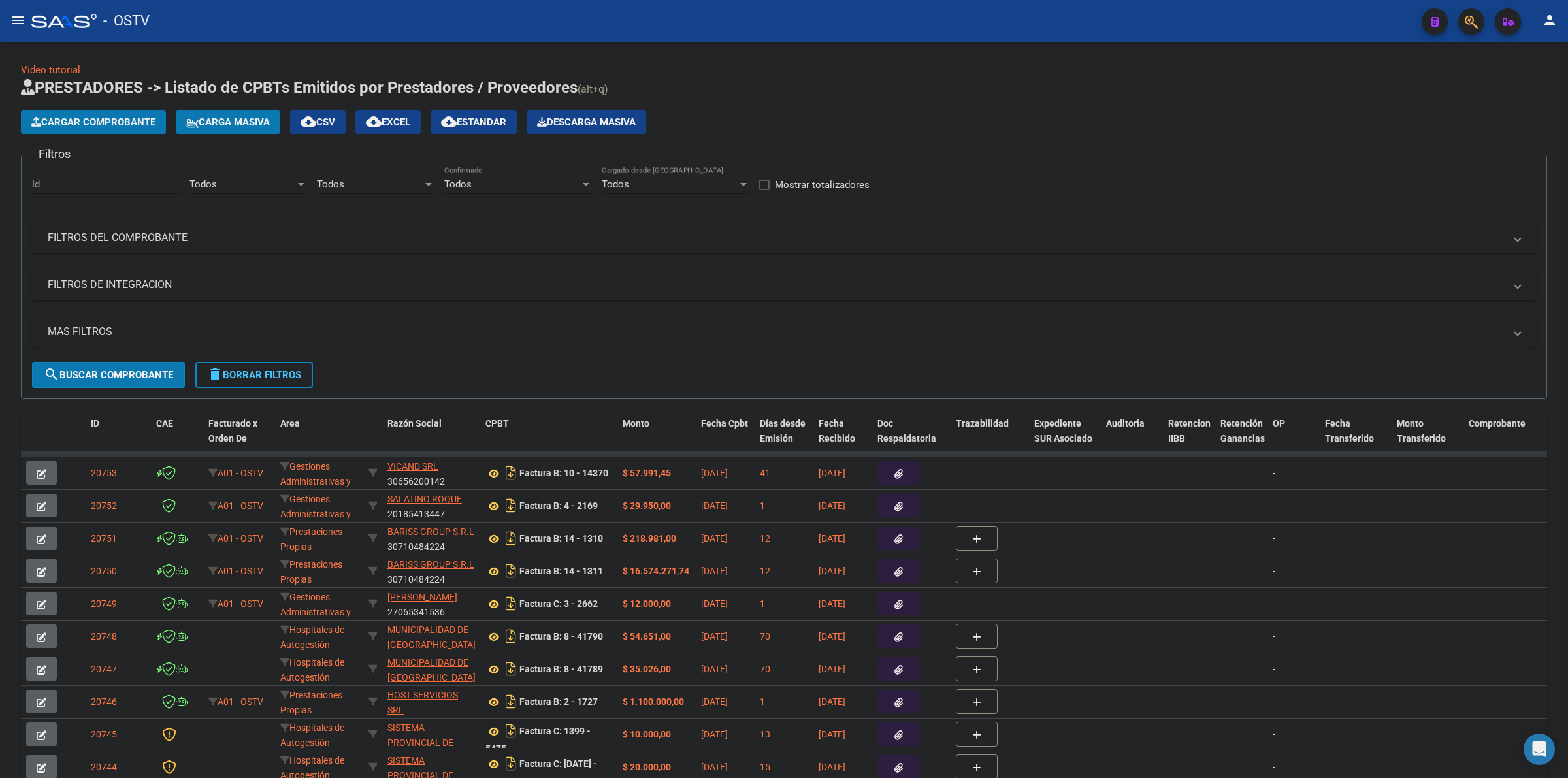
click at [271, 366] on button "delete Borrar Filtros" at bounding box center [254, 375] width 118 height 26
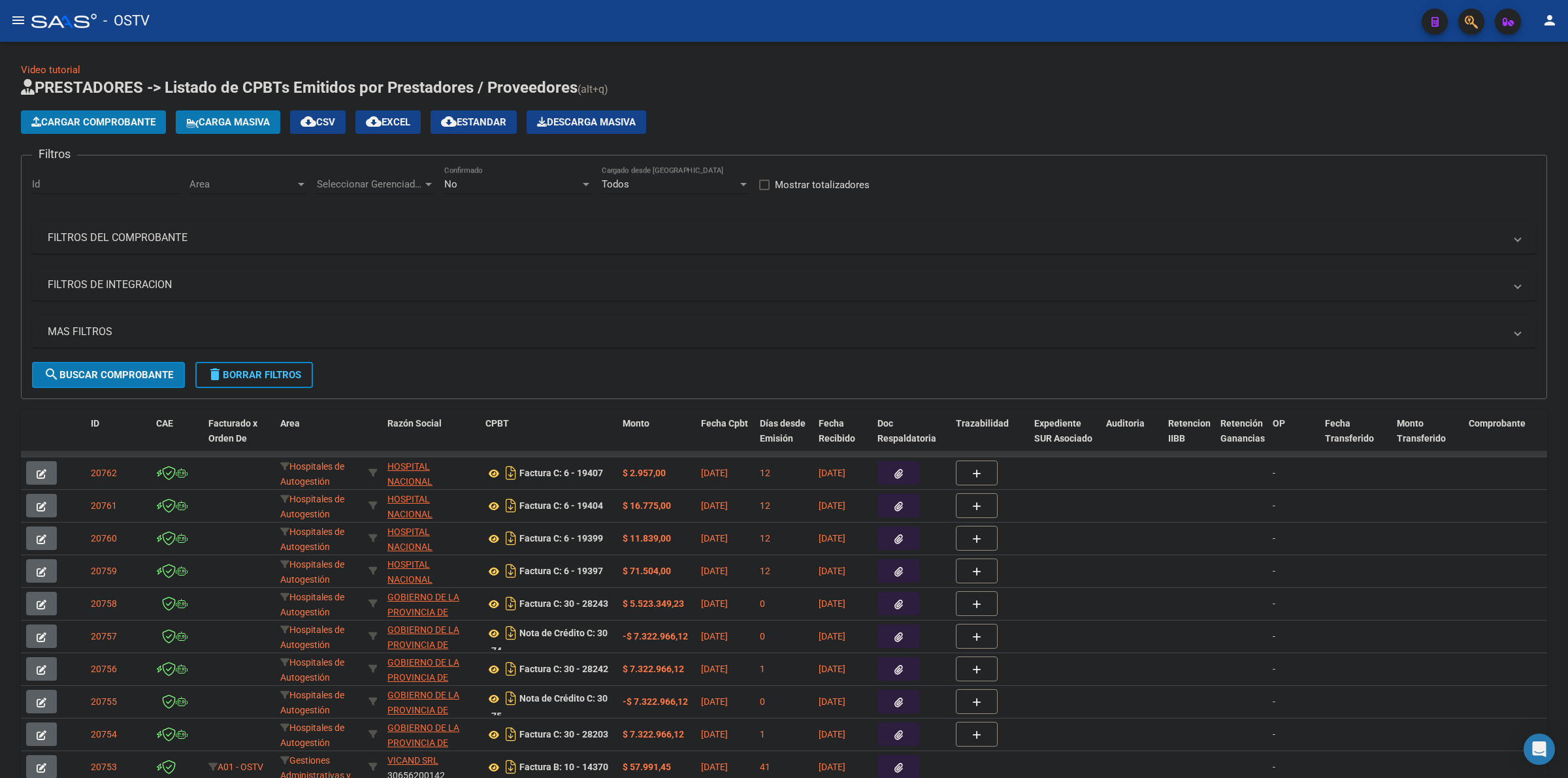
click at [960, 108] on app-list-header "PRESTADORES -> Listado de CPBTs Emitidos por Prestadores / Proveedores (alt+q) …" at bounding box center [784, 238] width 1526 height 322
click at [935, 133] on div "Cargar Comprobante Carga Masiva cloud_download CSV cloud_download EXCEL cloud_d…" at bounding box center [784, 122] width 1526 height 24
click at [1303, 92] on h1 "PRESTADORES -> Listado de CPBTs Emitidos por Prestadores / Proveedores (alt+q)" at bounding box center [784, 88] width 1526 height 23
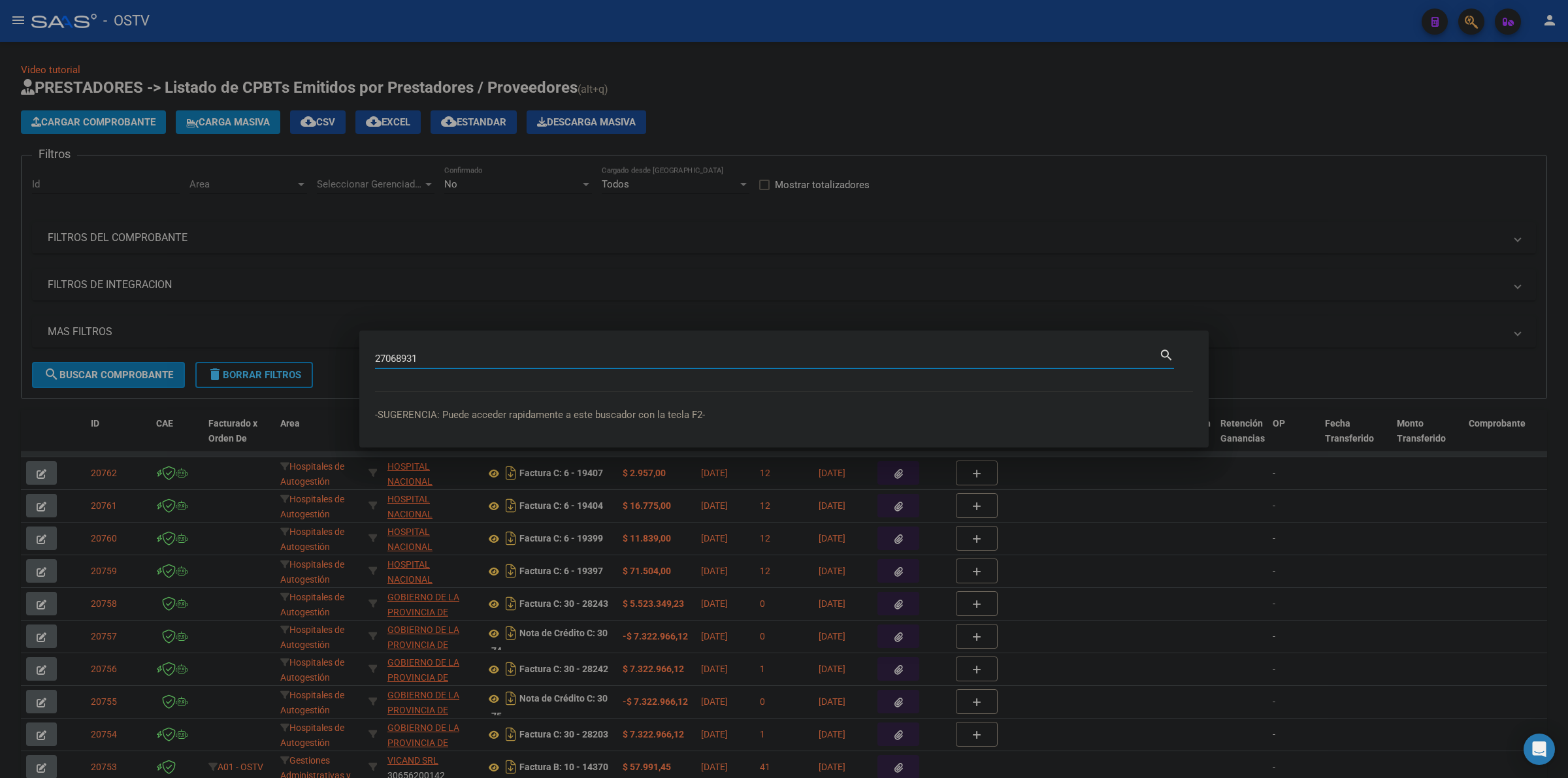
type input "27068931"
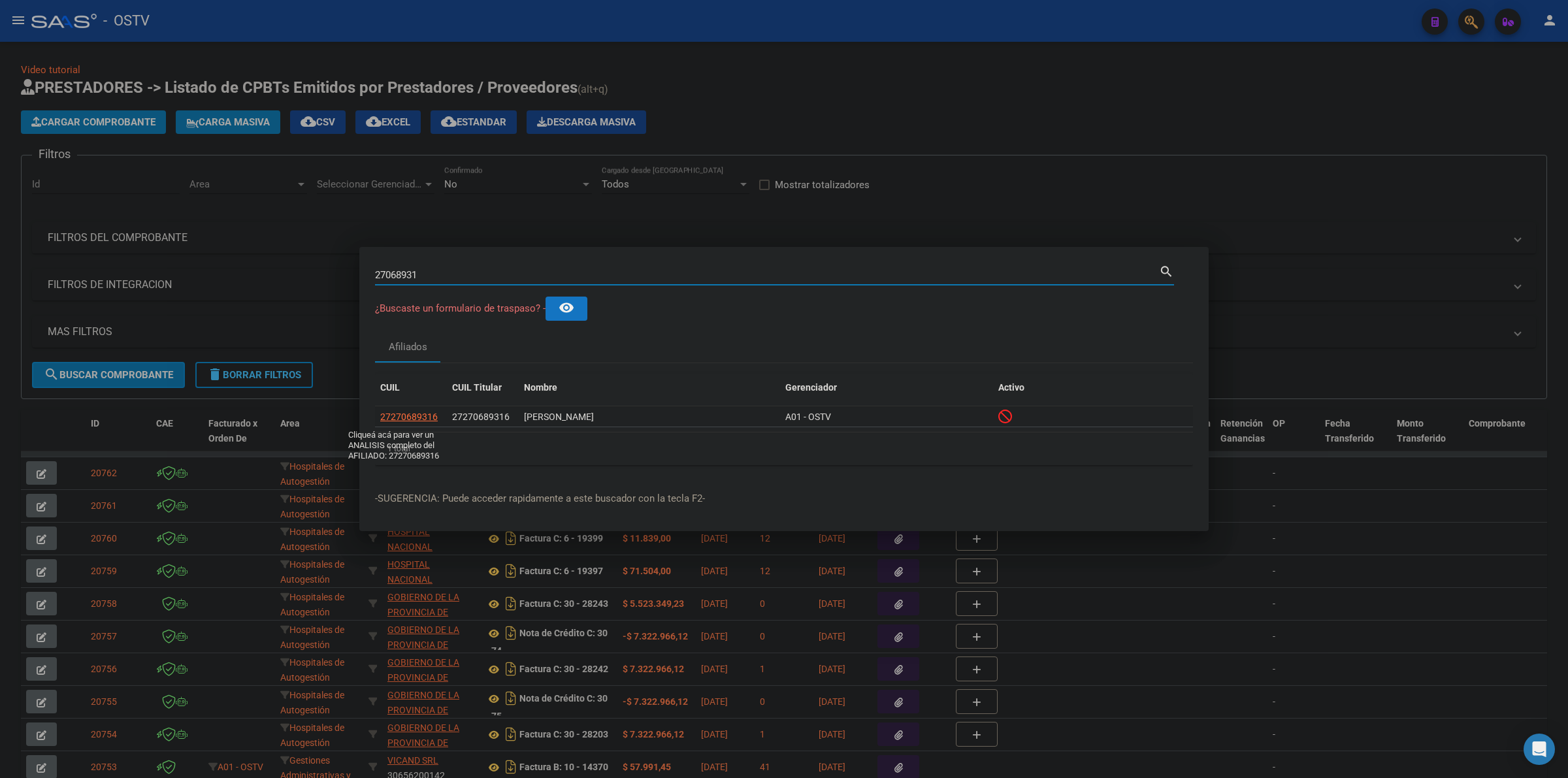
click at [428, 415] on span "27270689316" at bounding box center [409, 417] width 58 height 10
type textarea "27270689316"
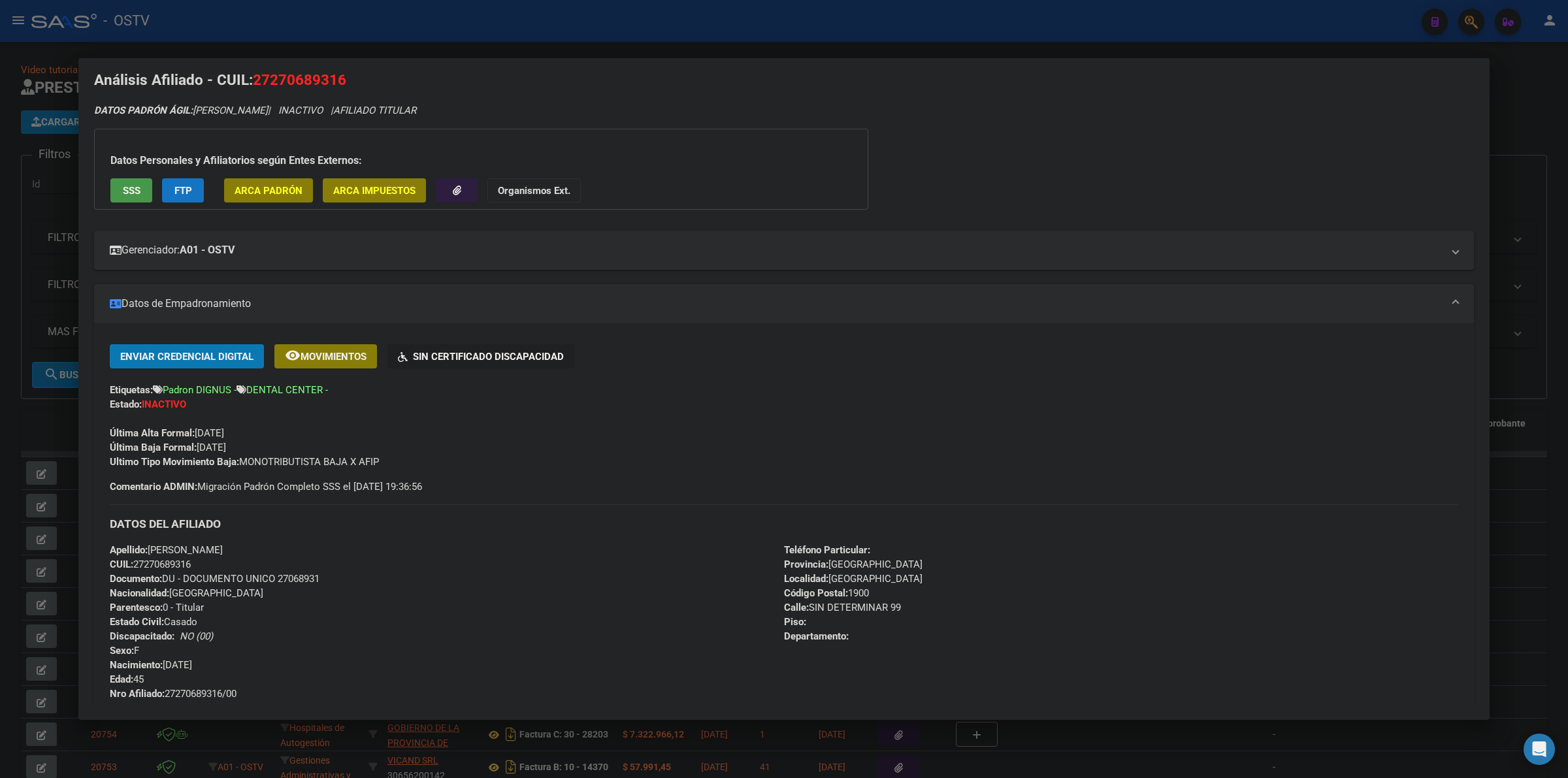
scroll to position [0, 0]
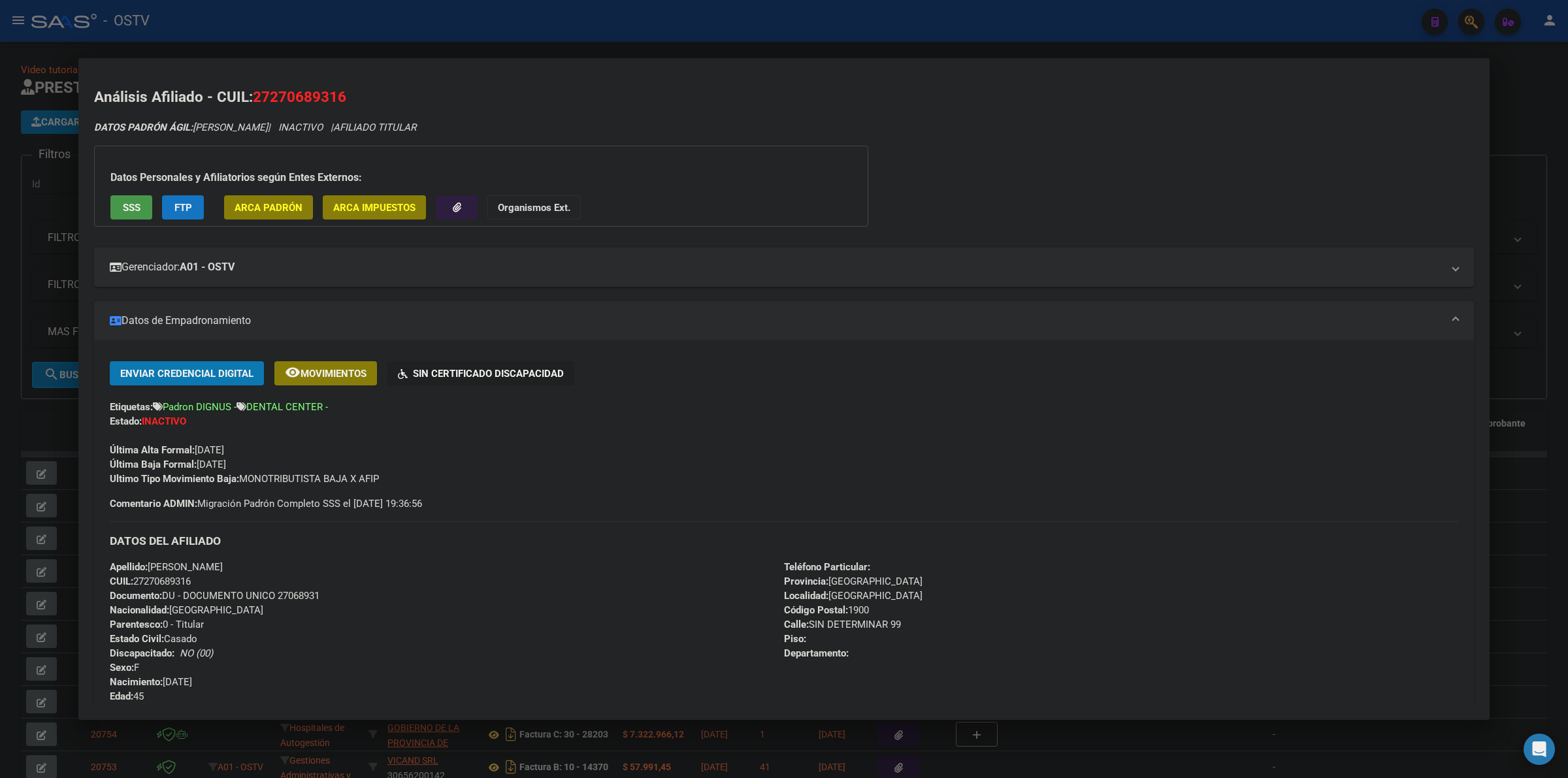
click at [710, 430] on div "Última Alta Formal: 01/01/2019" at bounding box center [784, 443] width 1349 height 28
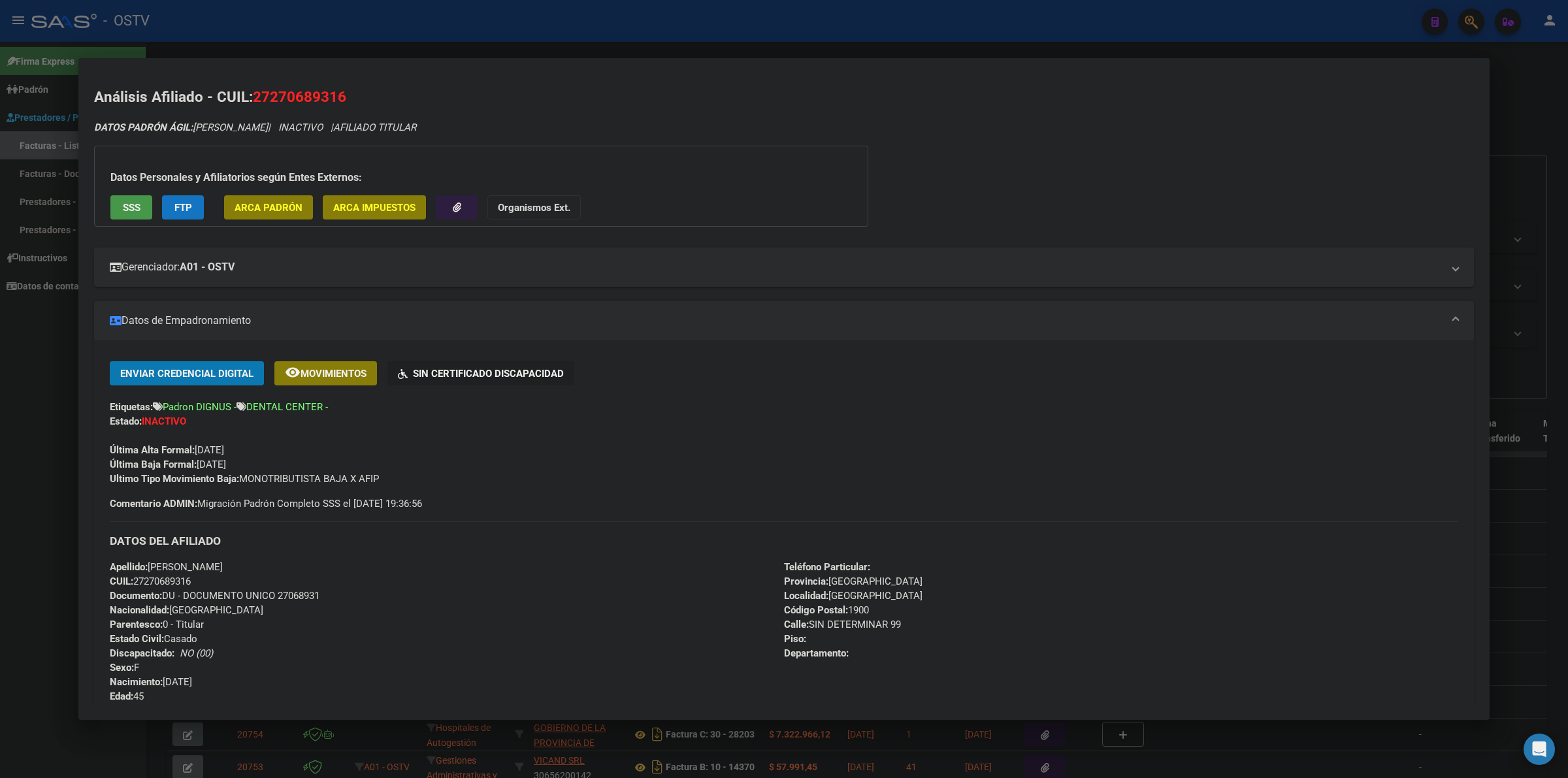
scroll to position [363, 0]
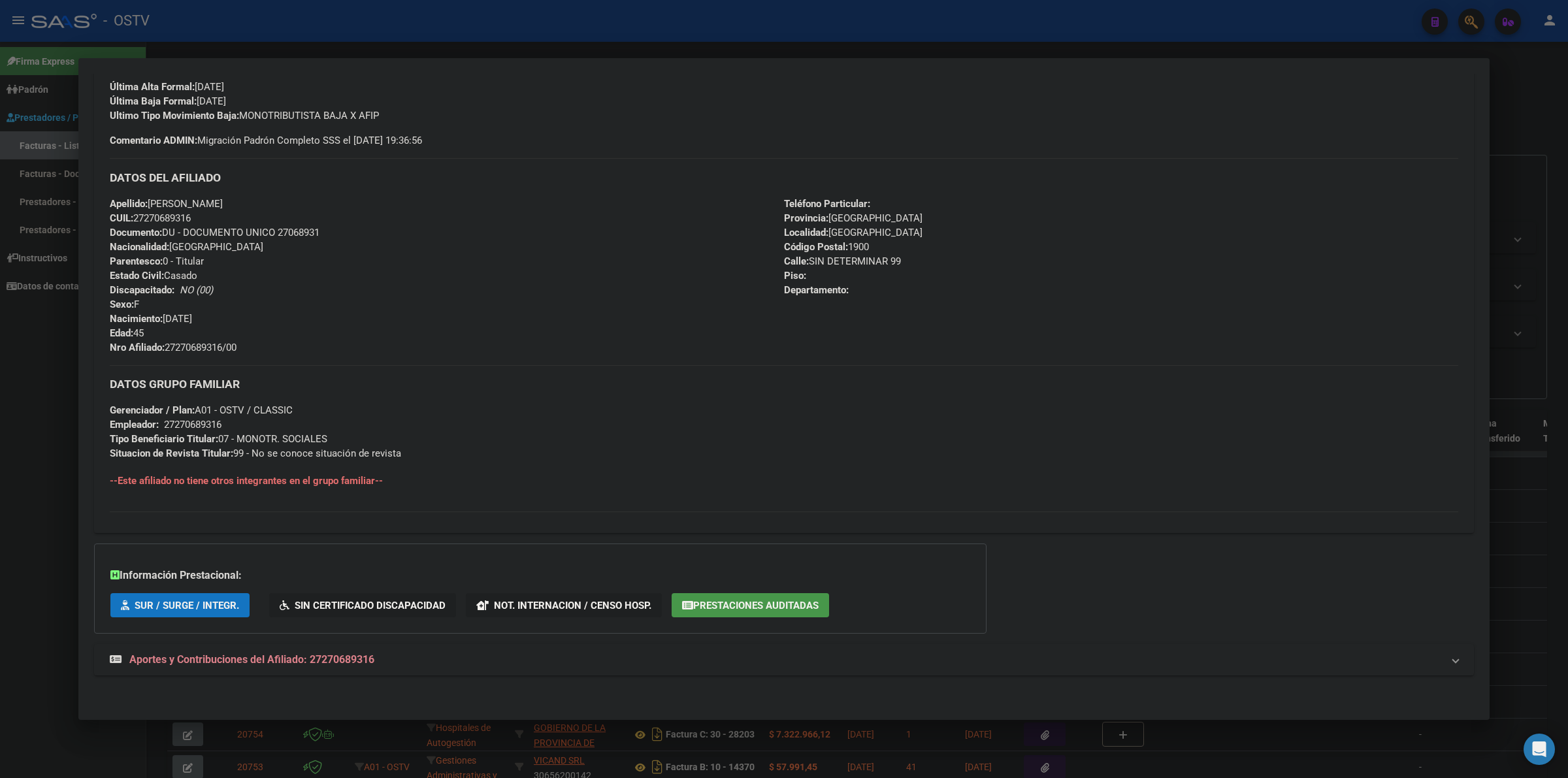
drag, startPoint x: 96, startPoint y: 89, endPoint x: 826, endPoint y: 456, distance: 817.1
click at [826, 456] on div "Análisis Afiliado - CUIL: 27270689316 DATOS PADRÓN ÁGIL: NAVARRO ELVIRA ANGELIC…" at bounding box center [784, 214] width 1379 height 982
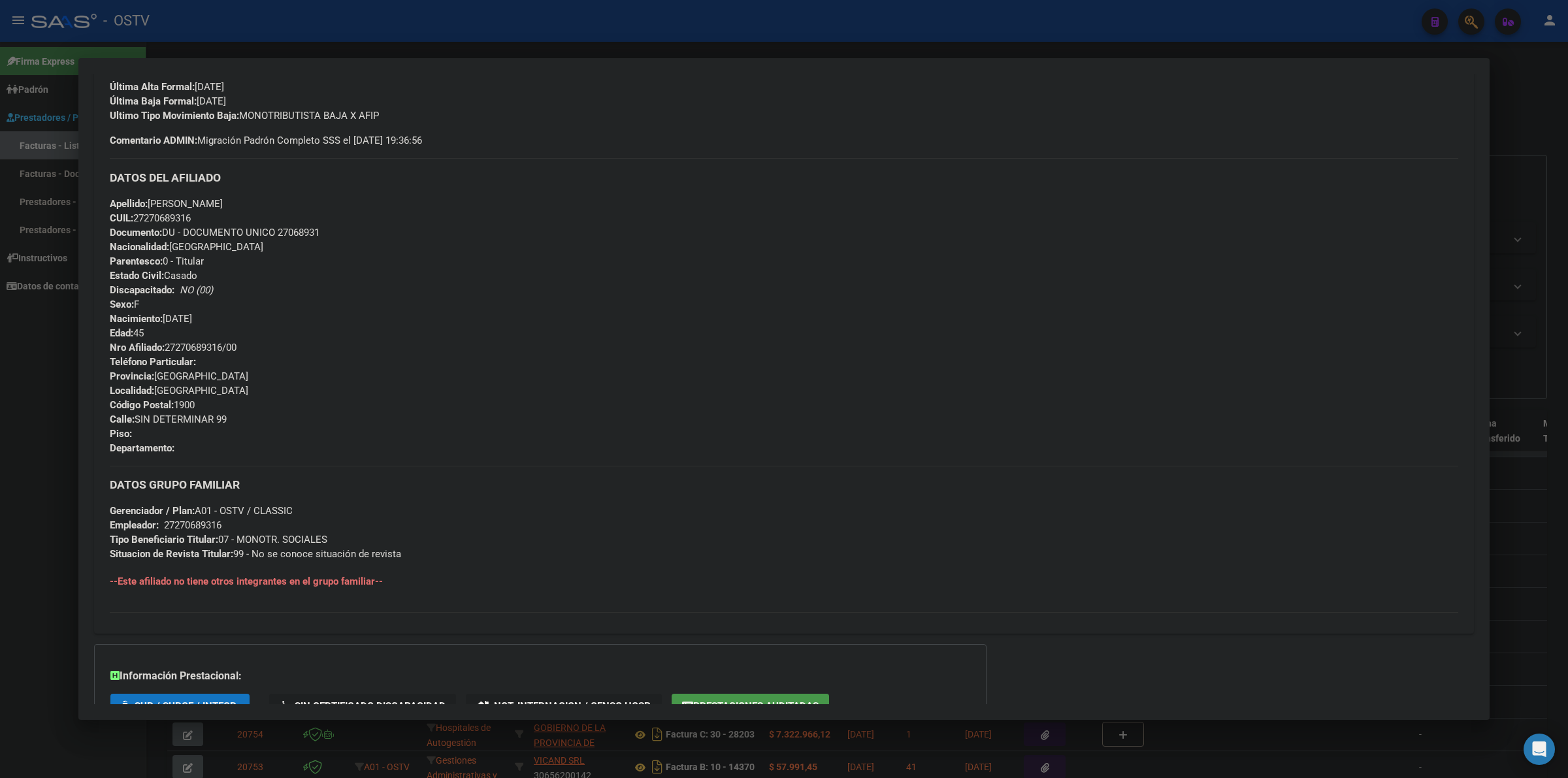
click at [13, 436] on div at bounding box center [784, 389] width 1568 height 778
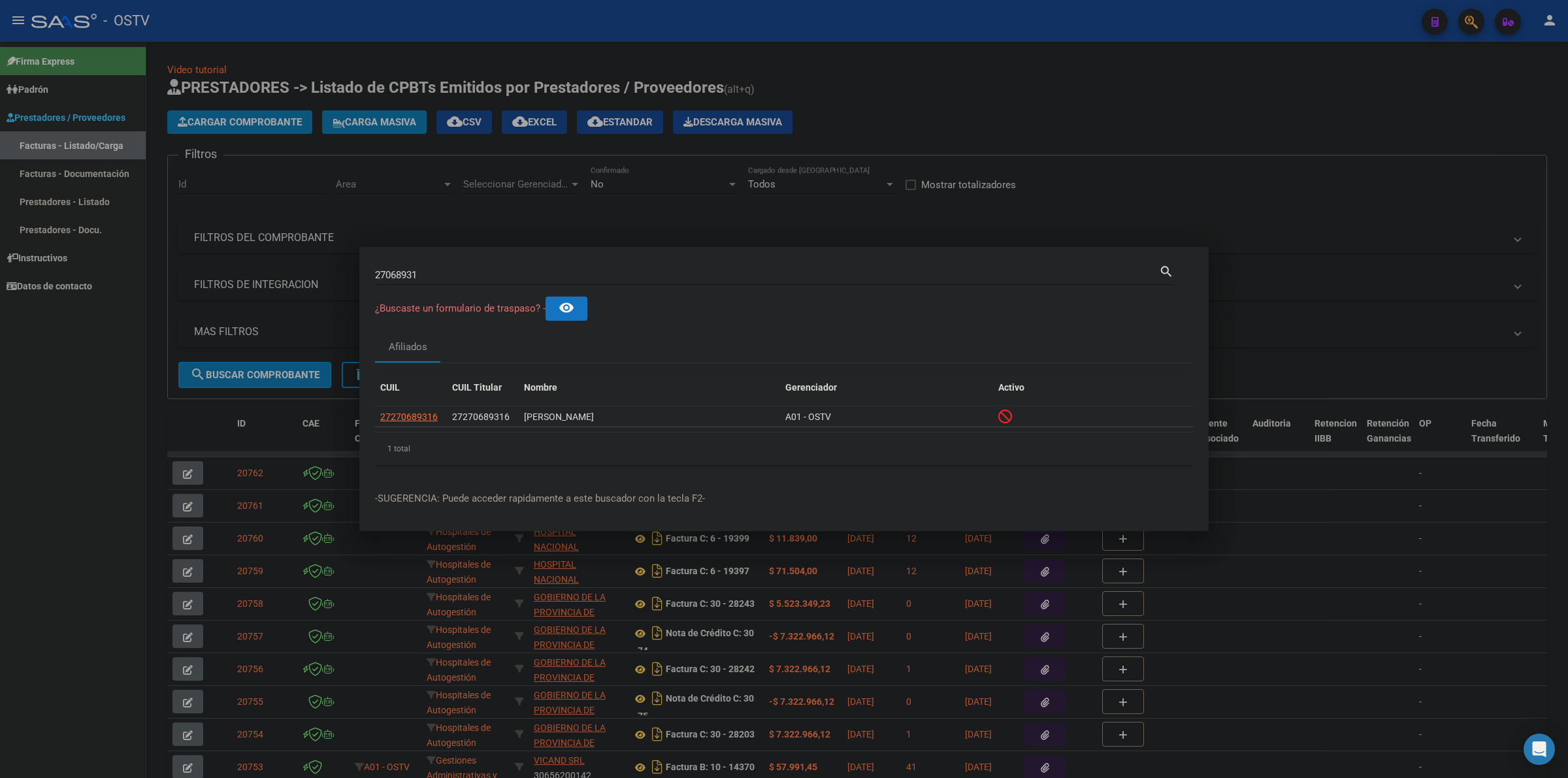
click at [978, 105] on div at bounding box center [784, 389] width 1568 height 778
